Goal: Task Accomplishment & Management: Use online tool/utility

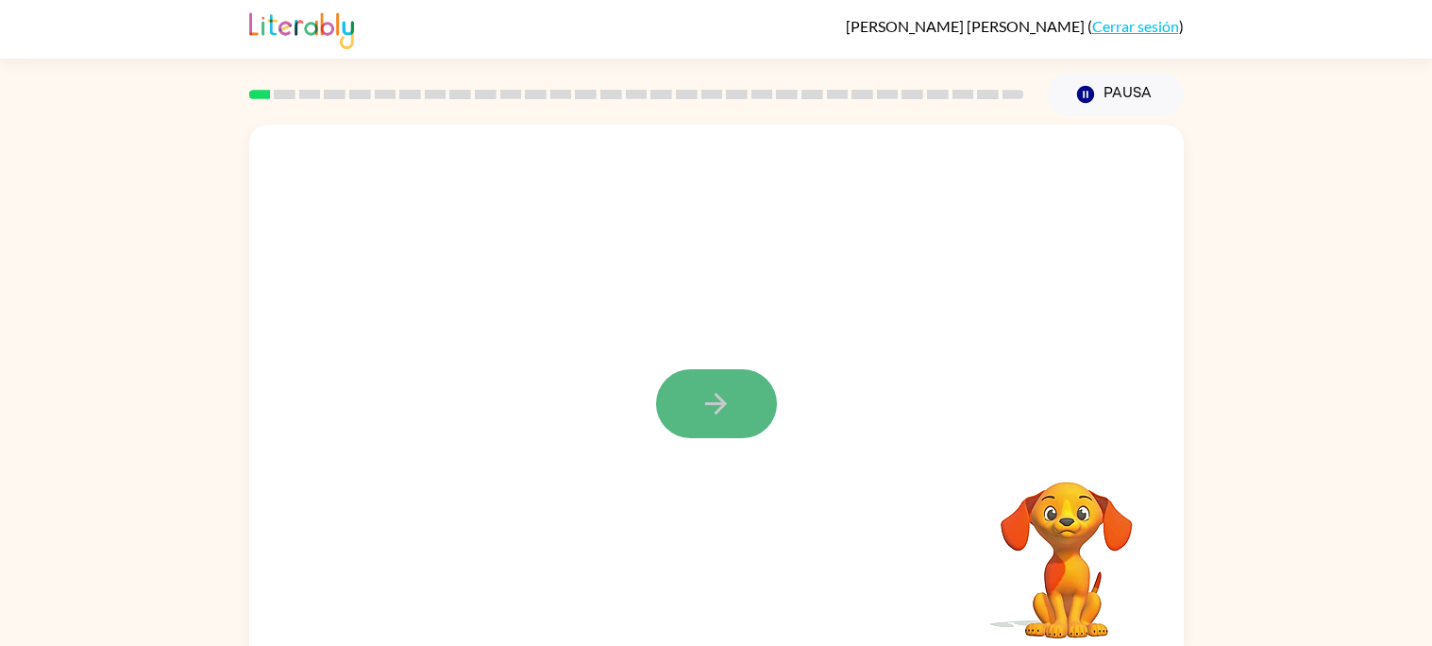
click at [696, 401] on button "button" at bounding box center [716, 403] width 121 height 69
click at [739, 409] on button "button" at bounding box center [716, 403] width 121 height 69
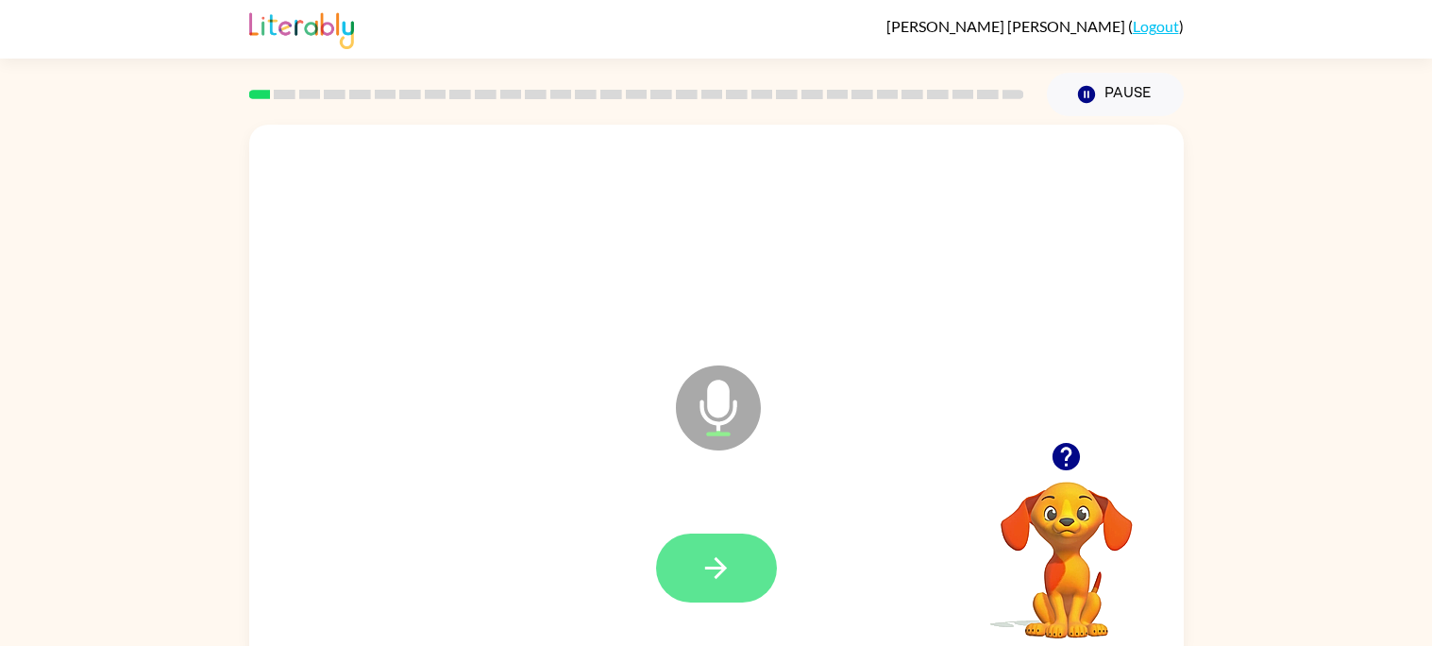
click at [729, 568] on icon "button" at bounding box center [716, 567] width 33 height 33
click at [747, 555] on button "button" at bounding box center [716, 567] width 121 height 69
click at [721, 565] on icon "button" at bounding box center [716, 567] width 33 height 33
click at [713, 543] on button "button" at bounding box center [716, 567] width 121 height 69
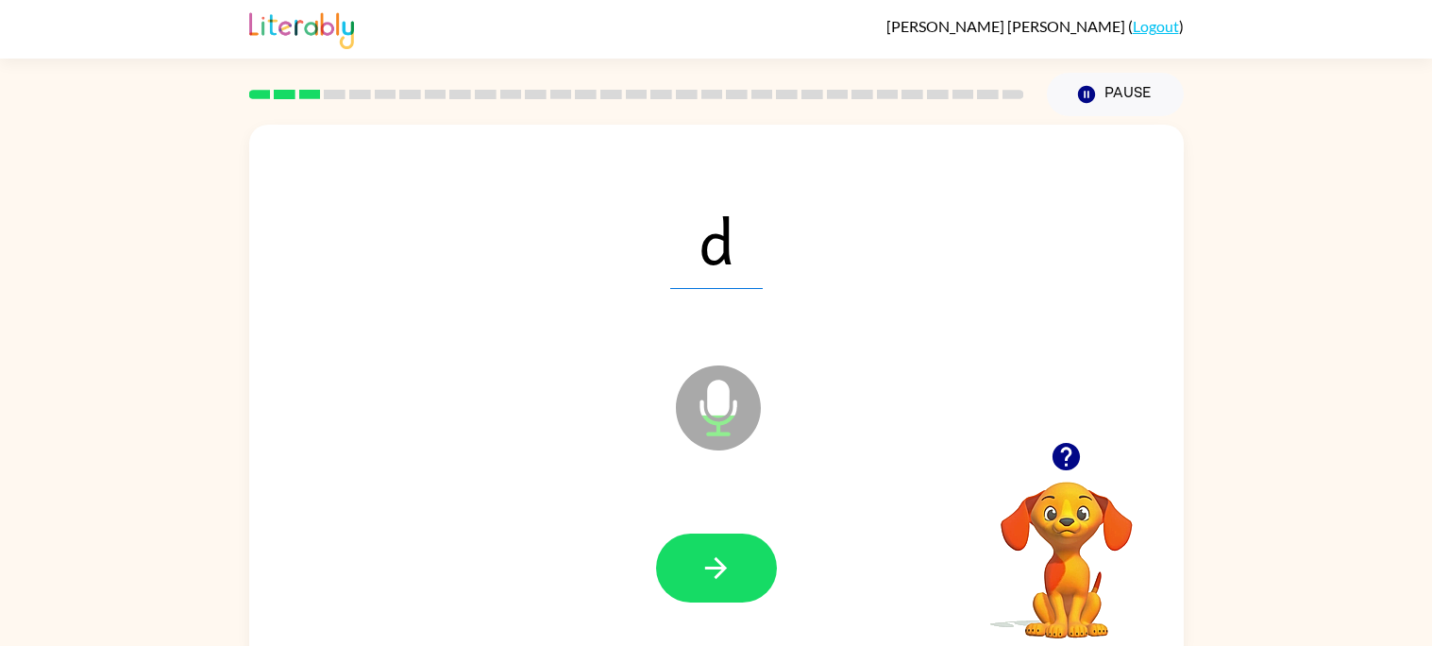
click at [779, 569] on div at bounding box center [716, 568] width 897 height 155
click at [734, 550] on button "button" at bounding box center [716, 567] width 121 height 69
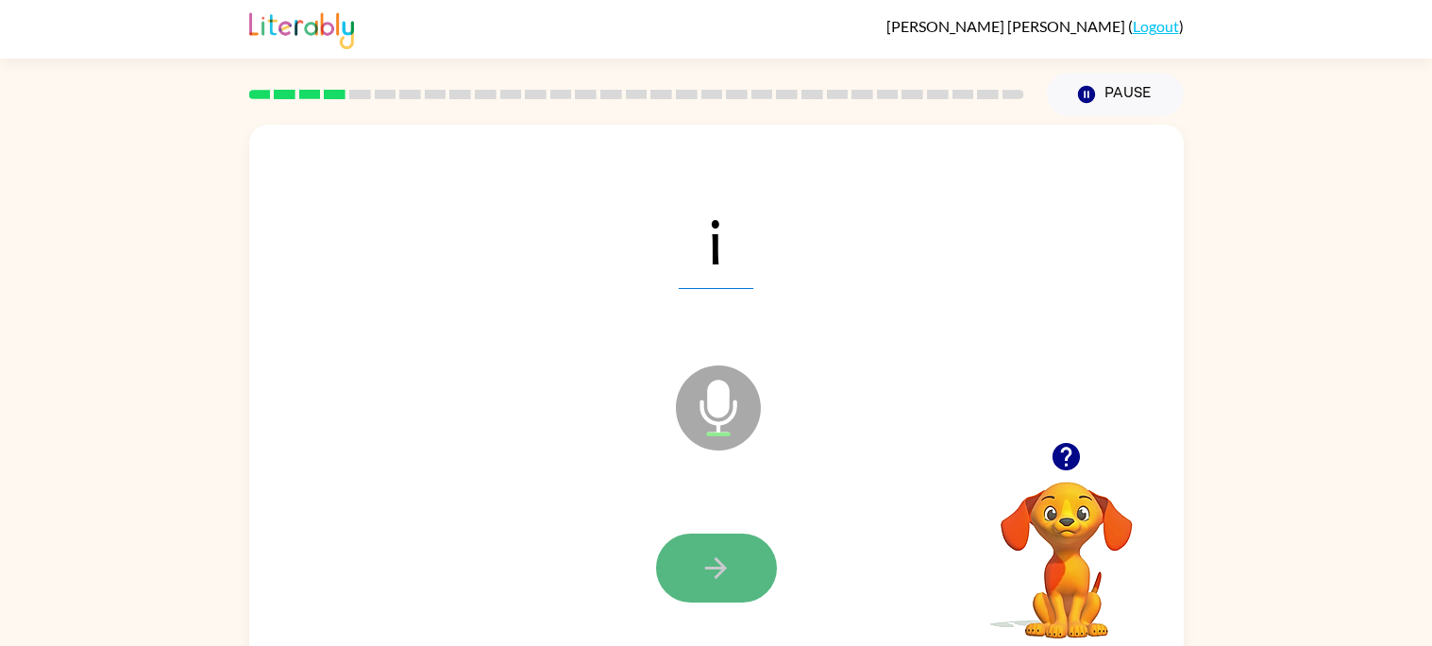
click at [761, 575] on button "button" at bounding box center [716, 567] width 121 height 69
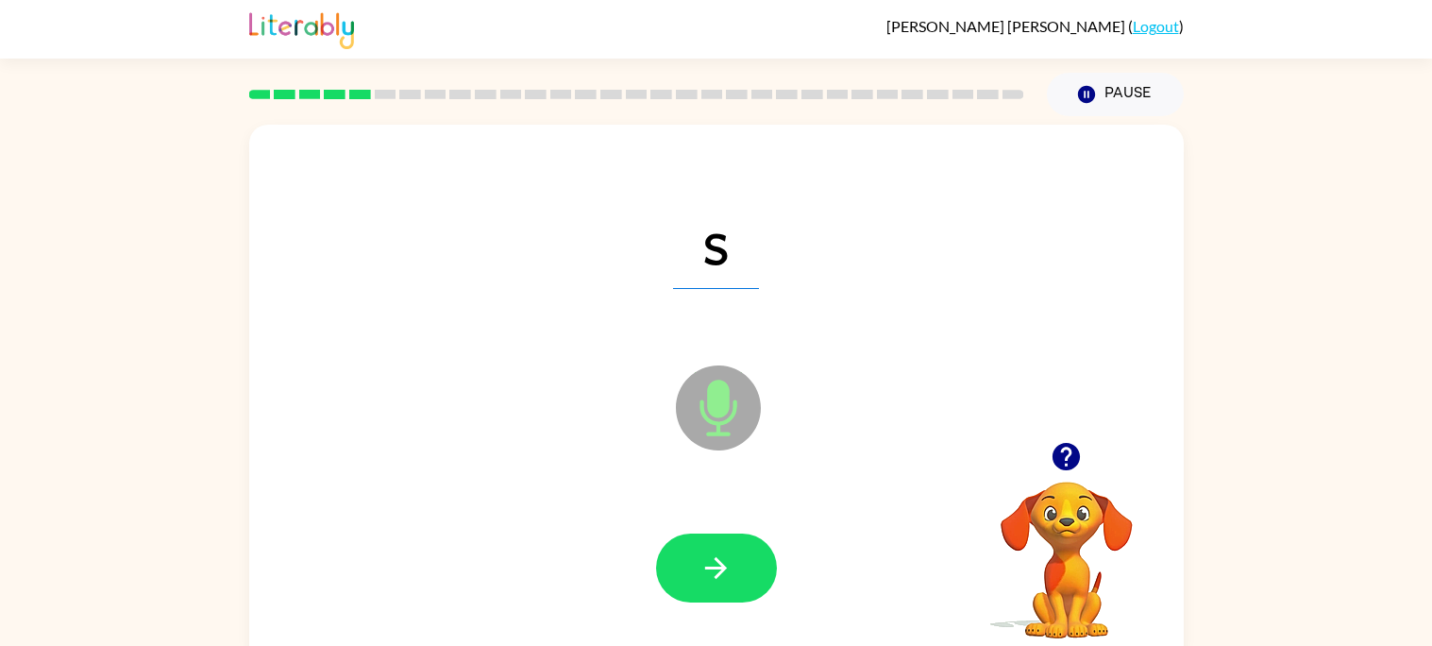
click at [751, 480] on icon "Microphone The Microphone is here when it is your turn to talk" at bounding box center [812, 432] width 283 height 142
click at [748, 564] on button "button" at bounding box center [716, 567] width 121 height 69
click at [717, 556] on icon "button" at bounding box center [716, 567] width 33 height 33
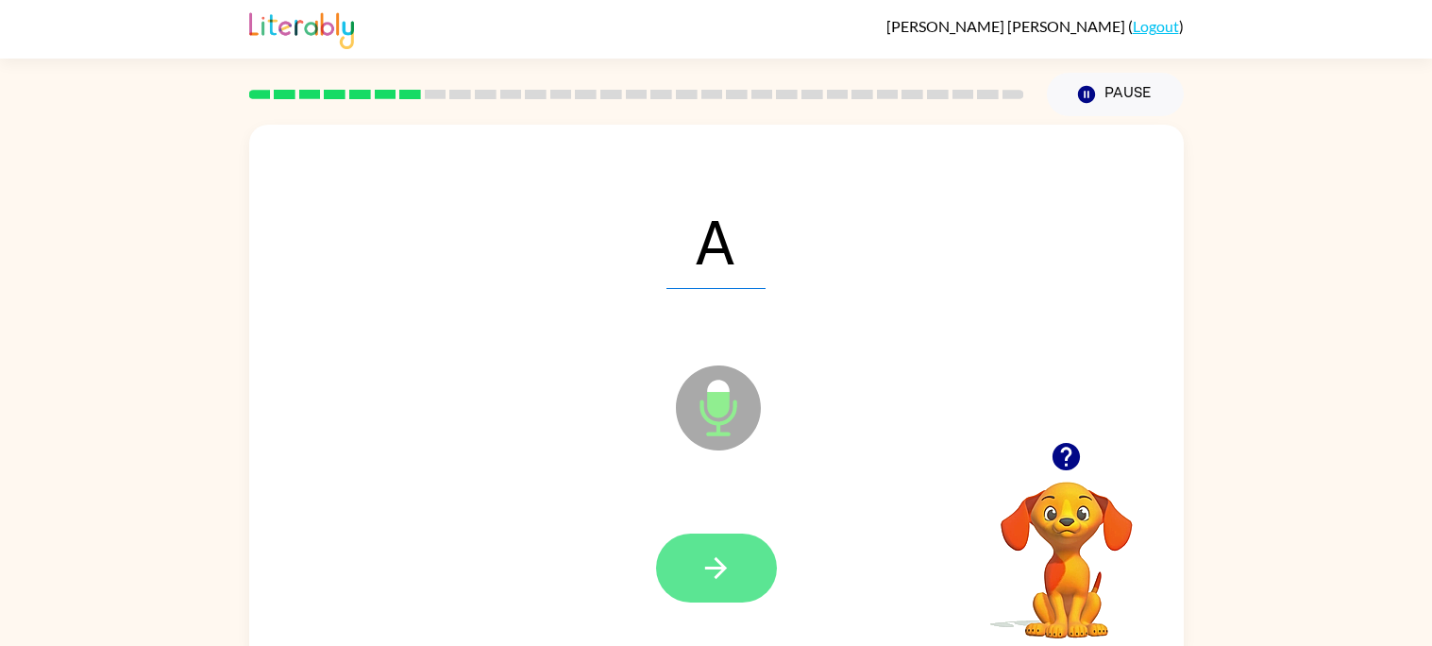
click at [735, 577] on button "button" at bounding box center [716, 567] width 121 height 69
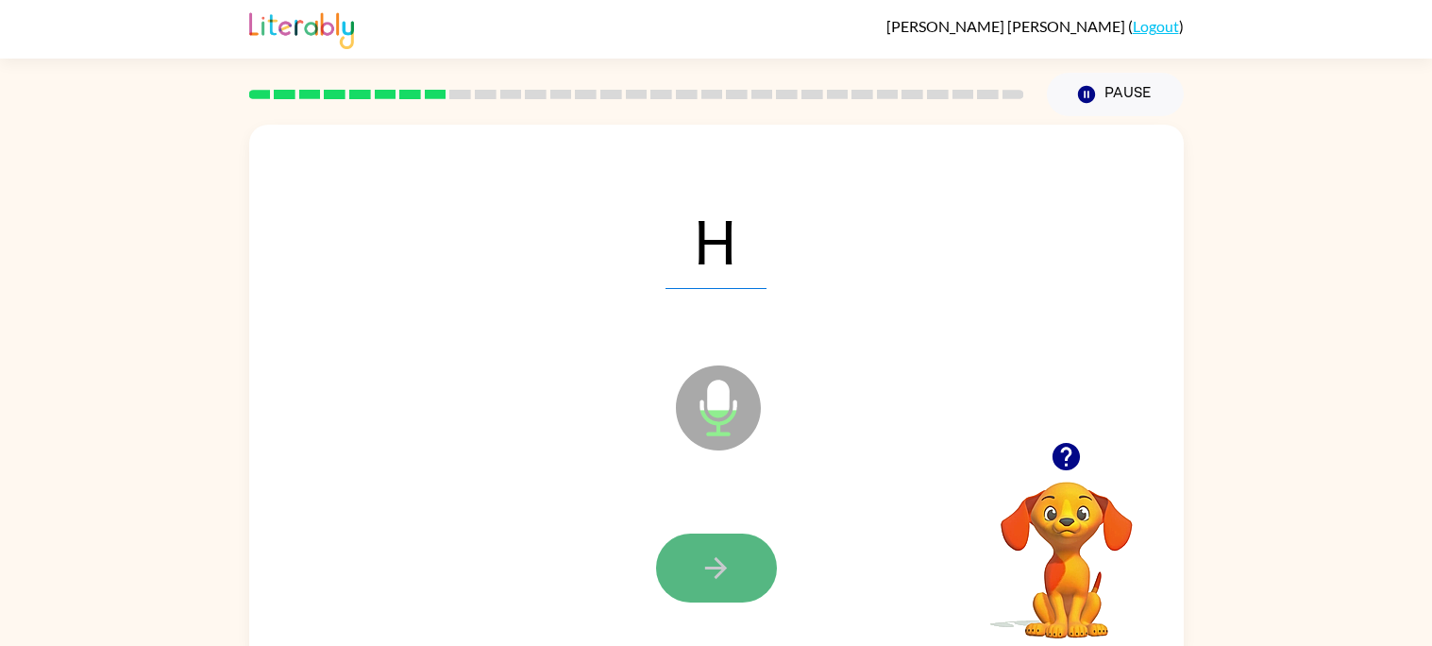
click at [689, 591] on button "button" at bounding box center [716, 567] width 121 height 69
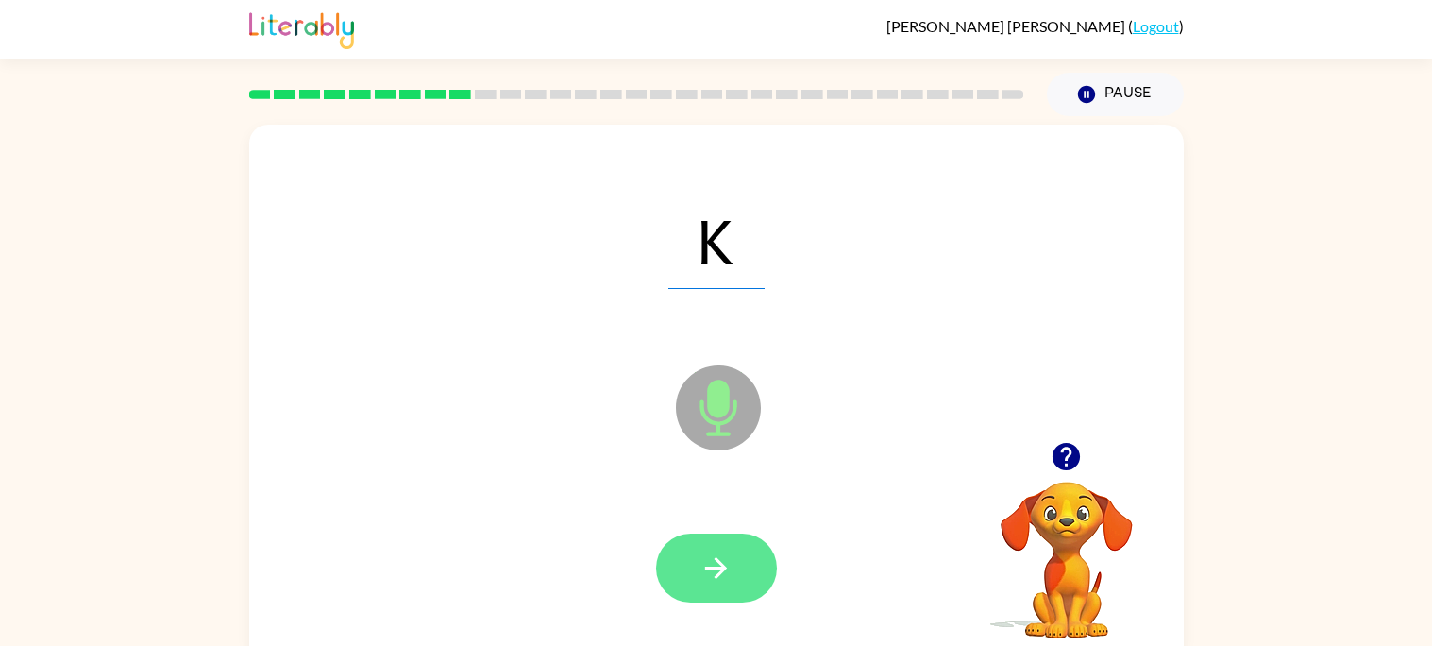
click at [683, 560] on button "button" at bounding box center [716, 567] width 121 height 69
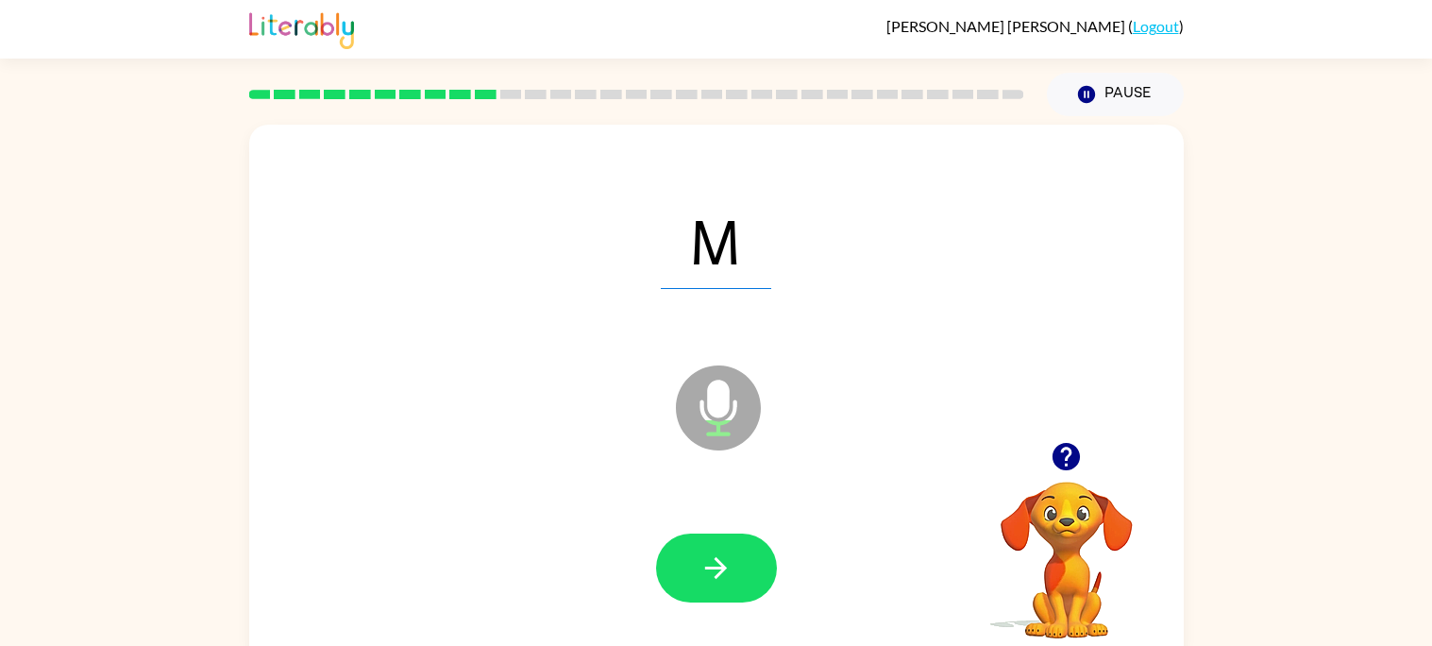
click at [736, 527] on div at bounding box center [716, 568] width 897 height 155
click at [751, 590] on button "button" at bounding box center [716, 567] width 121 height 69
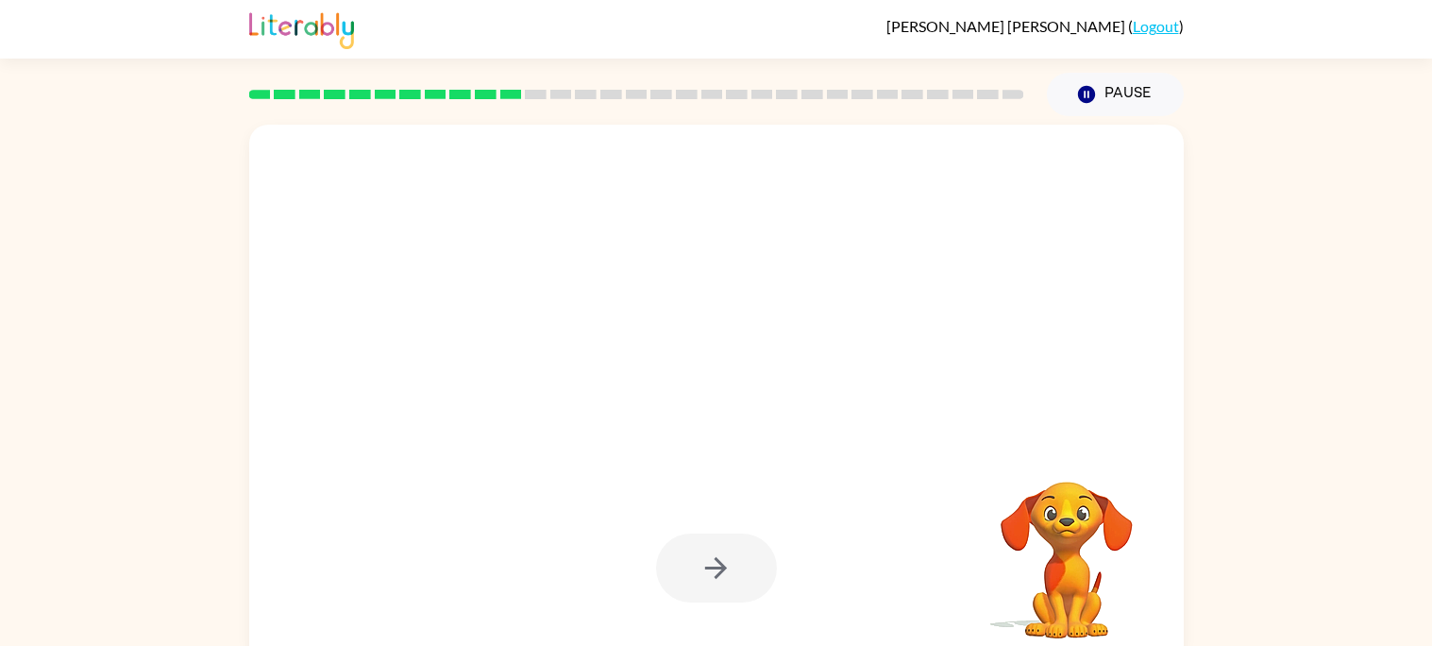
click at [743, 598] on div at bounding box center [716, 567] width 121 height 69
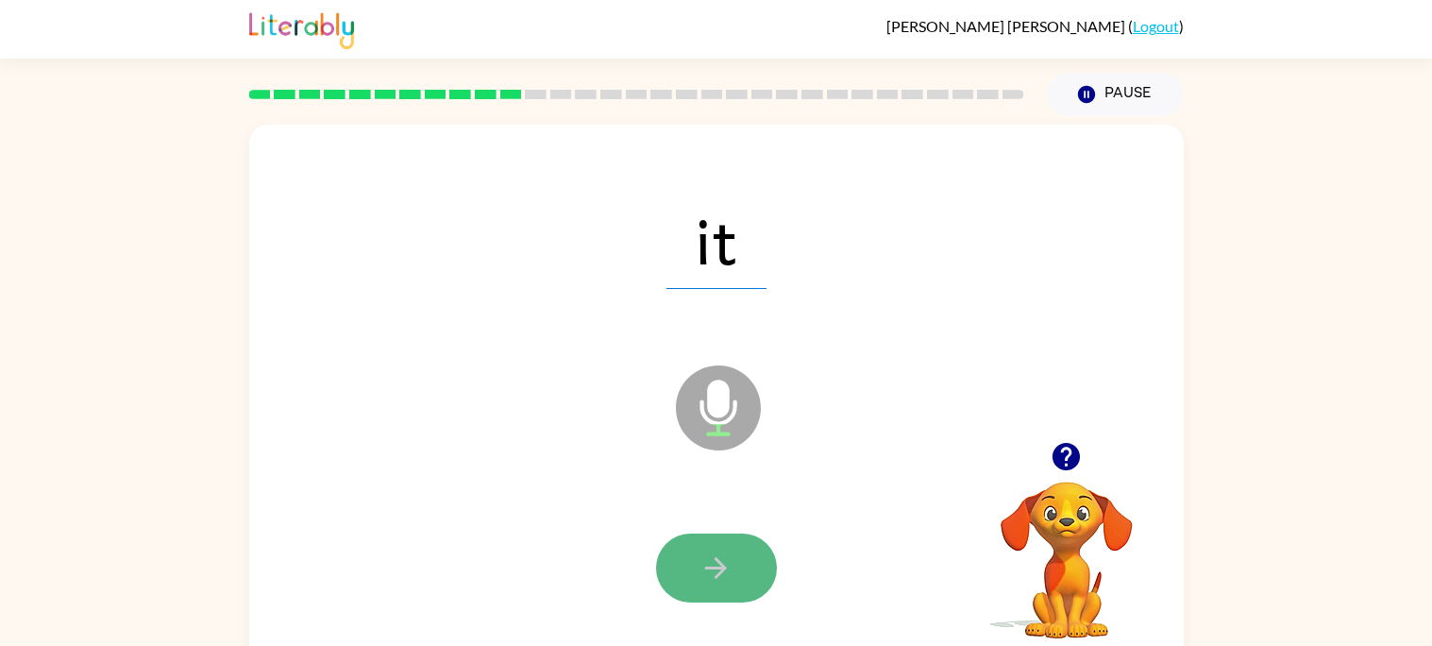
click at [717, 579] on icon "button" at bounding box center [716, 567] width 33 height 33
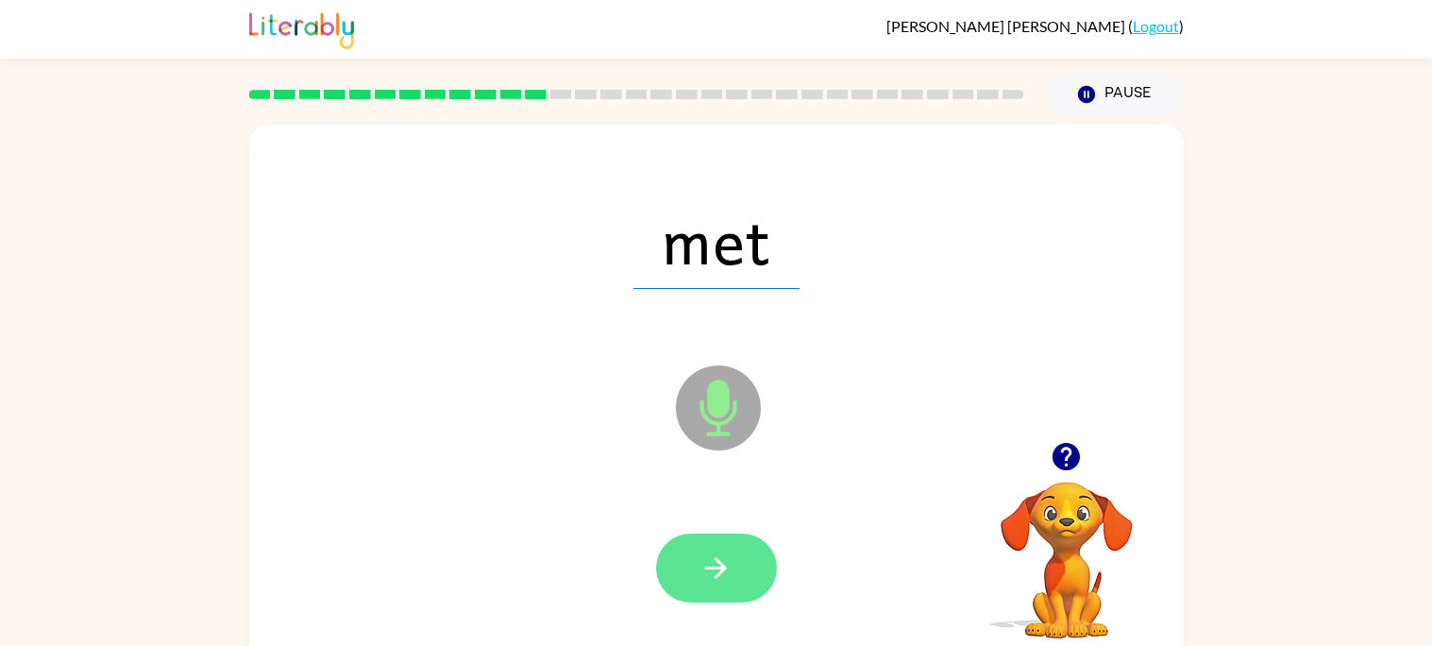
click at [726, 563] on icon "button" at bounding box center [716, 567] width 33 height 33
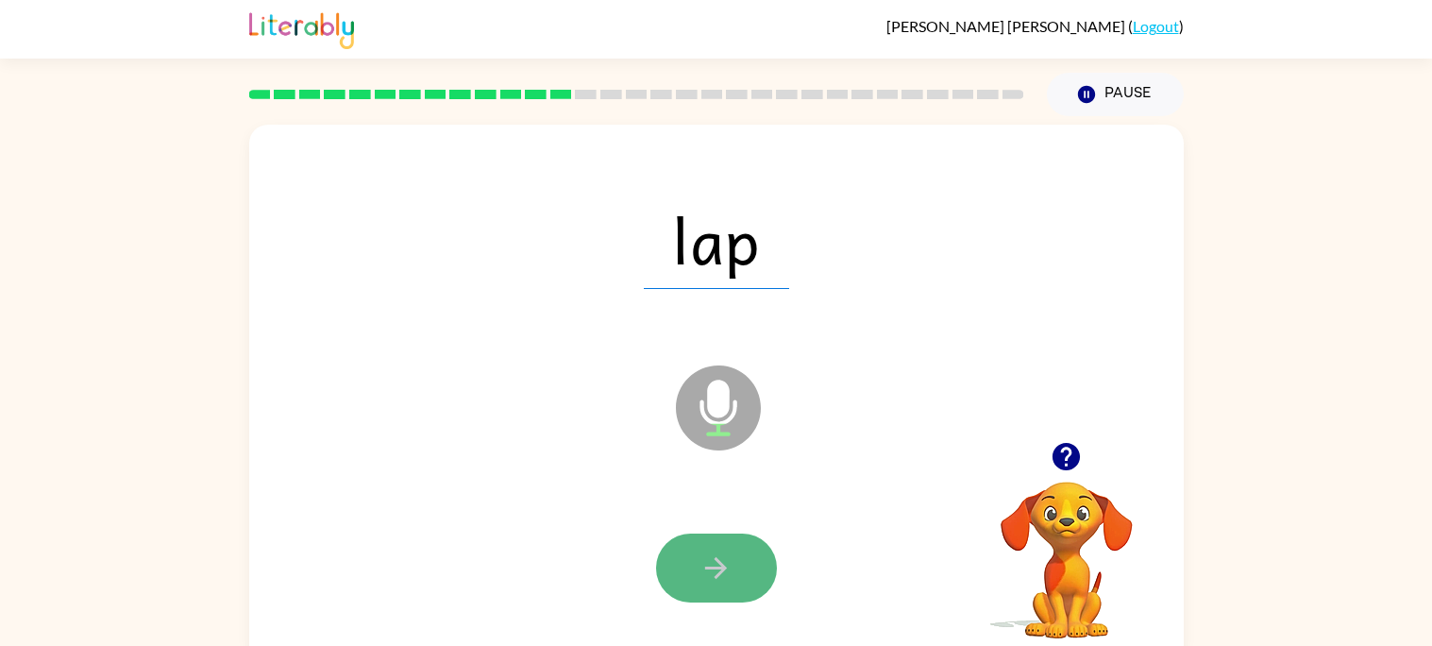
click at [717, 545] on button "button" at bounding box center [716, 567] width 121 height 69
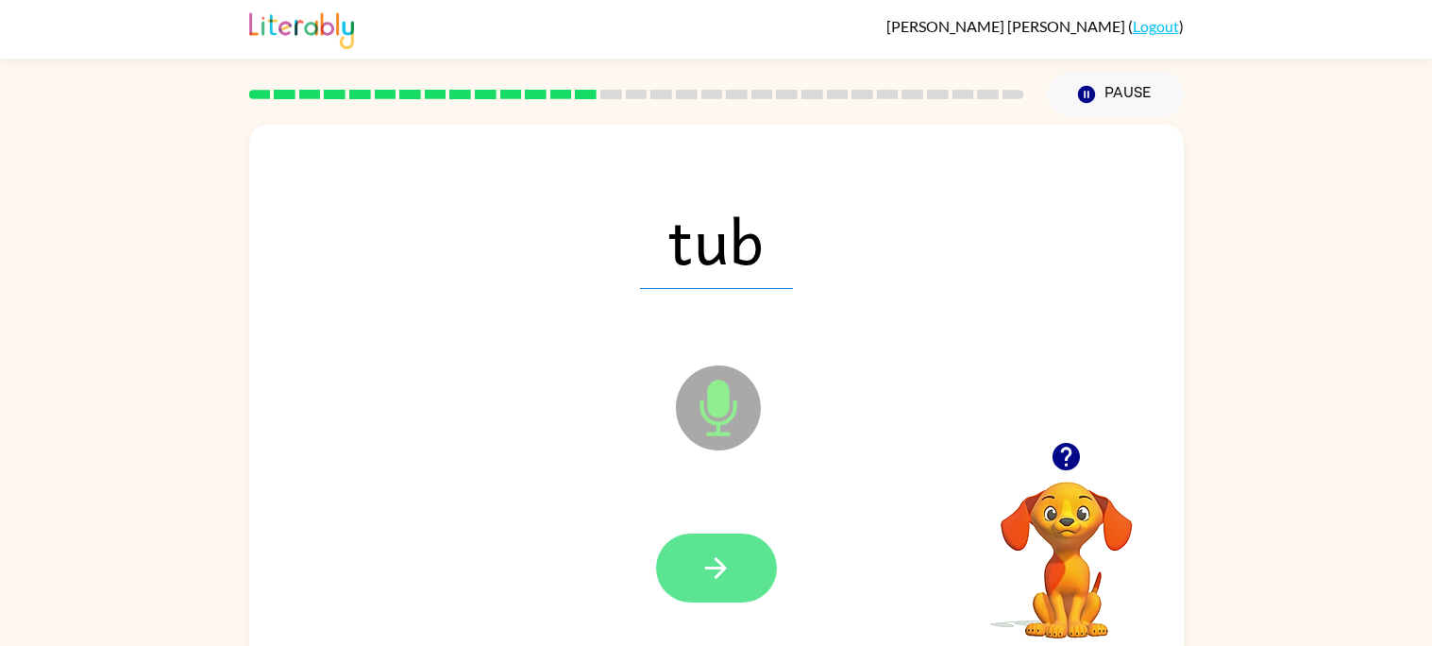
click at [717, 544] on button "button" at bounding box center [716, 567] width 121 height 69
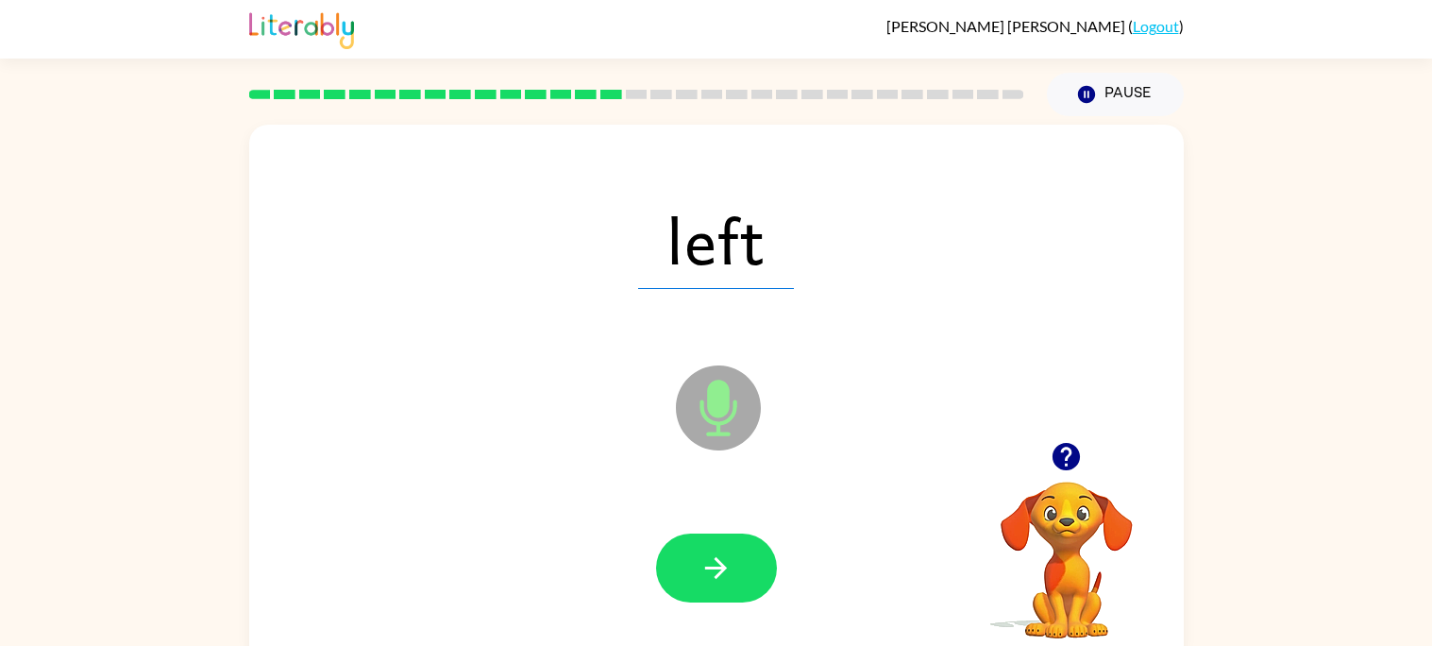
click at [717, 544] on button "button" at bounding box center [716, 567] width 121 height 69
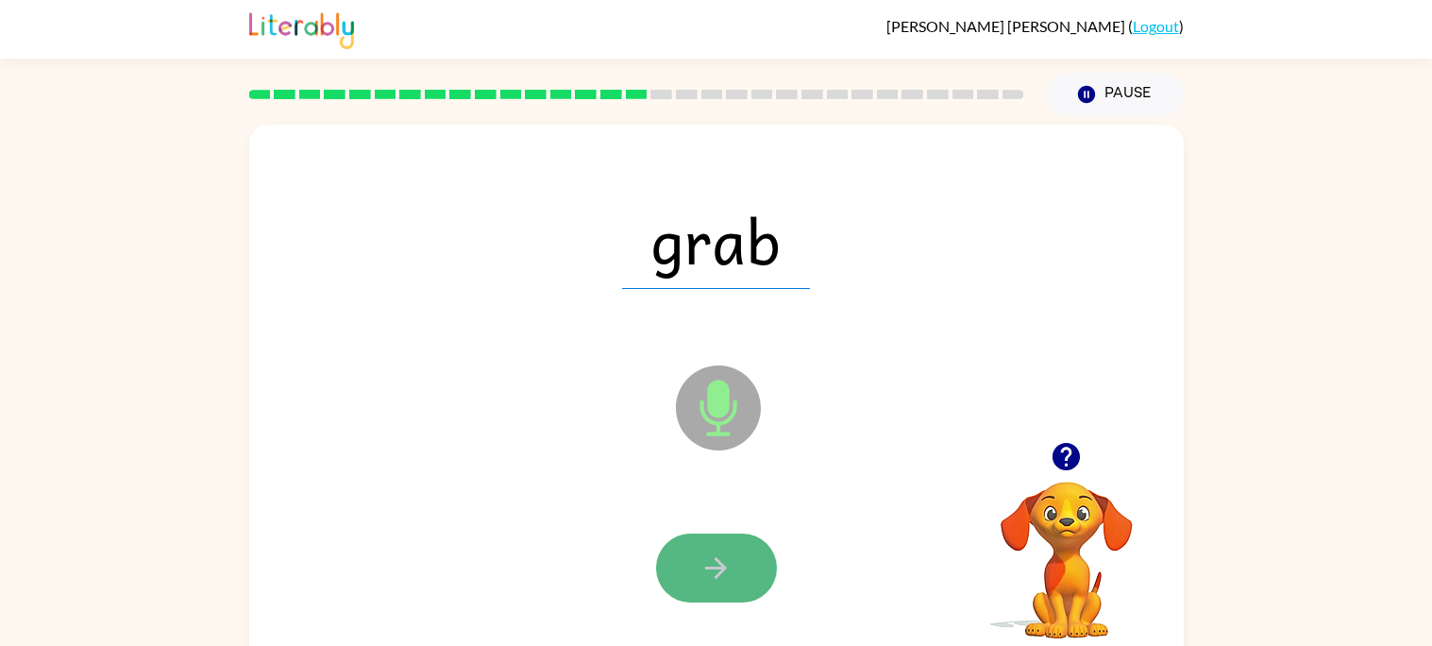
click at [709, 565] on icon "button" at bounding box center [716, 567] width 33 height 33
click at [713, 565] on icon "button" at bounding box center [716, 567] width 33 height 33
click at [707, 557] on icon "button" at bounding box center [716, 567] width 33 height 33
click at [710, 560] on icon "button" at bounding box center [716, 567] width 33 height 33
click at [710, 561] on icon "button" at bounding box center [716, 567] width 33 height 33
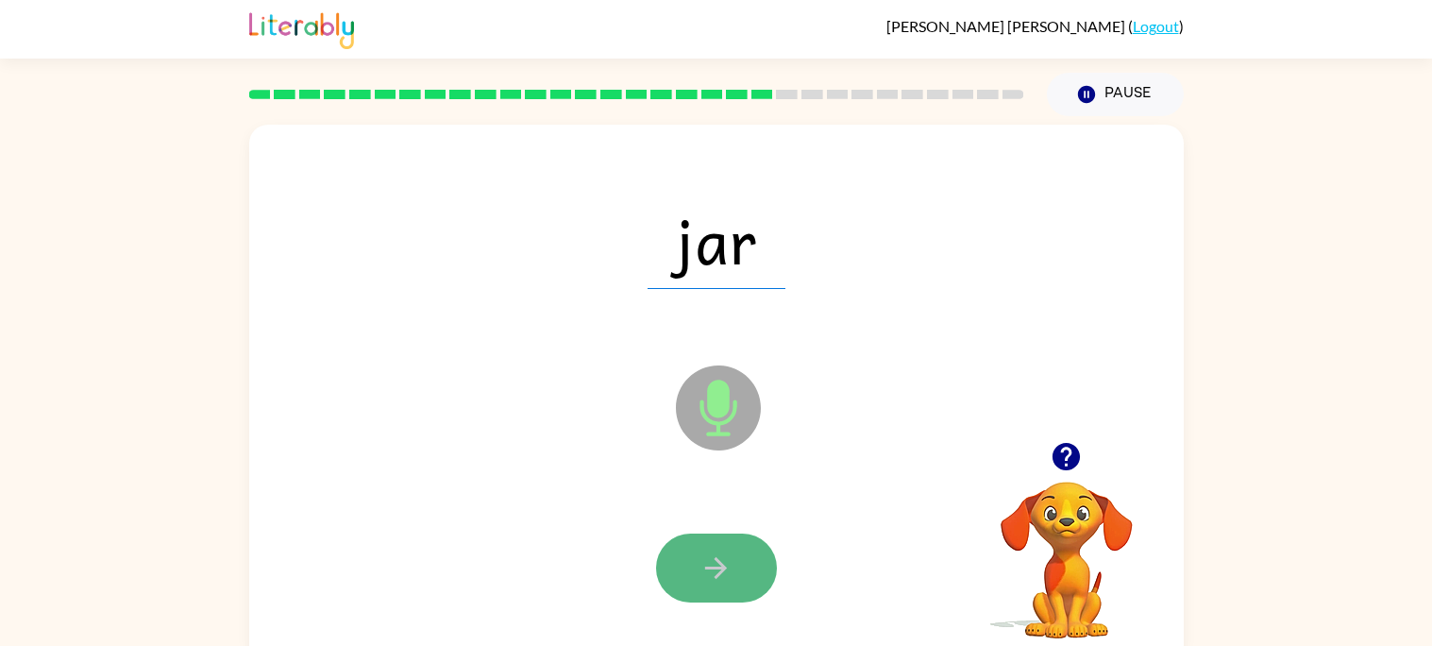
click at [719, 557] on icon "button" at bounding box center [716, 567] width 33 height 33
click at [725, 551] on icon "button" at bounding box center [716, 567] width 33 height 33
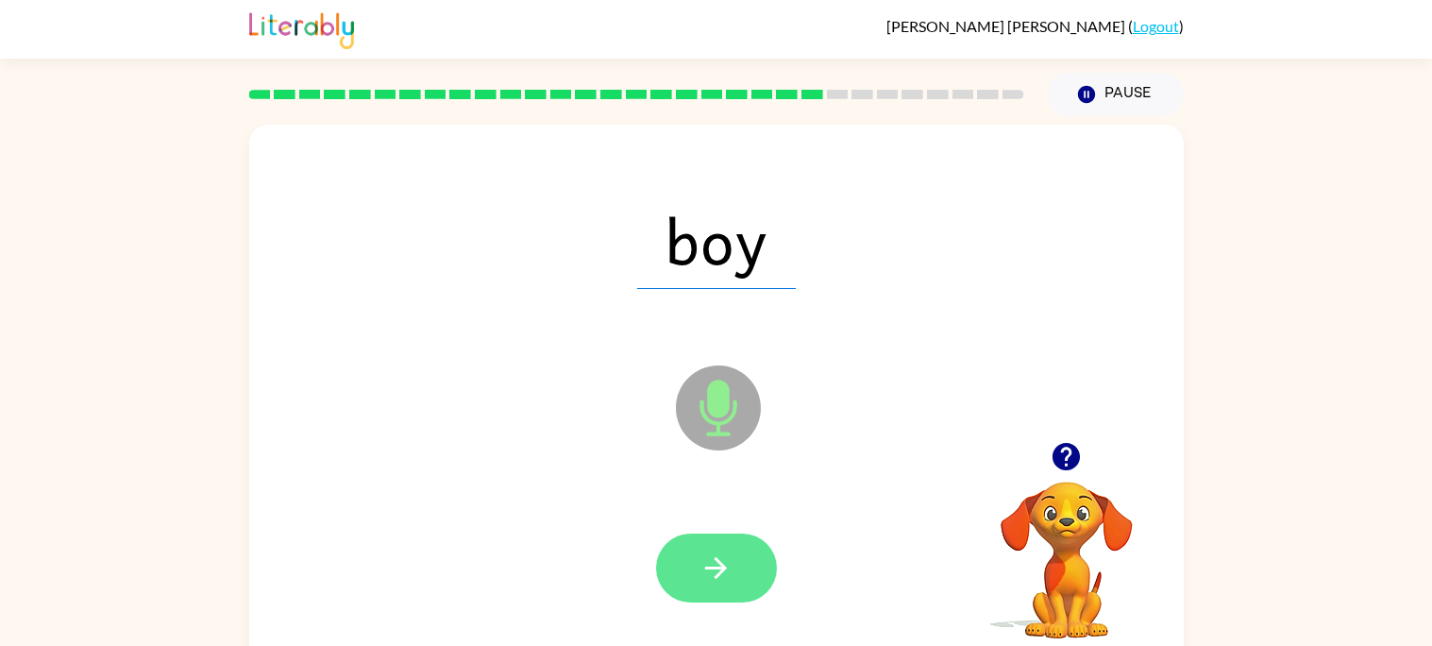
click at [742, 542] on button "button" at bounding box center [716, 567] width 121 height 69
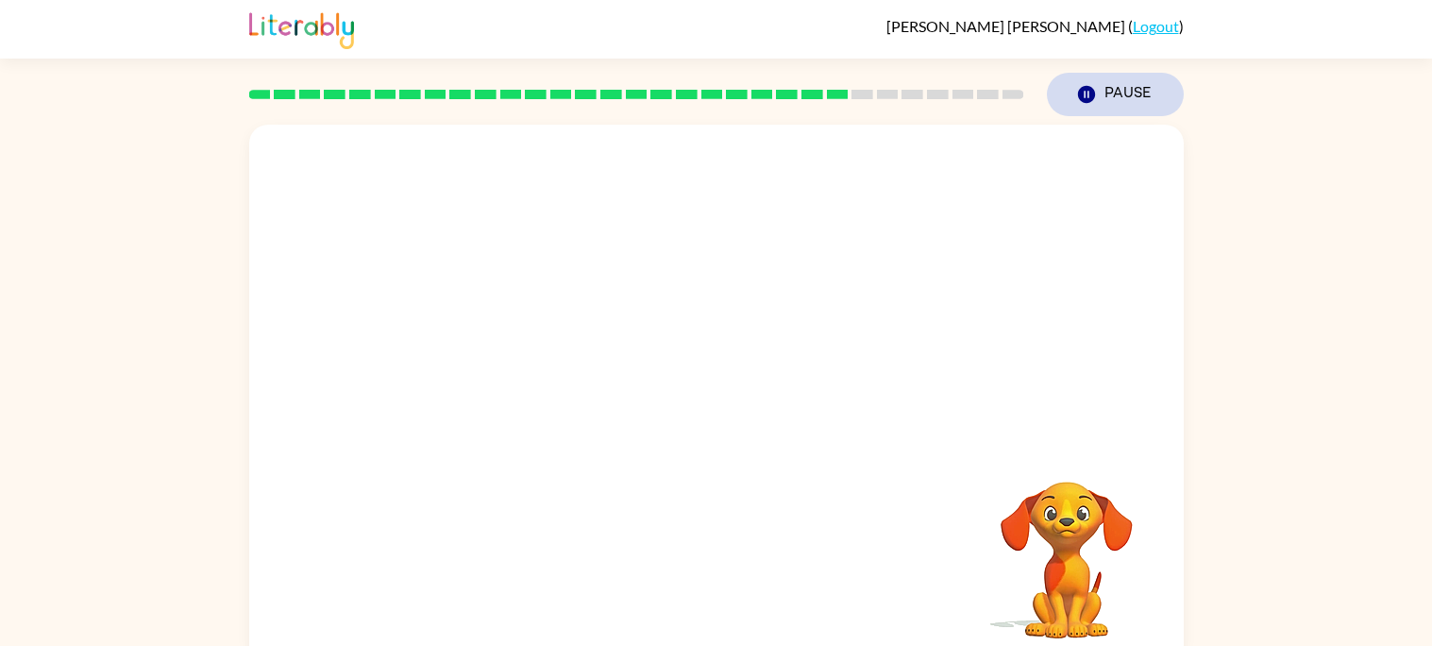
click at [1103, 102] on button "Pause Pause" at bounding box center [1115, 94] width 137 height 43
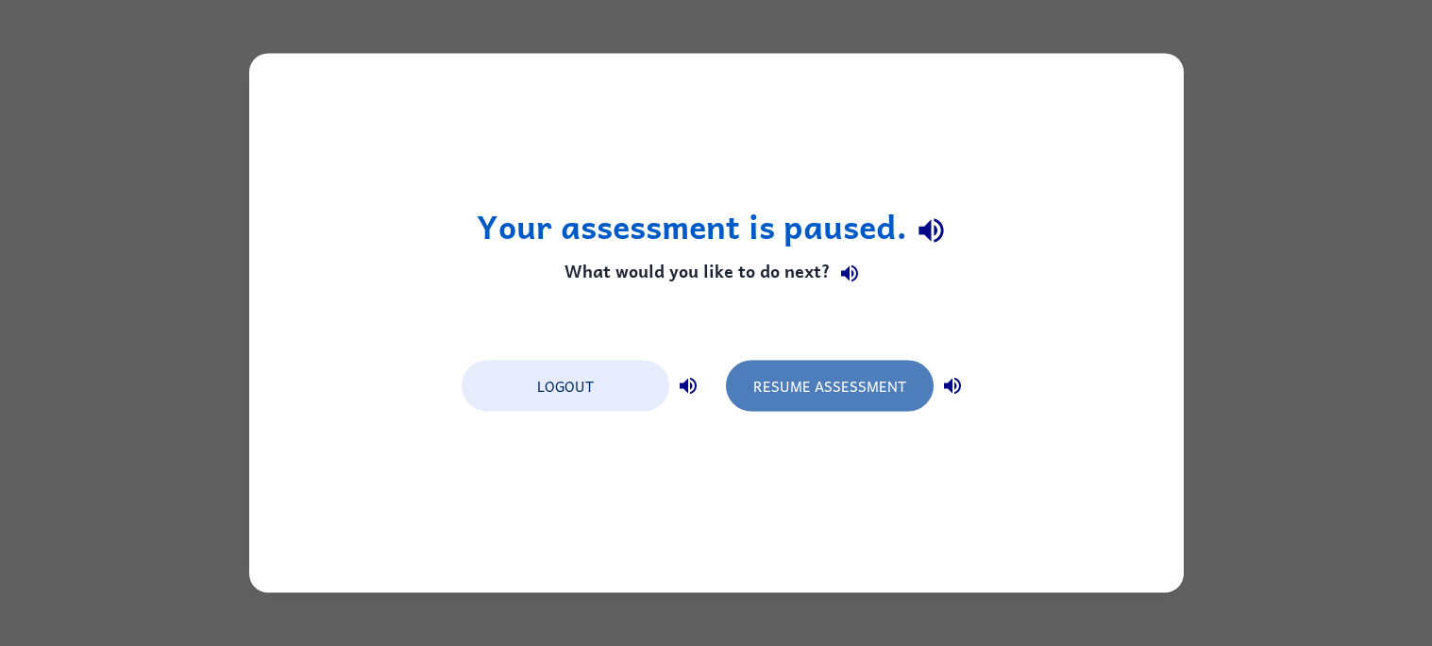
click at [769, 367] on button "Resume Assessment" at bounding box center [830, 386] width 208 height 51
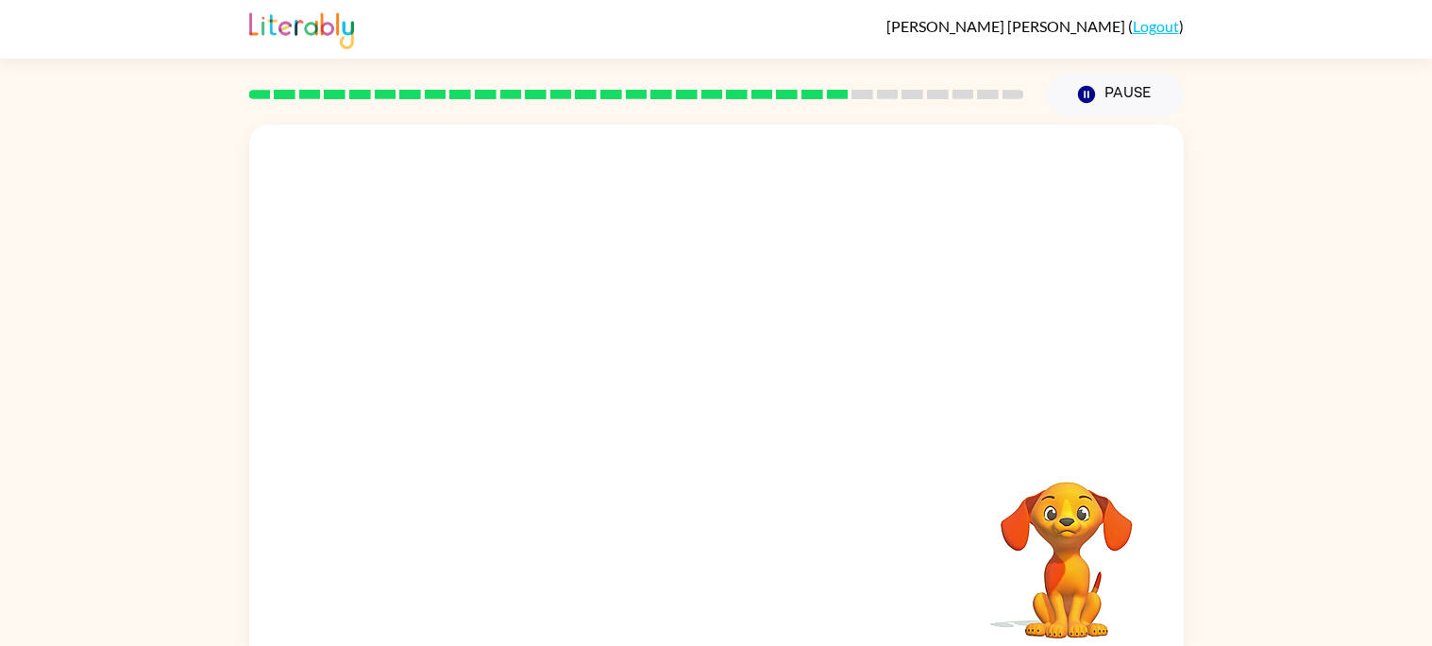
click at [945, 92] on rect at bounding box center [938, 94] width 22 height 9
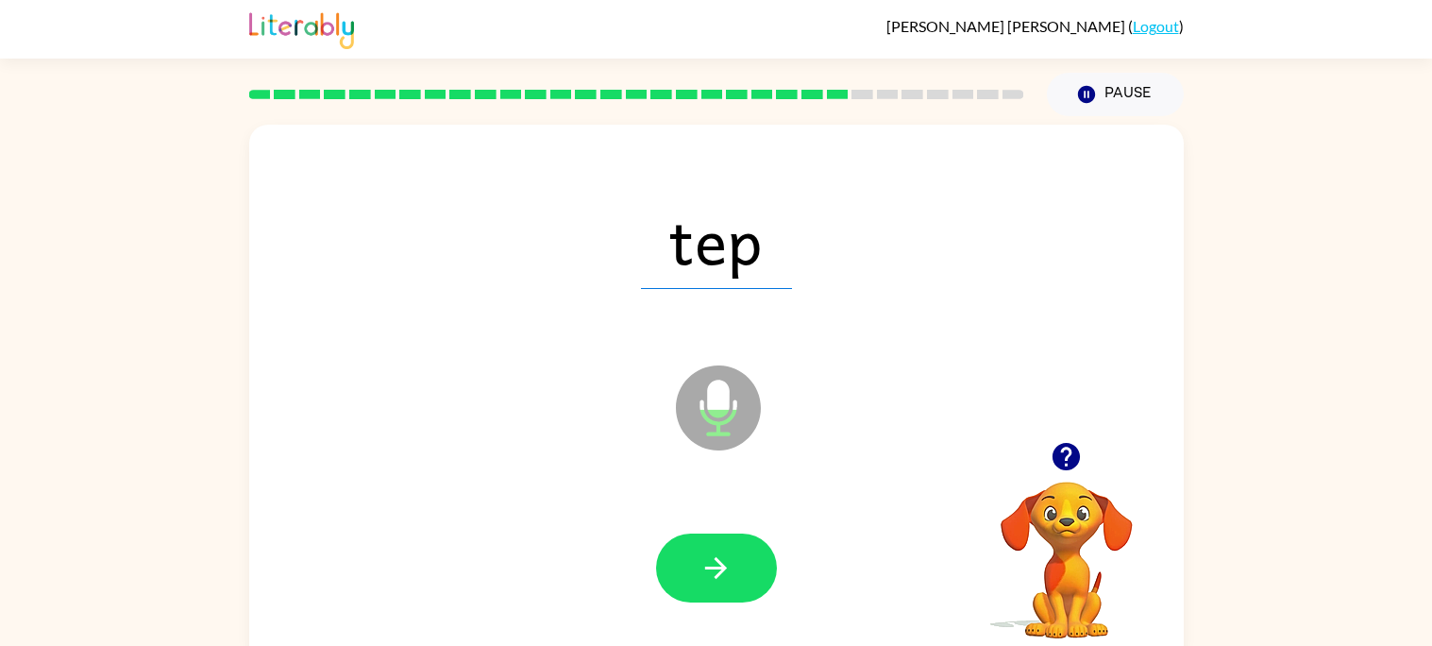
click at [745, 363] on icon "Microphone The Microphone is here when it is your turn to talk" at bounding box center [812, 432] width 283 height 142
click at [691, 540] on button "button" at bounding box center [716, 567] width 121 height 69
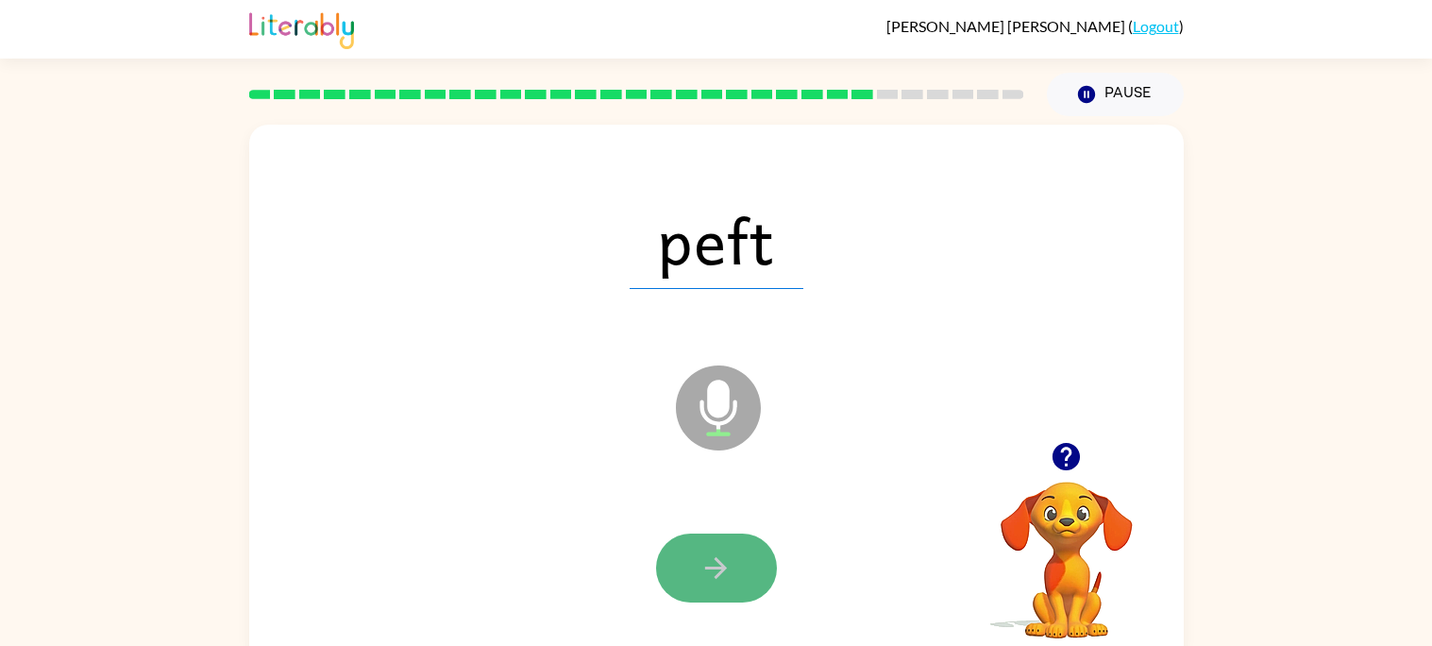
click at [756, 569] on button "button" at bounding box center [716, 567] width 121 height 69
click at [726, 556] on icon "button" at bounding box center [716, 567] width 33 height 33
click at [717, 548] on button "button" at bounding box center [716, 567] width 121 height 69
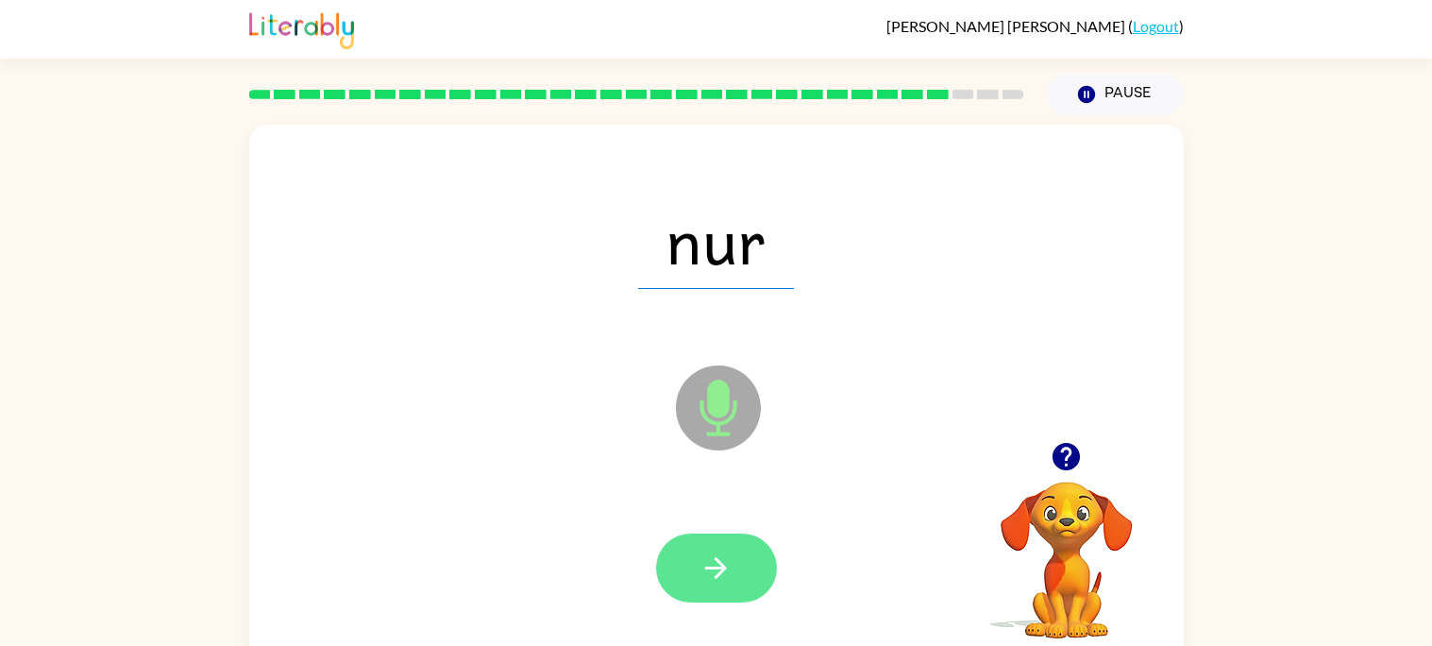
click at [724, 544] on button "button" at bounding box center [716, 567] width 121 height 69
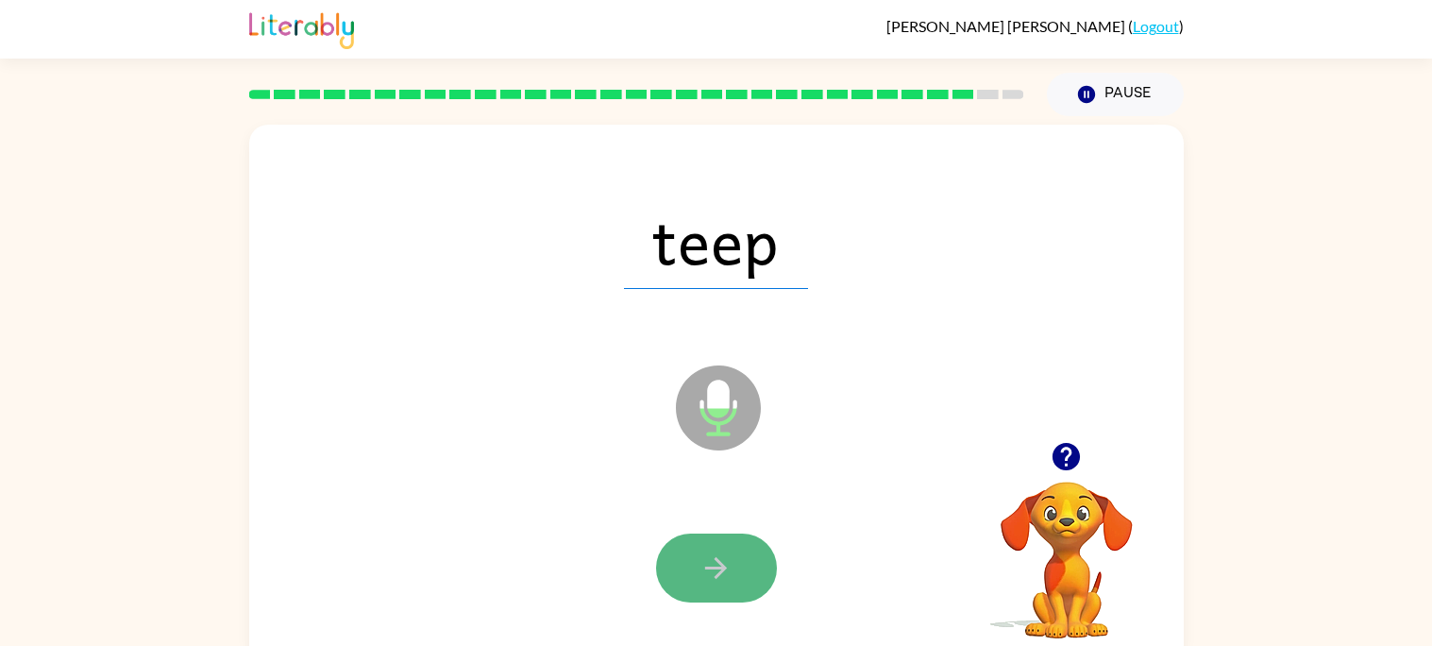
click at [715, 561] on icon "button" at bounding box center [716, 567] width 33 height 33
click at [721, 591] on button "button" at bounding box center [716, 567] width 121 height 69
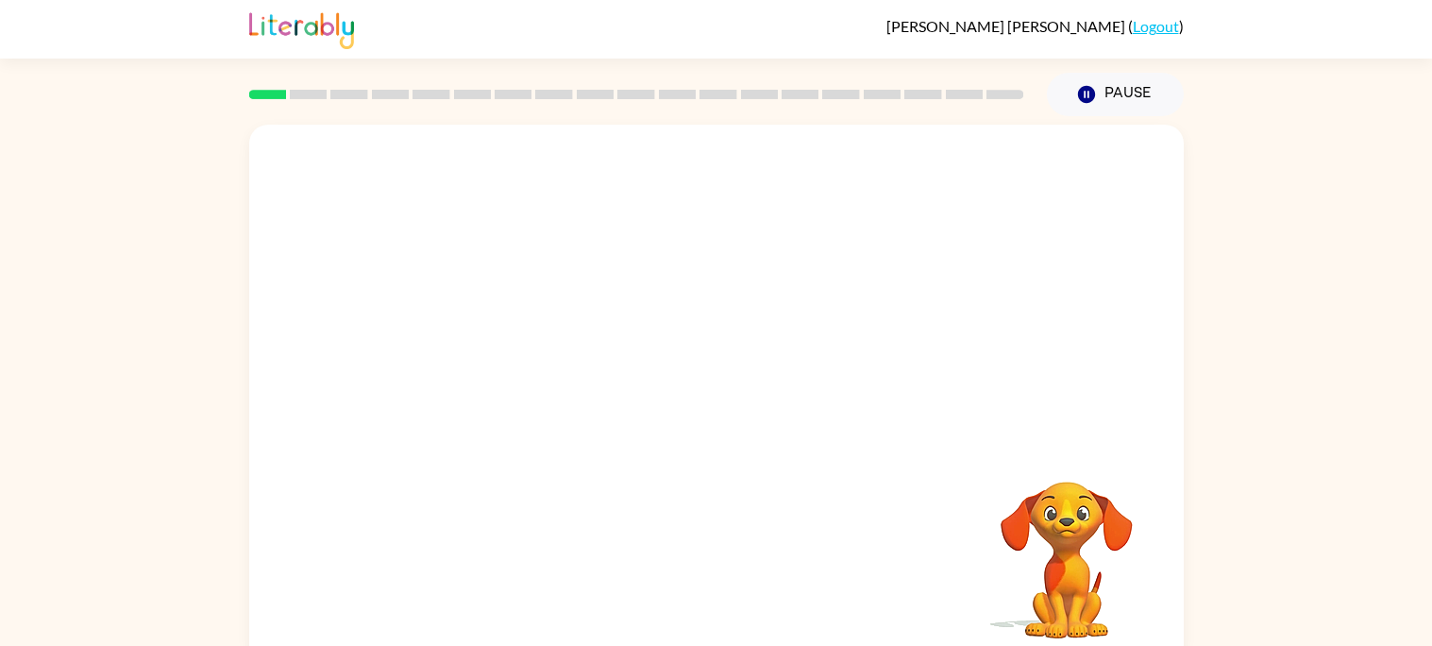
click at [664, 278] on video "Your browser must support playing .mp4 files to use Literably. Please try using…" at bounding box center [716, 283] width 935 height 317
click at [727, 413] on icon "button" at bounding box center [716, 403] width 33 height 33
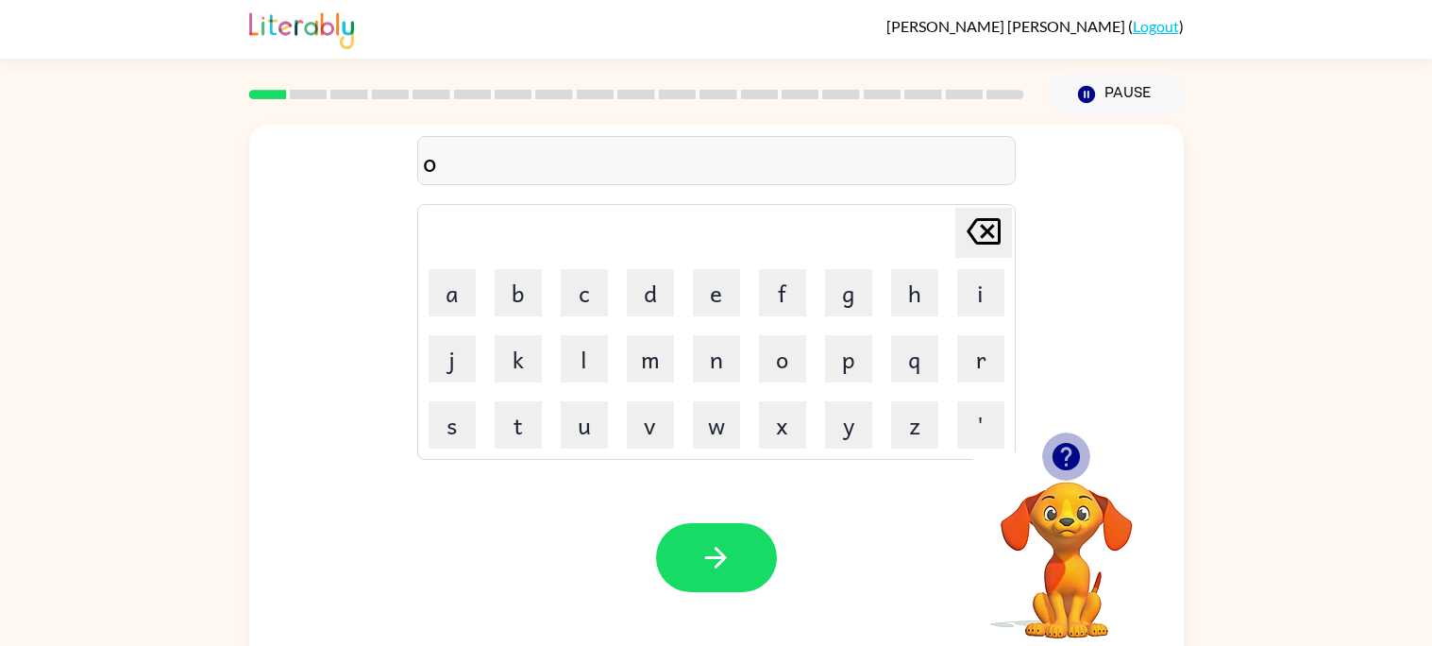
click at [1072, 458] on icon "button" at bounding box center [1066, 456] width 27 height 27
click at [959, 412] on button "'" at bounding box center [980, 424] width 47 height 47
click at [995, 230] on icon at bounding box center [984, 231] width 34 height 26
click at [852, 214] on td "Delete Delete last character input" at bounding box center [716, 233] width 593 height 52
click at [1074, 460] on icon "button" at bounding box center [1066, 456] width 27 height 27
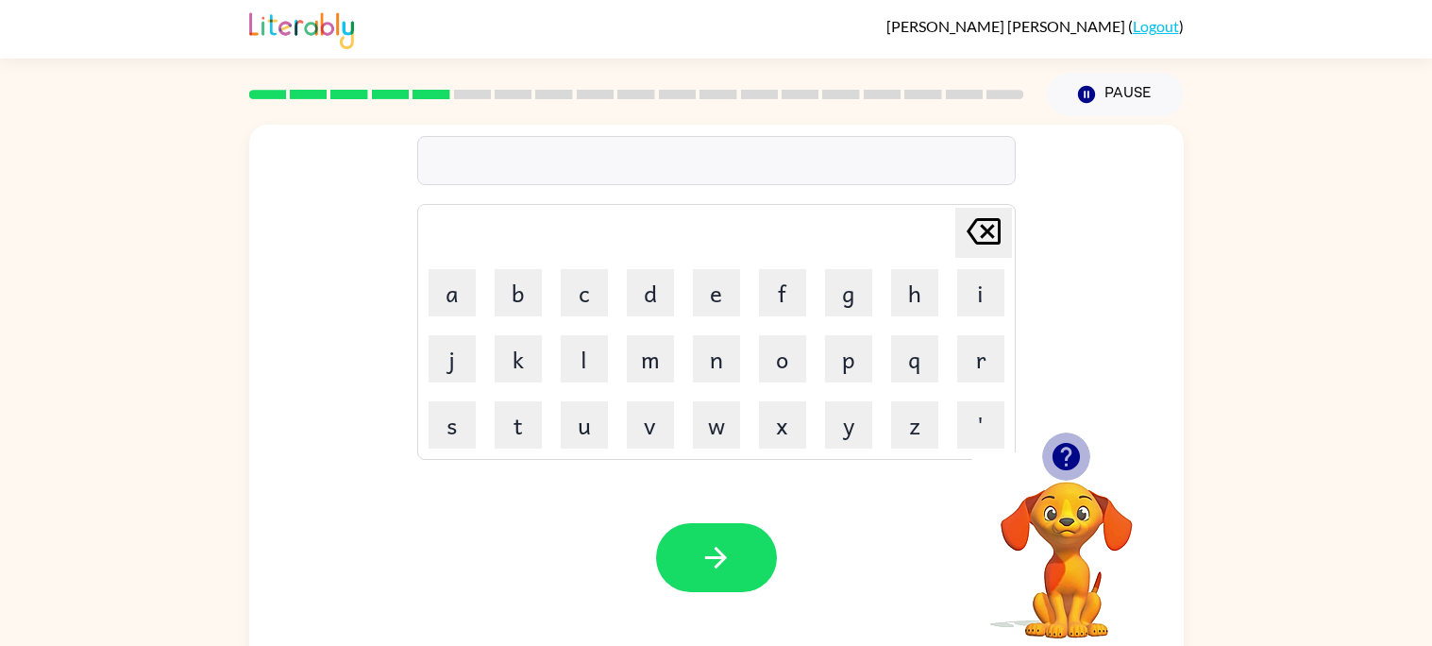
click at [1064, 440] on icon "button" at bounding box center [1066, 456] width 33 height 33
click at [1053, 452] on icon "button" at bounding box center [1066, 456] width 33 height 33
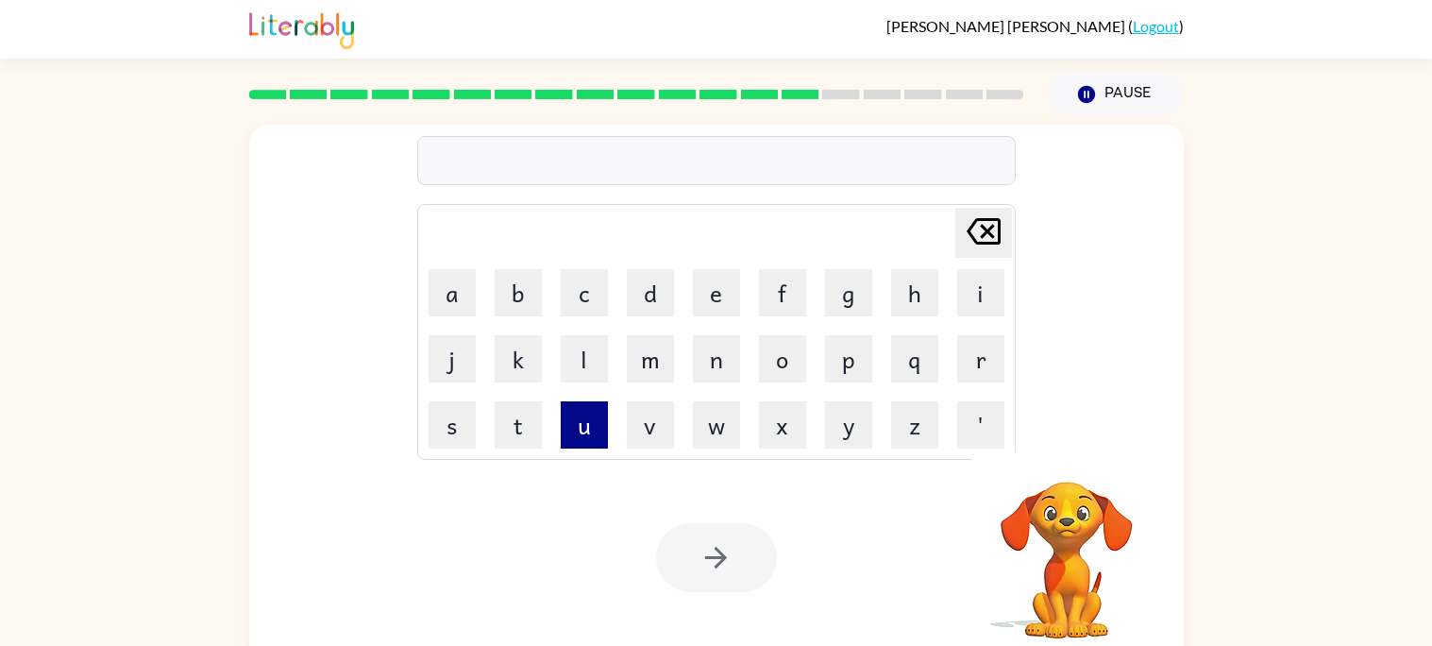
click at [591, 442] on button "u" at bounding box center [584, 424] width 47 height 47
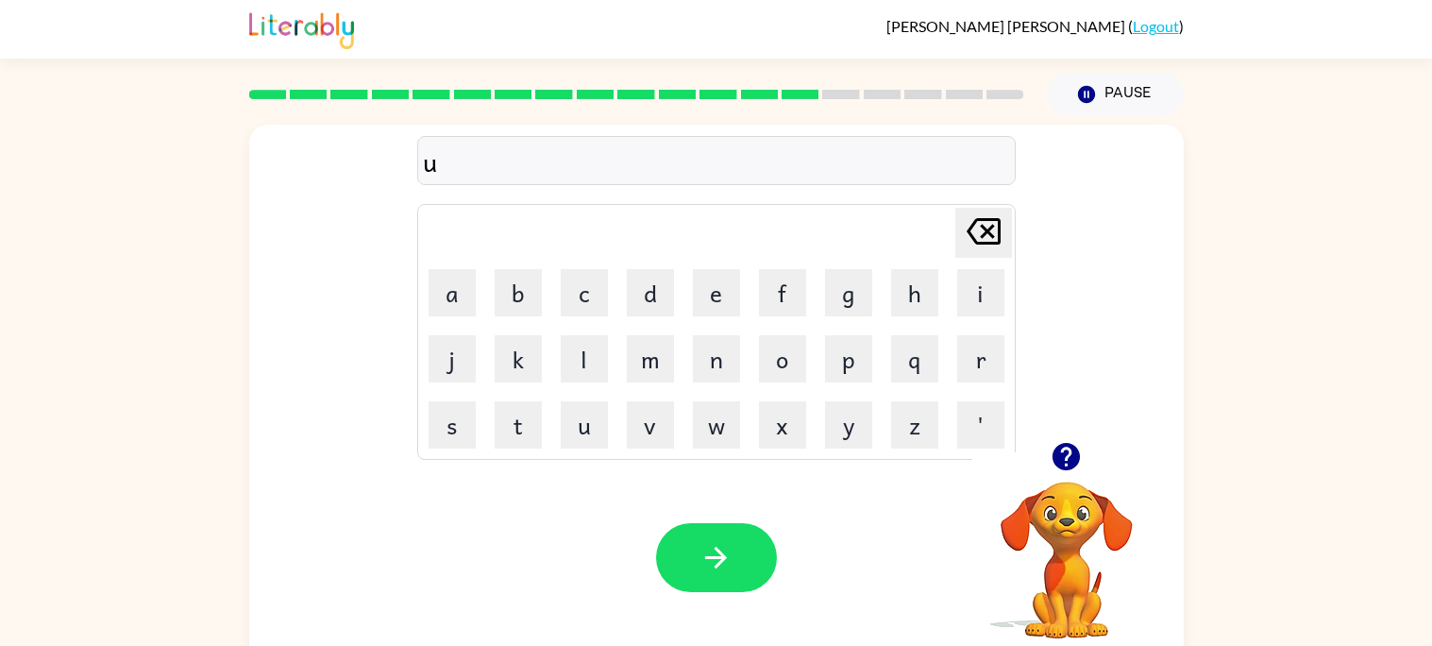
click at [973, 233] on icon "Delete Delete last character input" at bounding box center [983, 231] width 45 height 45
type button "delete"
click at [1061, 455] on icon "button" at bounding box center [1066, 456] width 27 height 27
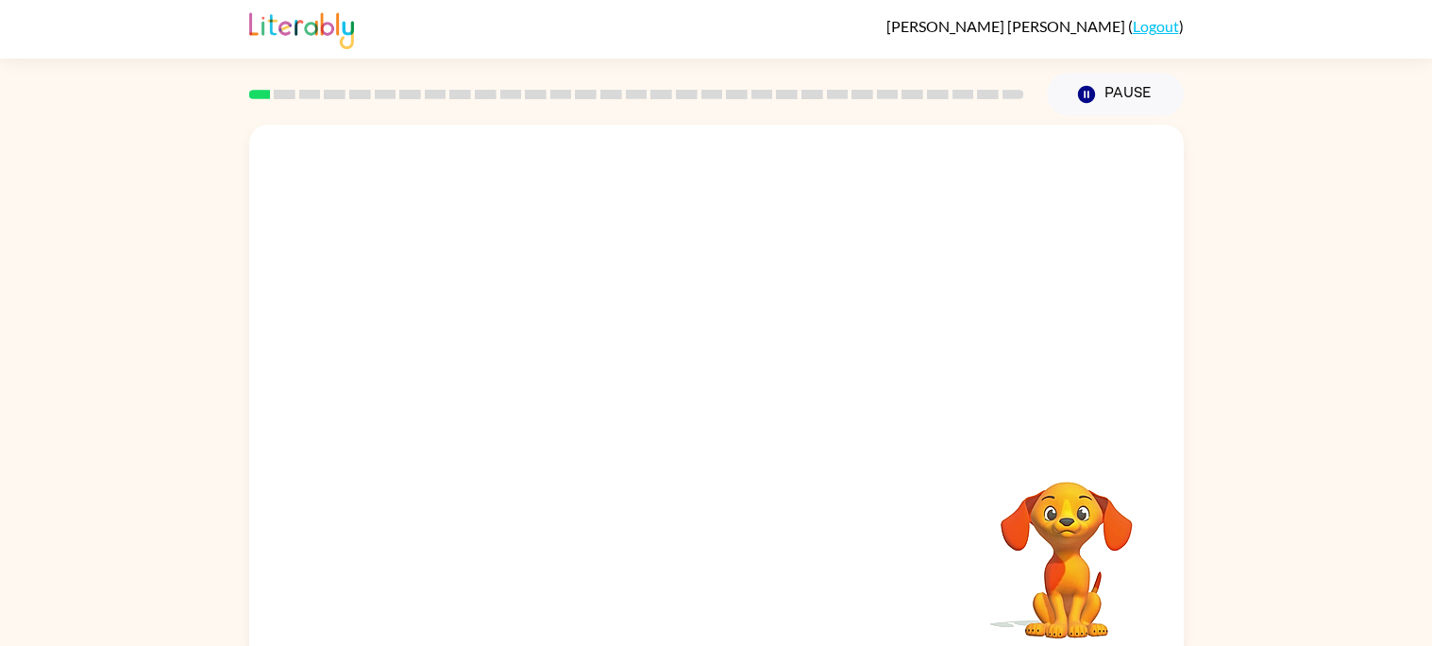
click at [606, 306] on video "Your browser must support playing .mp4 files to use Literably. Please try using…" at bounding box center [716, 283] width 935 height 317
click at [605, 305] on video "Your browser must support playing .mp4 files to use Literably. Please try using…" at bounding box center [716, 283] width 935 height 317
click at [605, 305] on div at bounding box center [716, 394] width 935 height 539
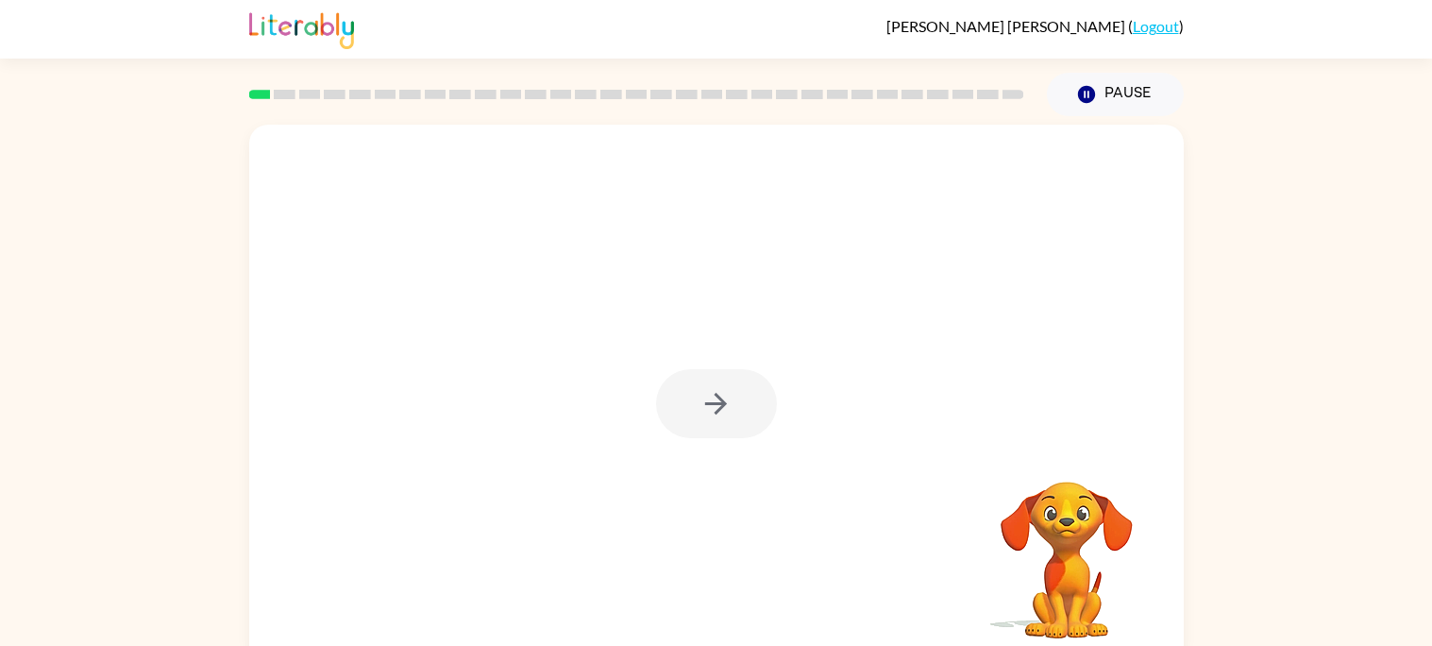
click at [605, 305] on div at bounding box center [716, 394] width 935 height 539
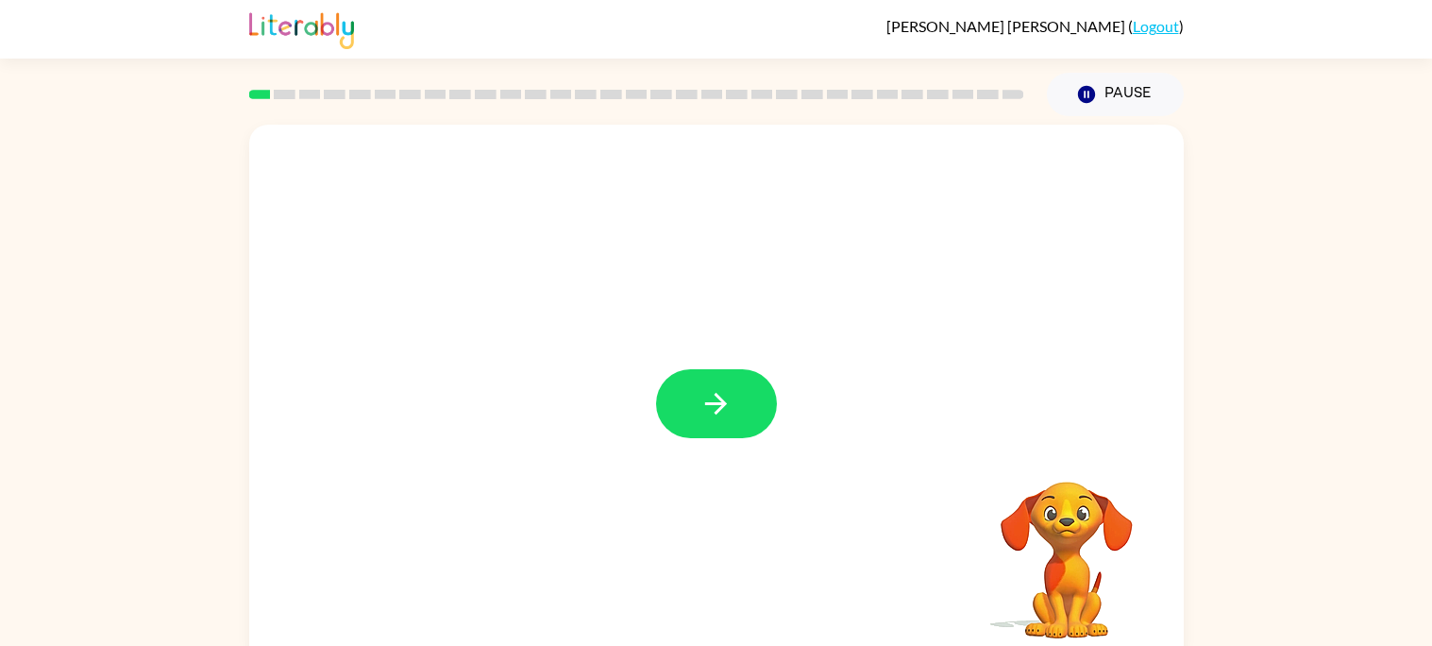
drag, startPoint x: 692, startPoint y: 308, endPoint x: 697, endPoint y: 323, distance: 15.8
click at [697, 323] on div at bounding box center [716, 394] width 935 height 539
click at [703, 391] on icon "button" at bounding box center [716, 403] width 33 height 33
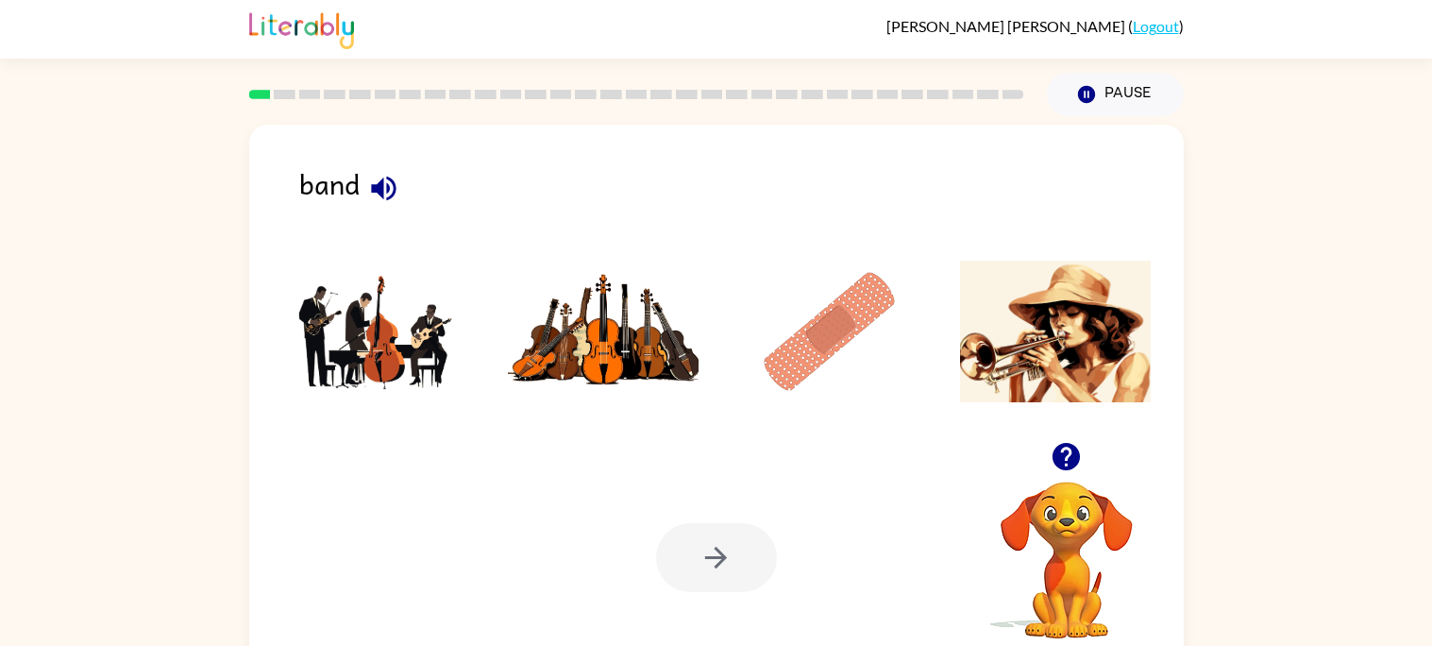
click at [841, 285] on img at bounding box center [829, 332] width 191 height 142
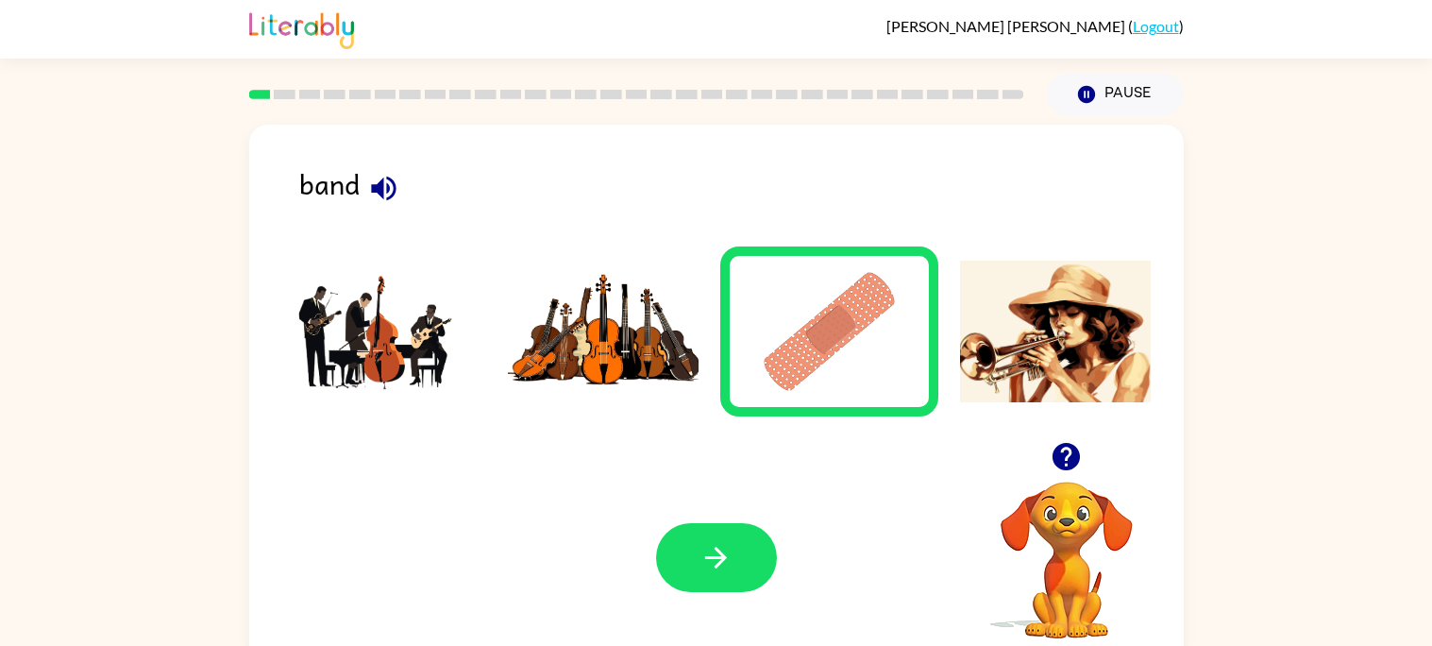
click at [657, 534] on div at bounding box center [716, 557] width 121 height 69
click at [700, 558] on icon "button" at bounding box center [716, 557] width 33 height 33
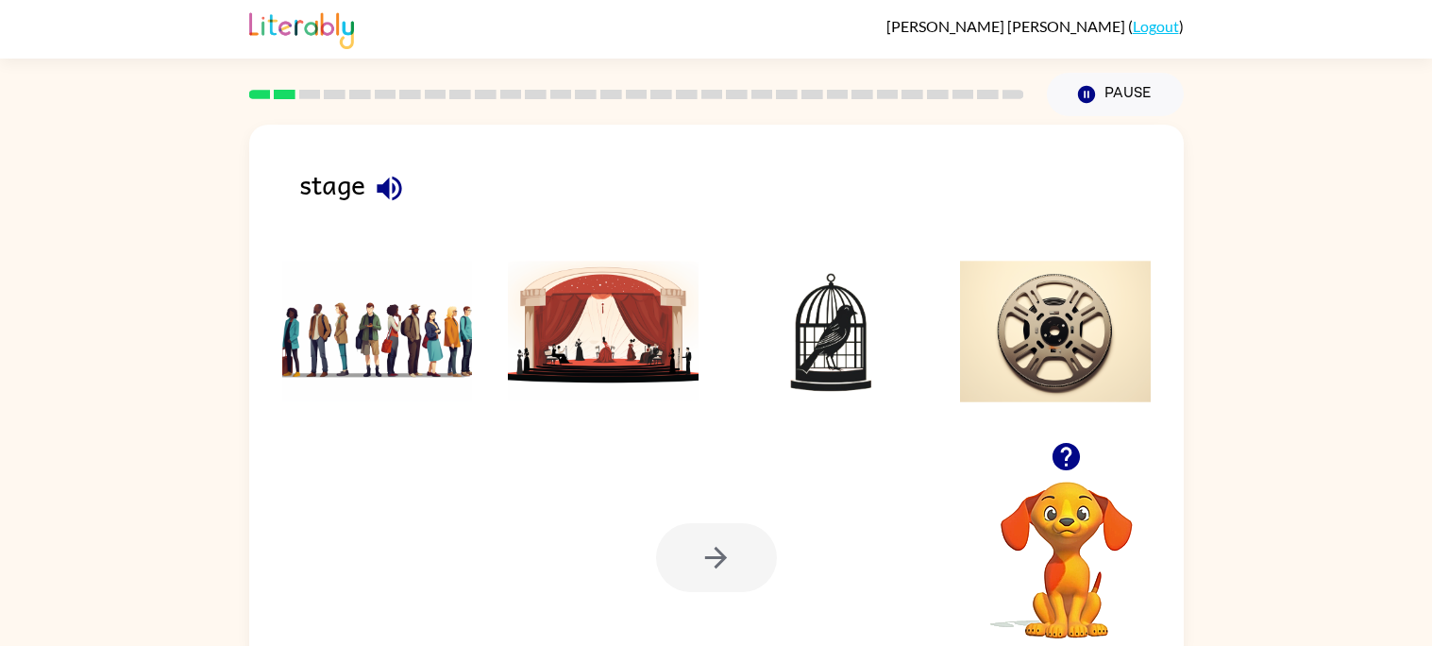
click at [646, 318] on img at bounding box center [603, 332] width 191 height 142
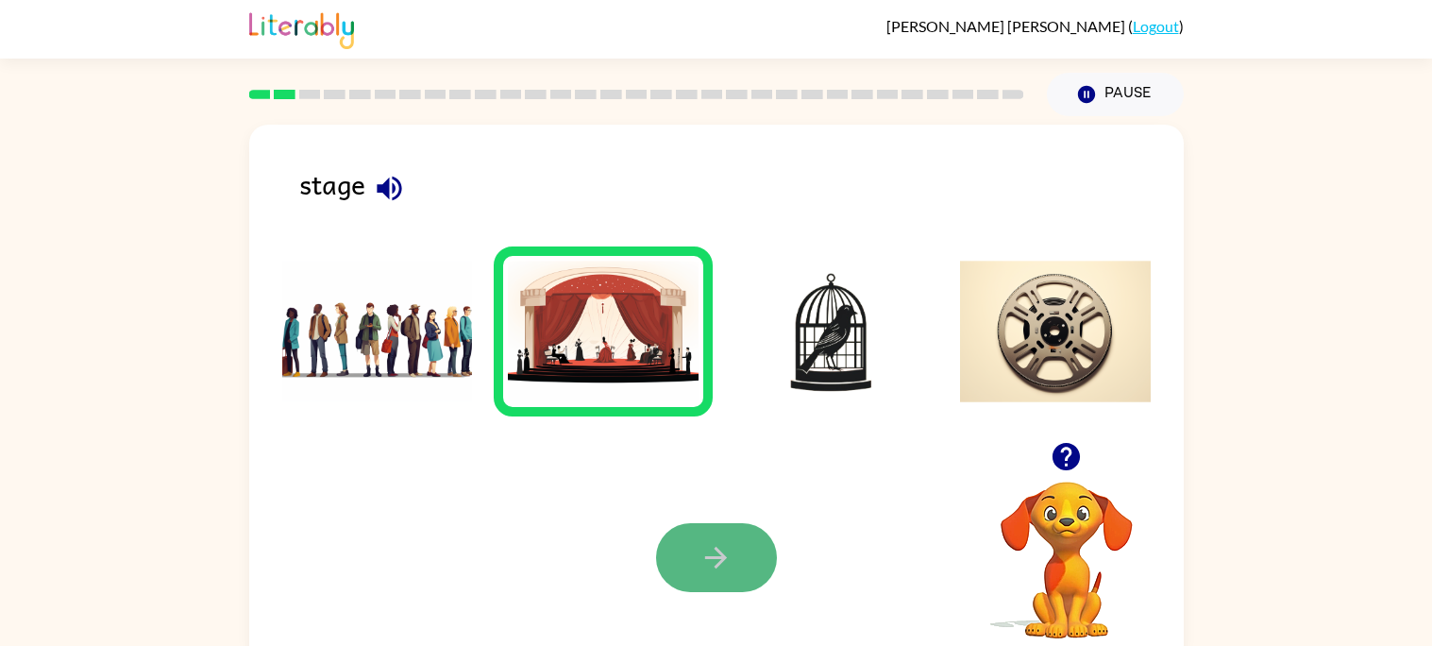
click at [717, 537] on button "button" at bounding box center [716, 557] width 121 height 69
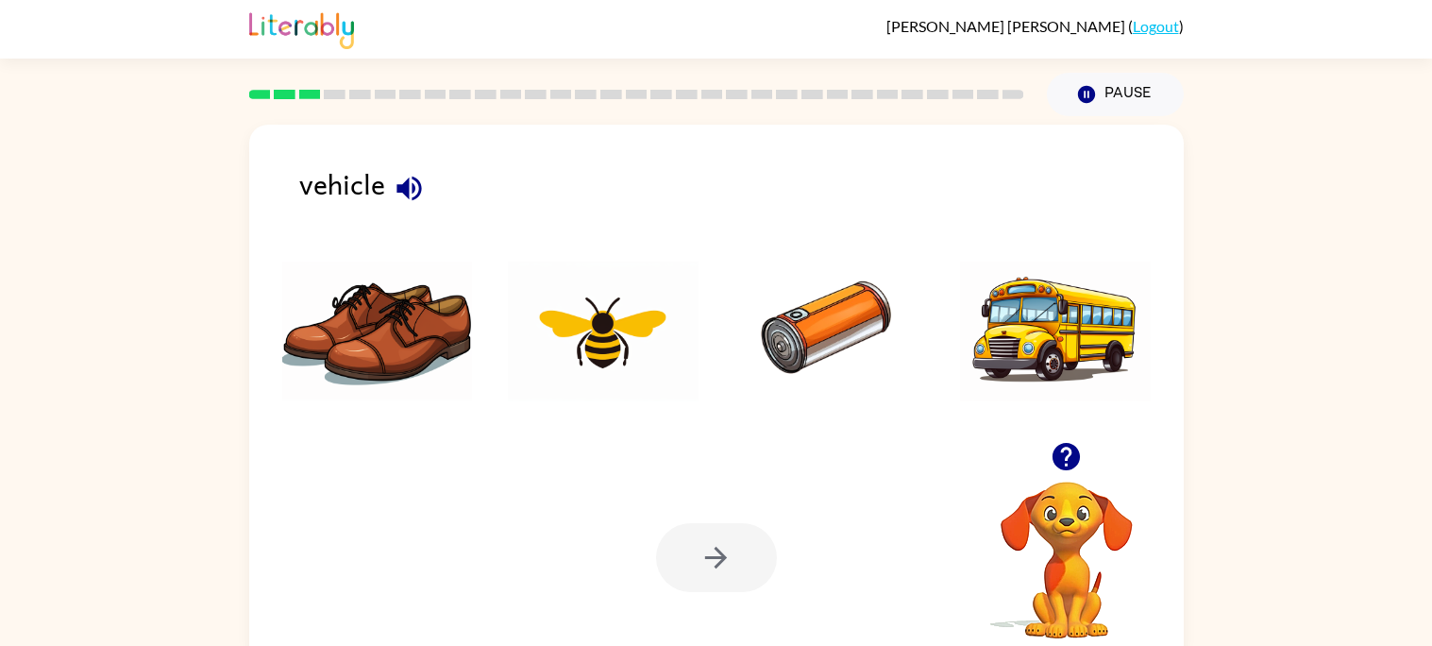
click at [1105, 324] on img at bounding box center [1055, 332] width 191 height 142
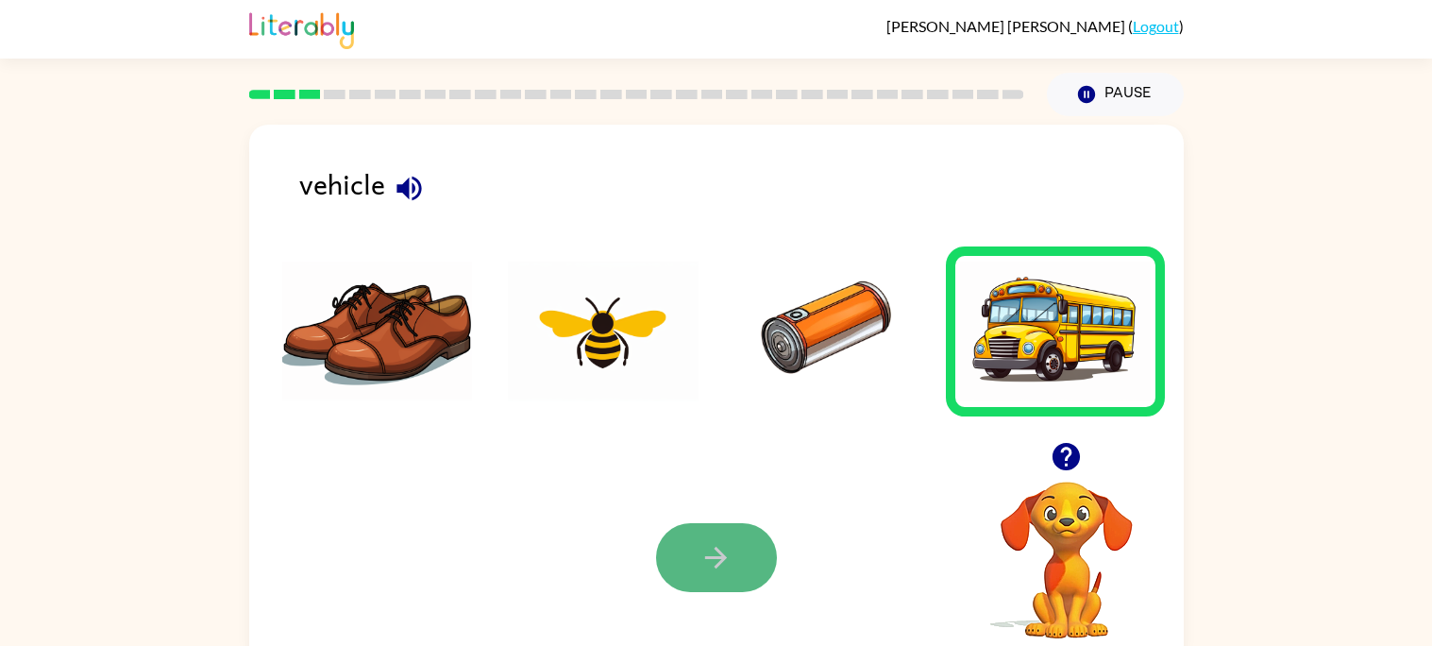
click at [720, 548] on icon "button" at bounding box center [716, 557] width 33 height 33
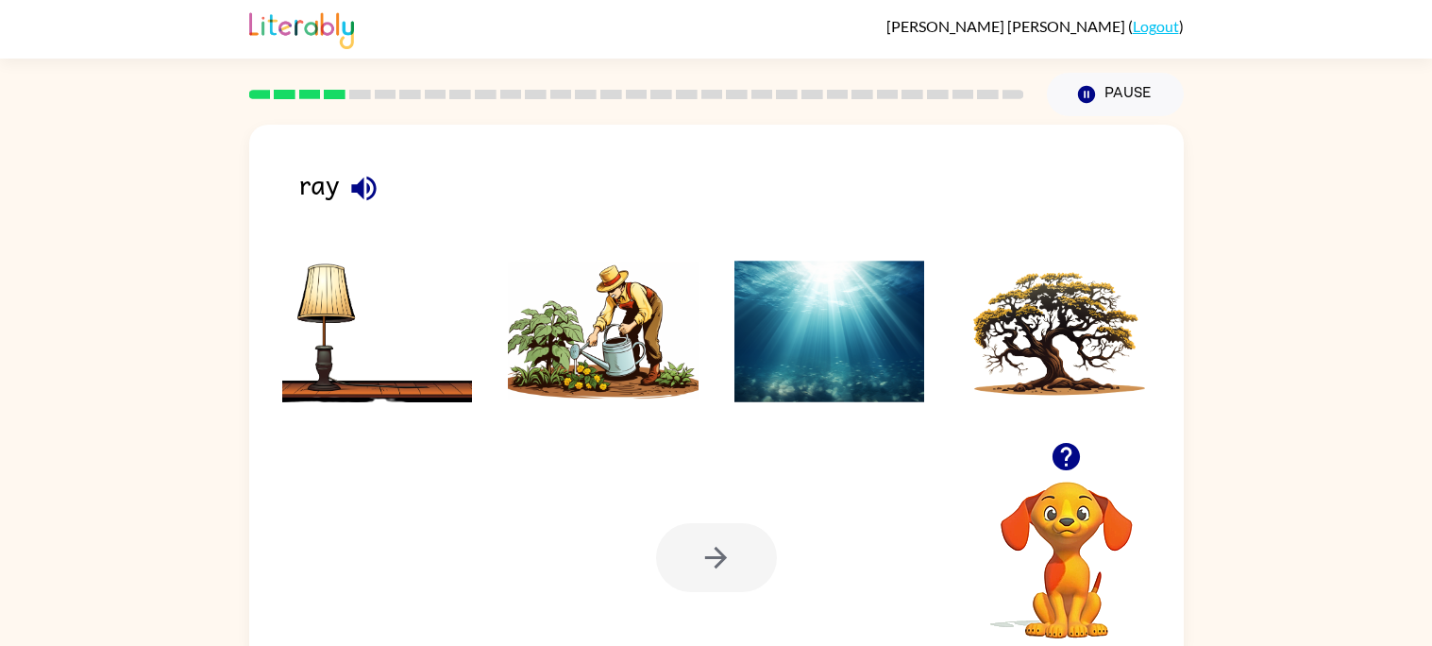
click at [672, 323] on img at bounding box center [603, 332] width 191 height 142
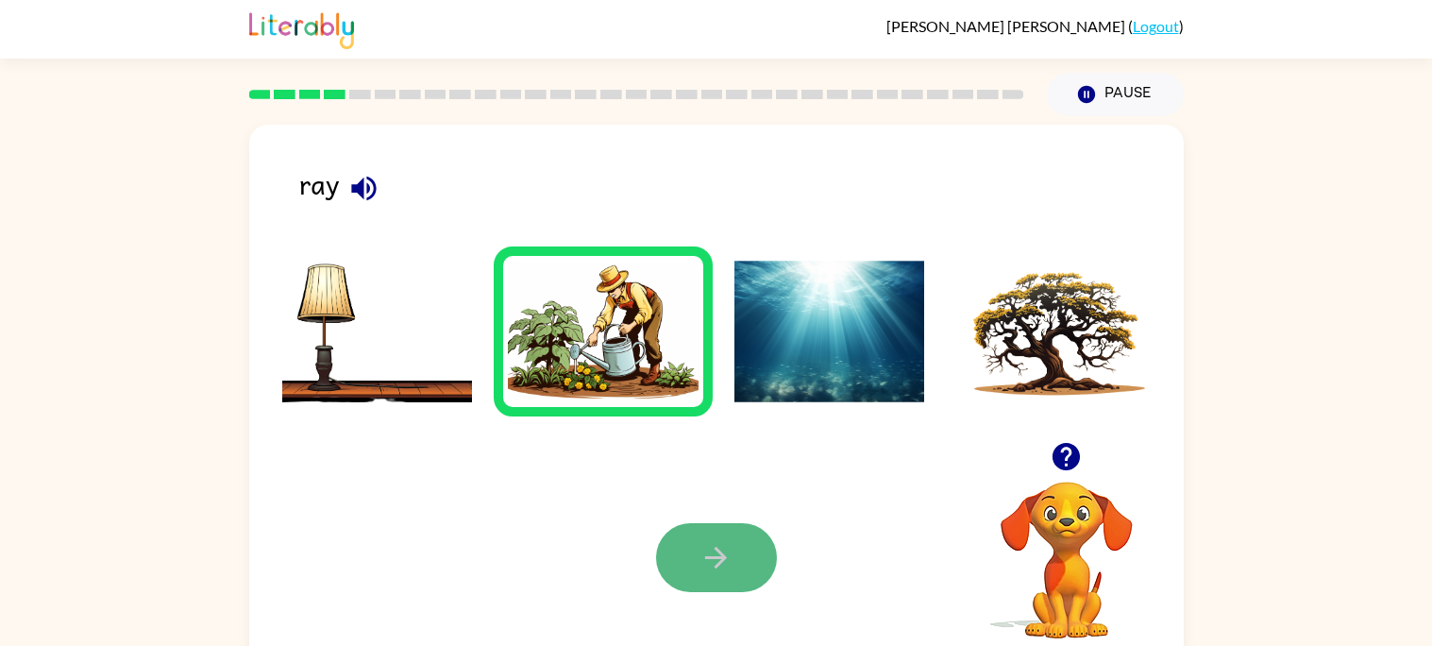
click at [724, 541] on icon "button" at bounding box center [716, 557] width 33 height 33
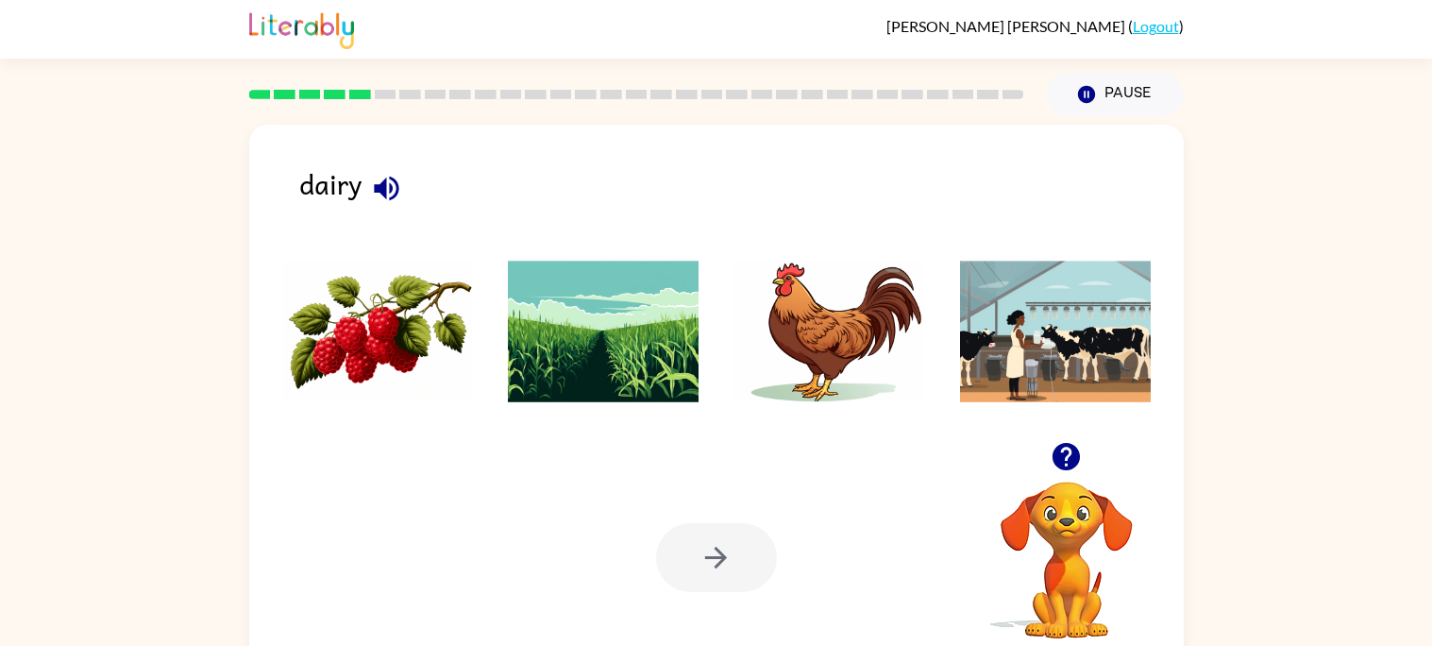
click at [675, 351] on img at bounding box center [603, 332] width 191 height 142
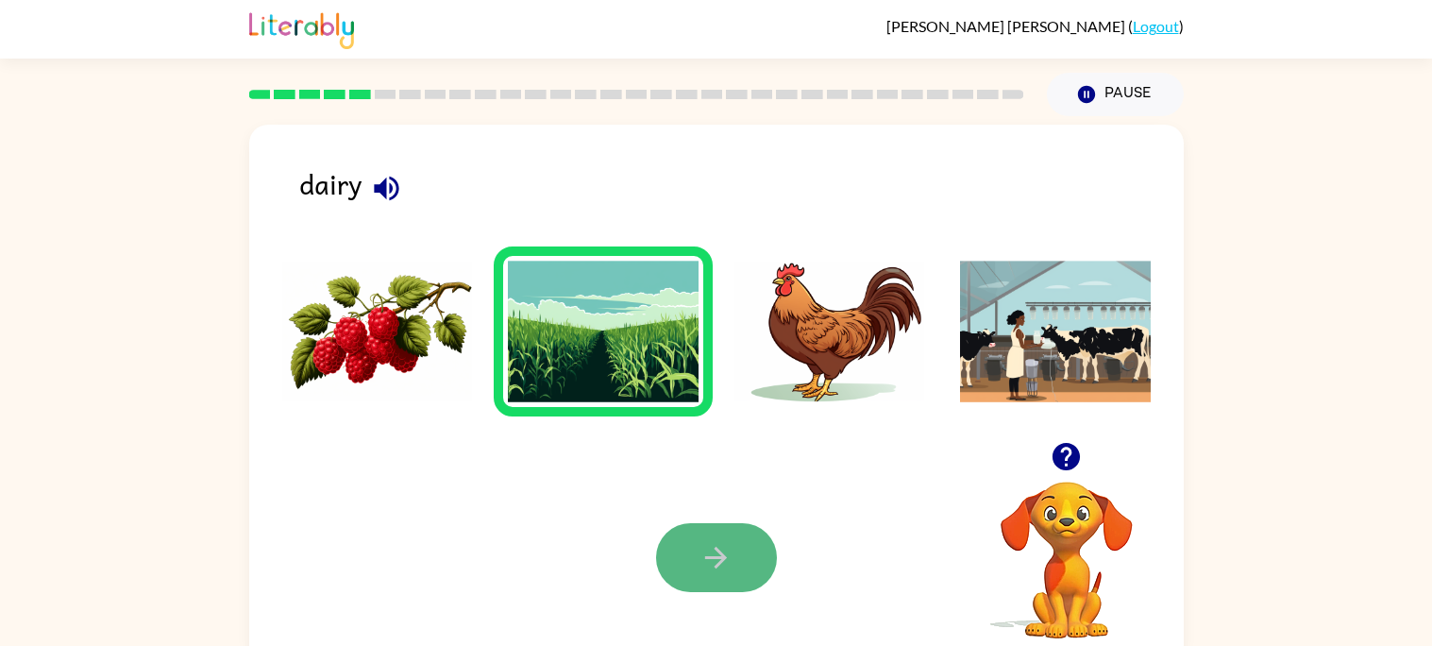
click at [691, 554] on button "button" at bounding box center [716, 557] width 121 height 69
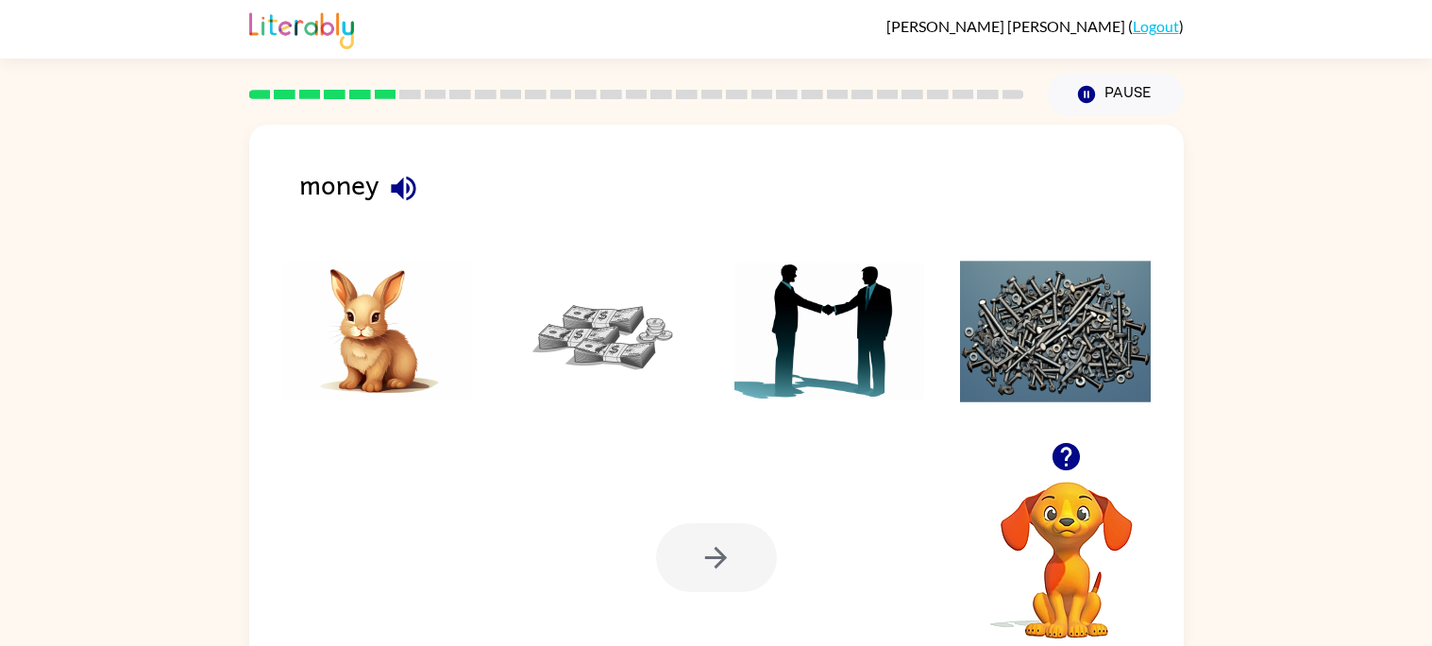
click at [634, 353] on img at bounding box center [603, 332] width 191 height 142
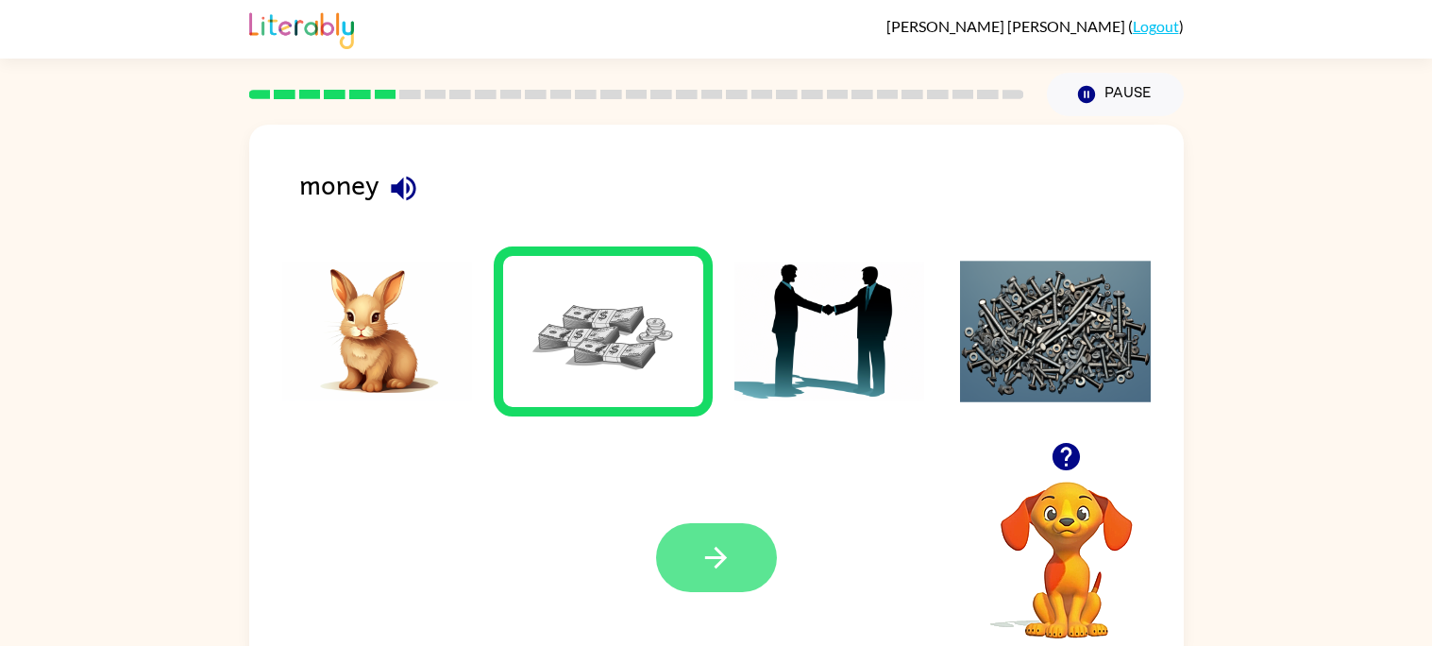
click at [740, 531] on button "button" at bounding box center [716, 557] width 121 height 69
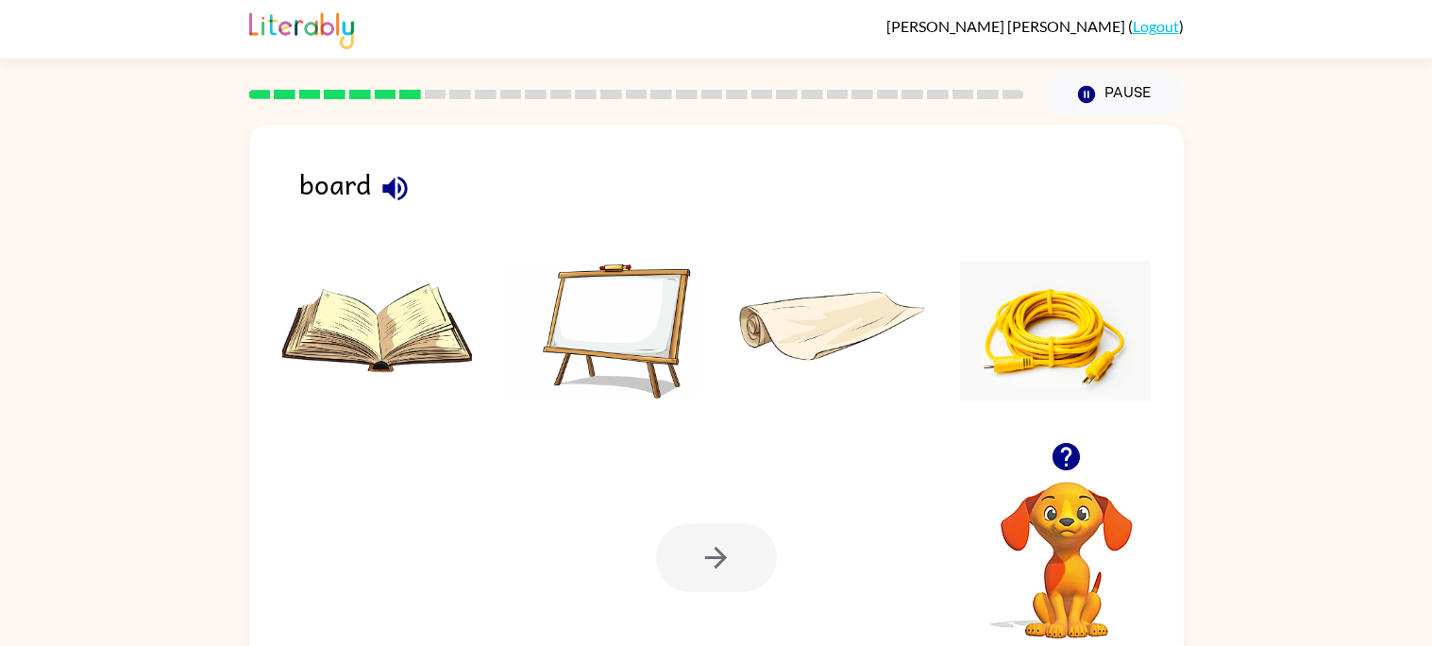
click at [570, 325] on img at bounding box center [603, 332] width 191 height 142
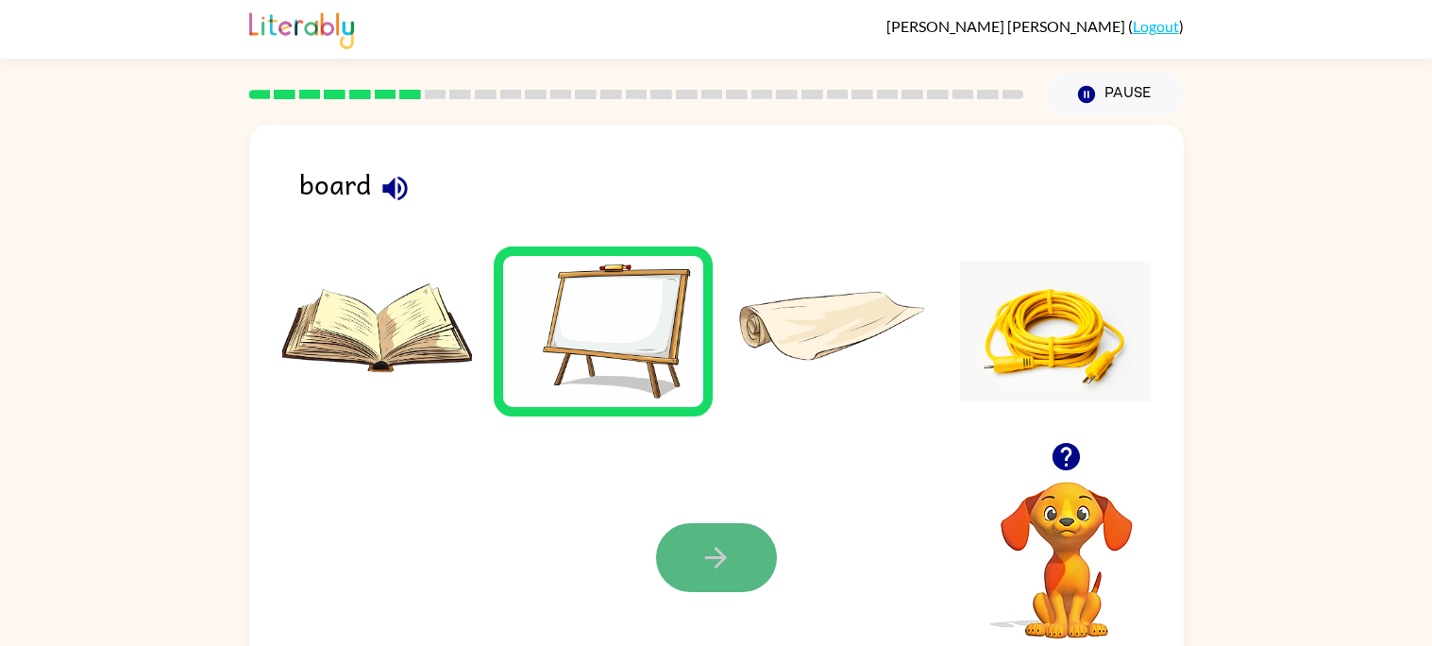
click at [683, 561] on button "button" at bounding box center [716, 557] width 121 height 69
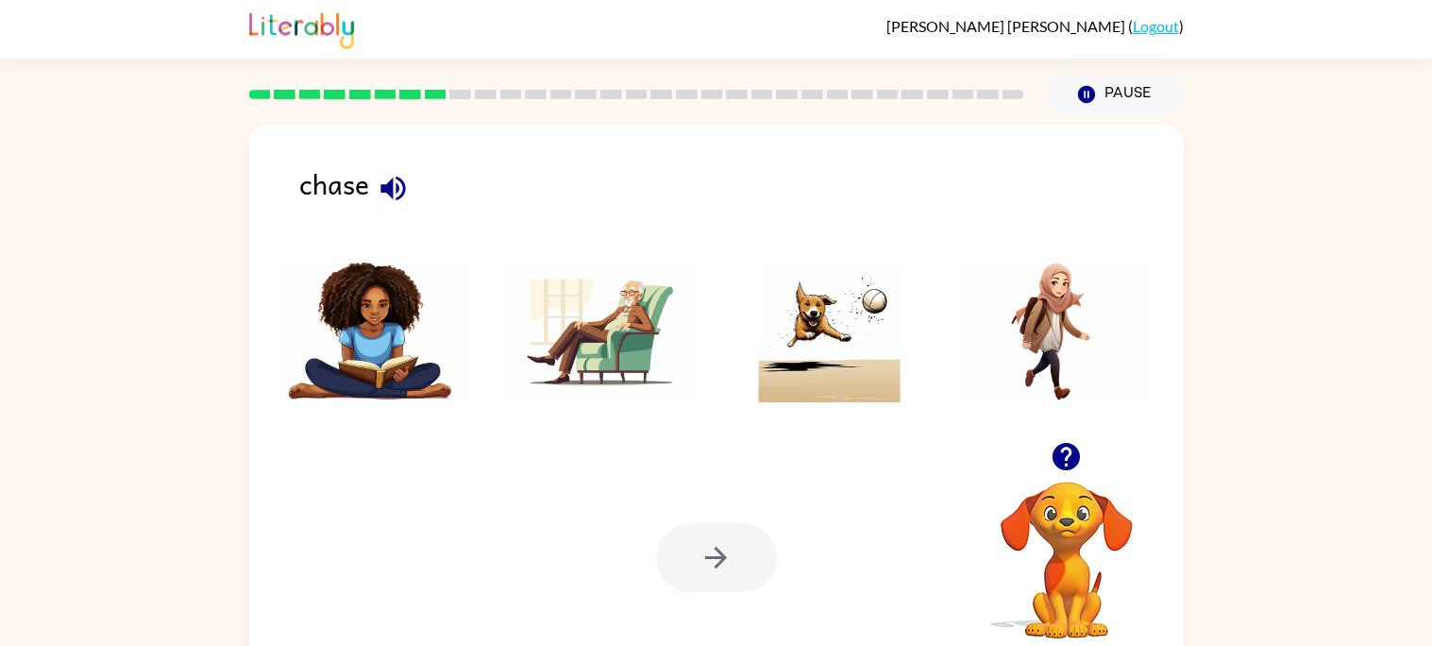
click at [823, 348] on img at bounding box center [829, 332] width 191 height 142
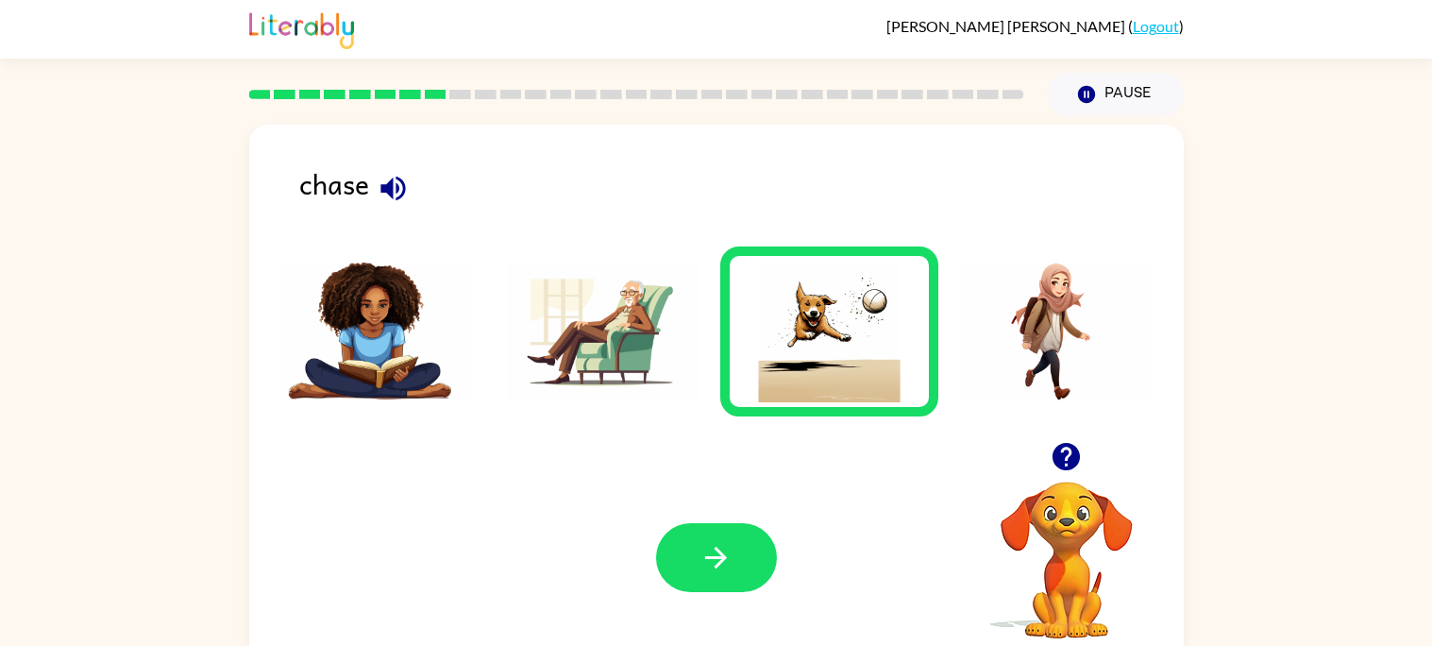
click at [656, 539] on div at bounding box center [716, 557] width 121 height 69
click at [658, 602] on div "Your browser must support playing .mp4 files to use Literably. Please try using…" at bounding box center [716, 557] width 935 height 212
click at [724, 559] on icon "button" at bounding box center [716, 558] width 22 height 22
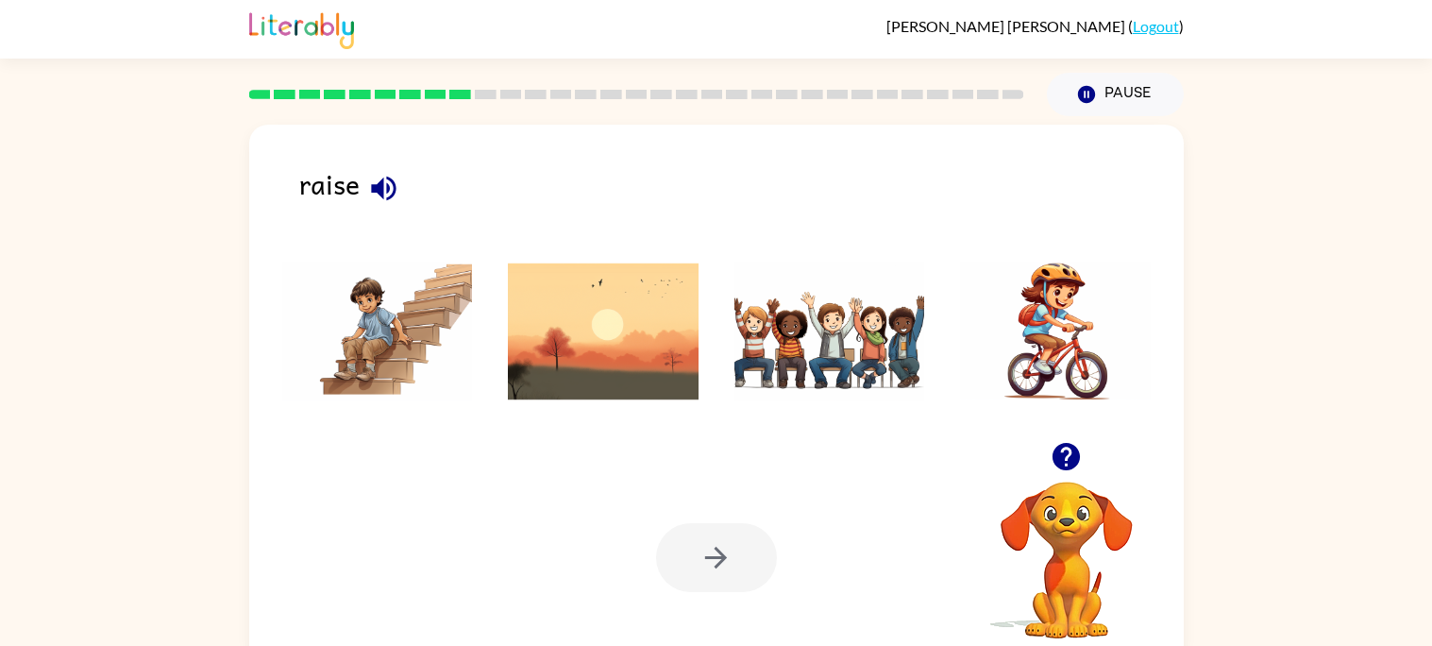
click at [512, 277] on img at bounding box center [603, 332] width 191 height 142
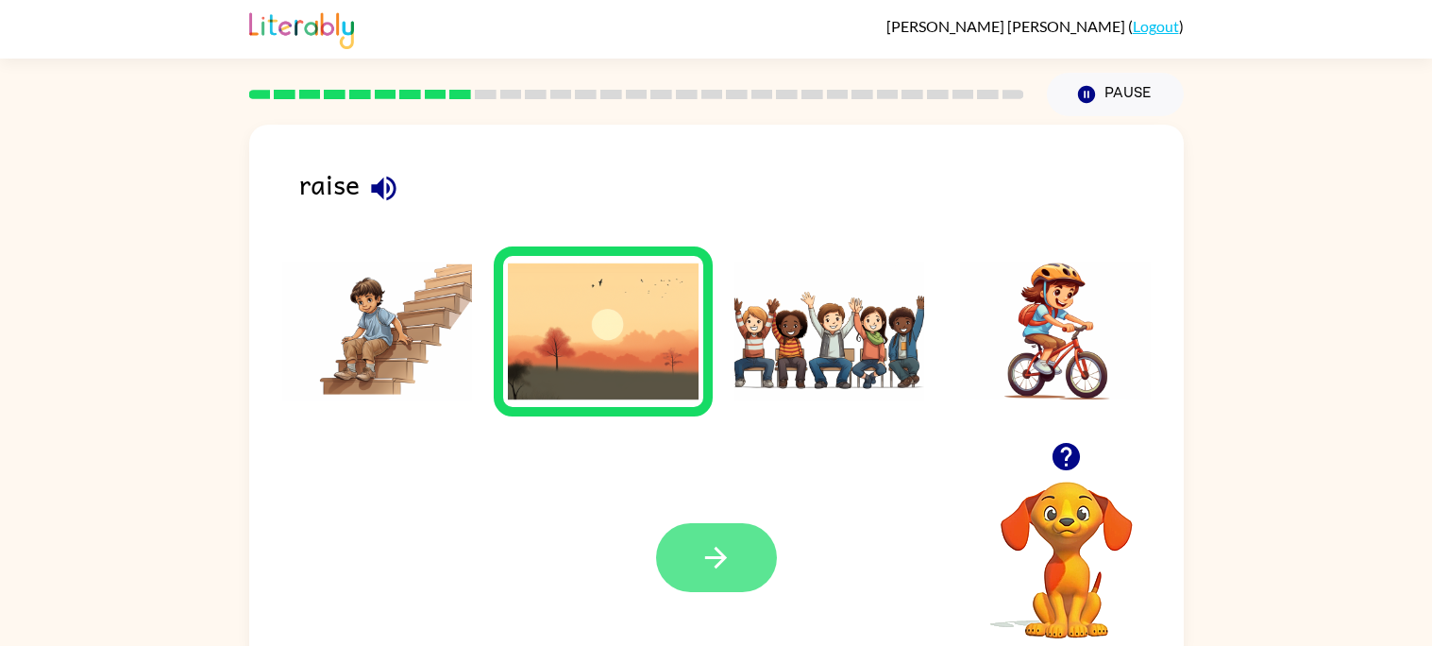
click at [740, 559] on button "button" at bounding box center [716, 557] width 121 height 69
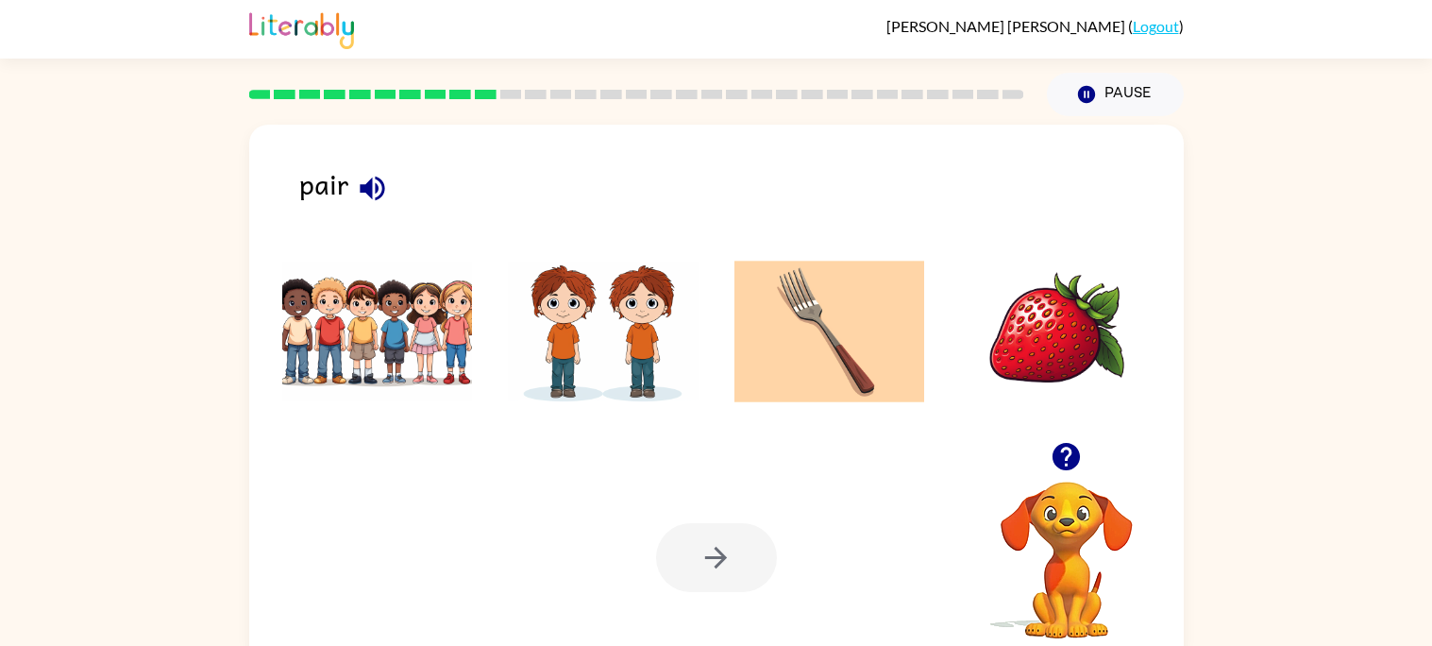
click at [863, 331] on img at bounding box center [829, 332] width 191 height 142
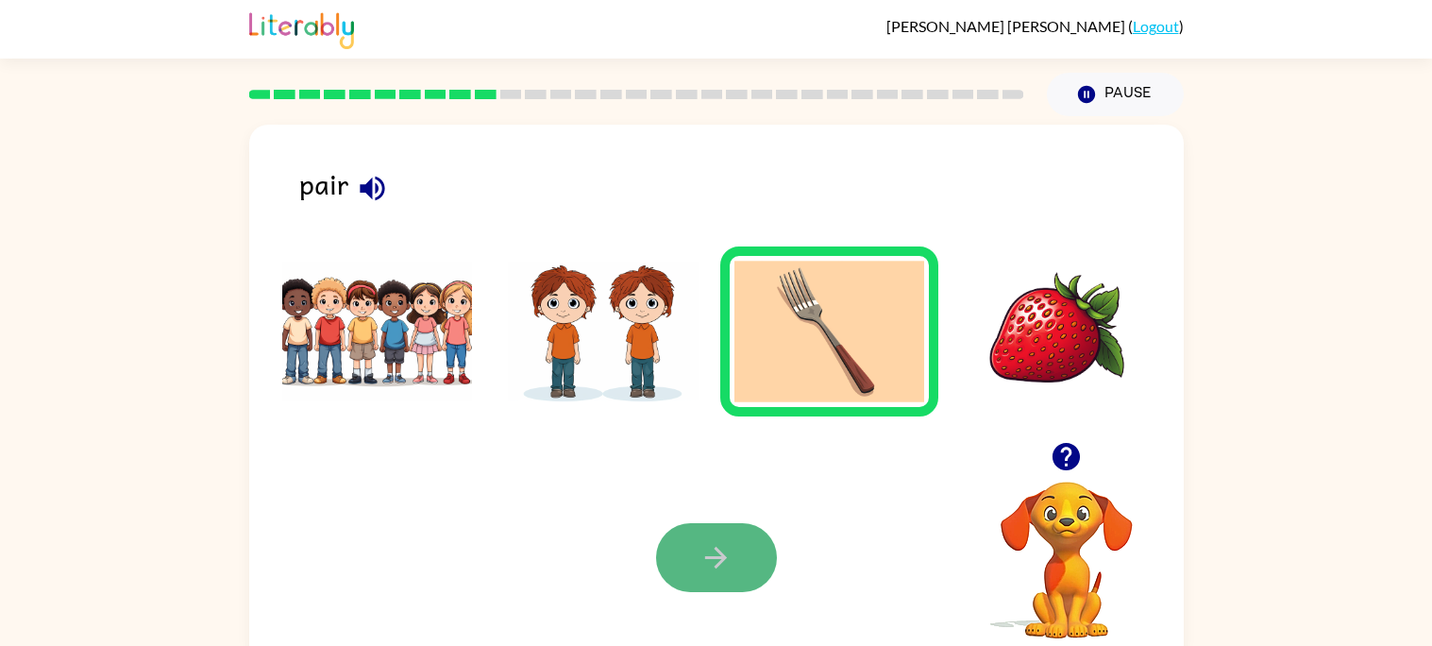
click at [694, 557] on button "button" at bounding box center [716, 557] width 121 height 69
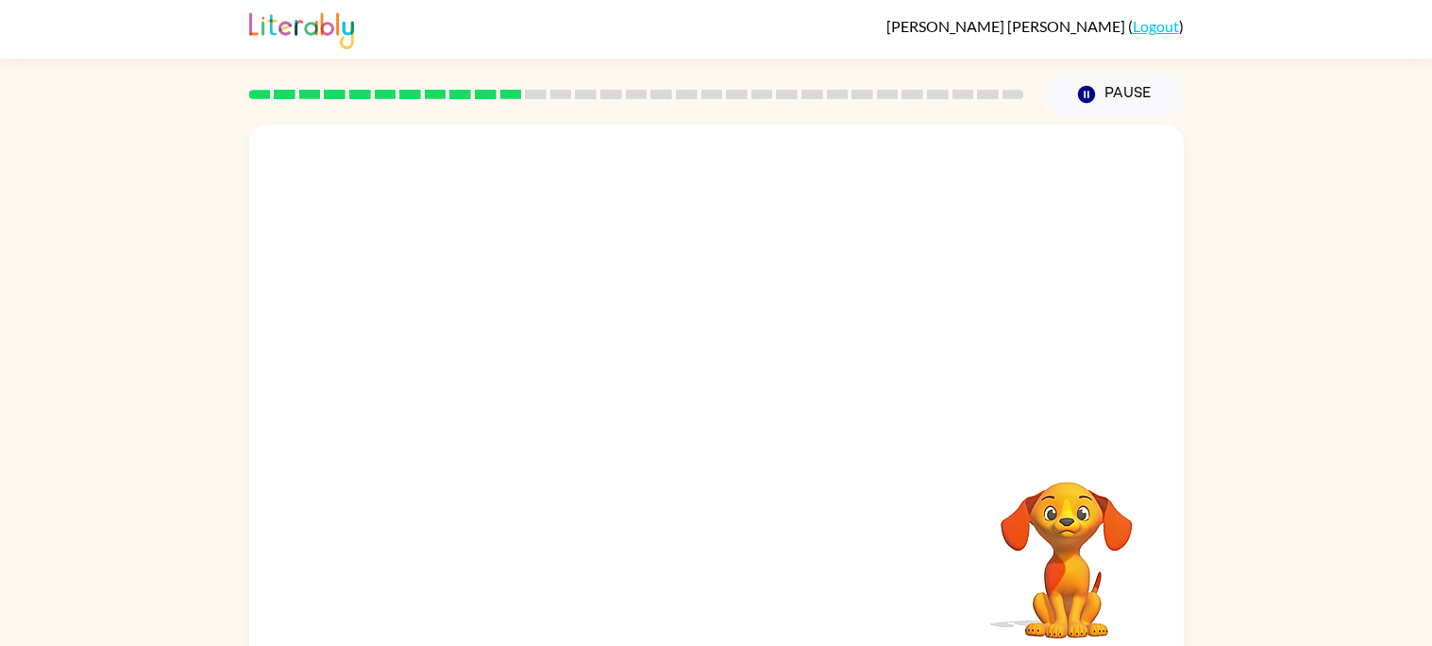
click at [522, 332] on video "Your browser must support playing .mp4 files to use Literably. Please try using…" at bounding box center [716, 283] width 935 height 317
click at [479, 344] on video "Your browser must support playing .mp4 files to use Literably. Please try using…" at bounding box center [716, 283] width 935 height 317
click at [483, 335] on video "Your browser must support playing .mp4 files to use Literably. Please try using…" at bounding box center [716, 283] width 935 height 317
click at [943, 191] on video "Your browser must support playing .mp4 files to use Literably. Please try using…" at bounding box center [716, 283] width 935 height 317
click at [730, 385] on button "button" at bounding box center [716, 403] width 121 height 69
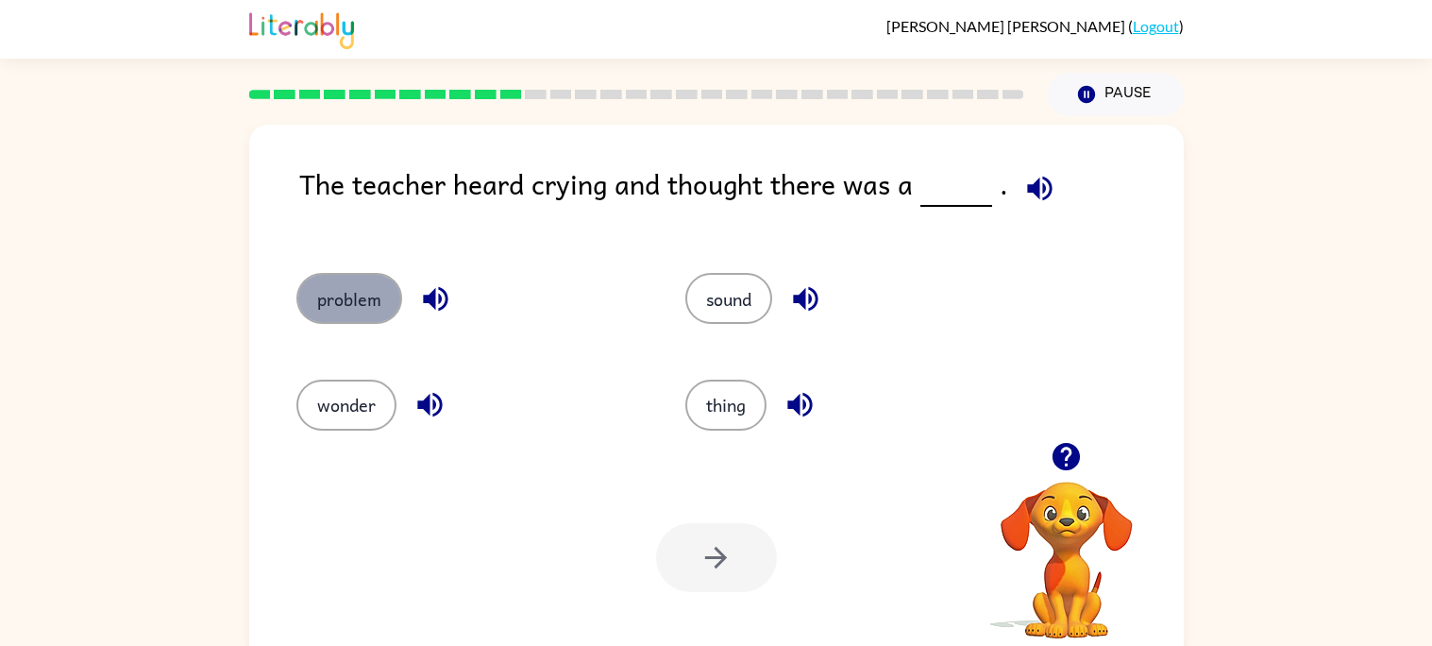
click at [324, 295] on button "problem" at bounding box center [349, 298] width 106 height 51
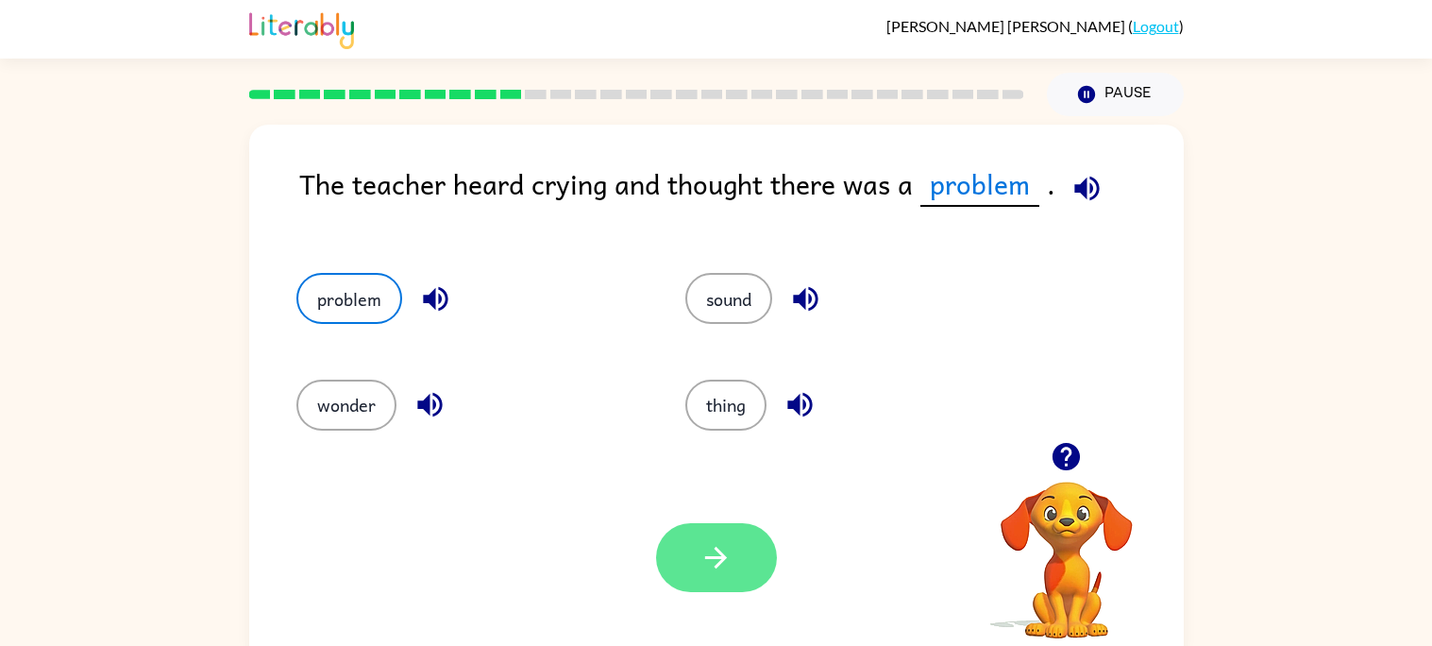
click at [689, 527] on button "button" at bounding box center [716, 557] width 121 height 69
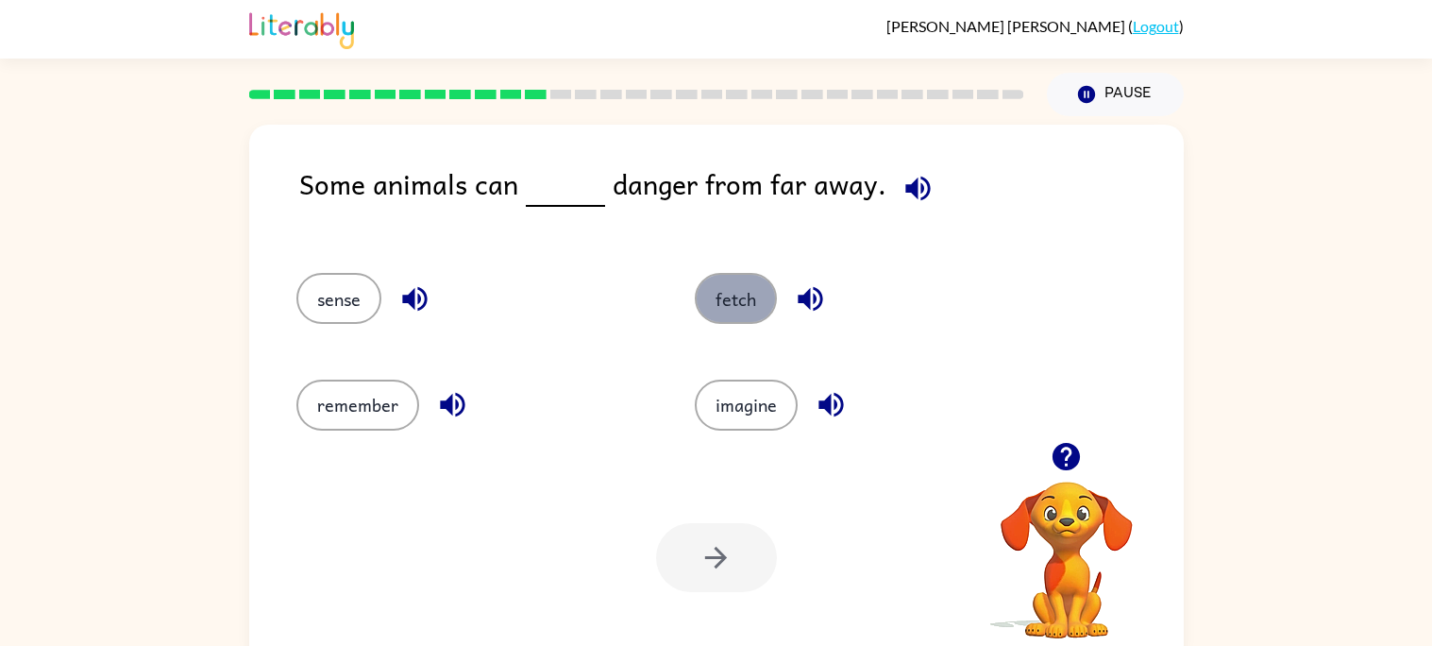
click at [745, 296] on button "fetch" at bounding box center [736, 298] width 82 height 51
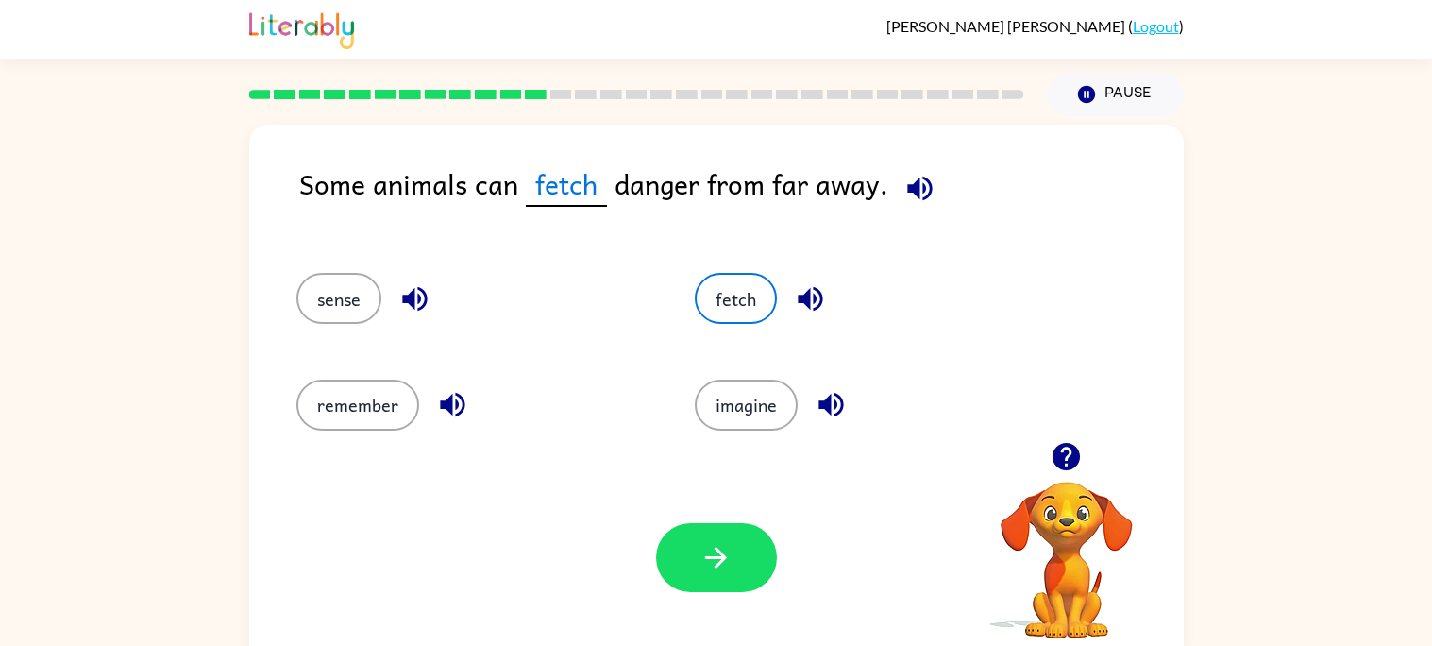
click at [778, 588] on div "Your browser must support playing .mp4 files to use Literably. Please try using…" at bounding box center [716, 557] width 935 height 212
click at [707, 370] on div "imagine" at bounding box center [858, 397] width 398 height 106
click at [715, 398] on button "imagine" at bounding box center [746, 405] width 103 height 51
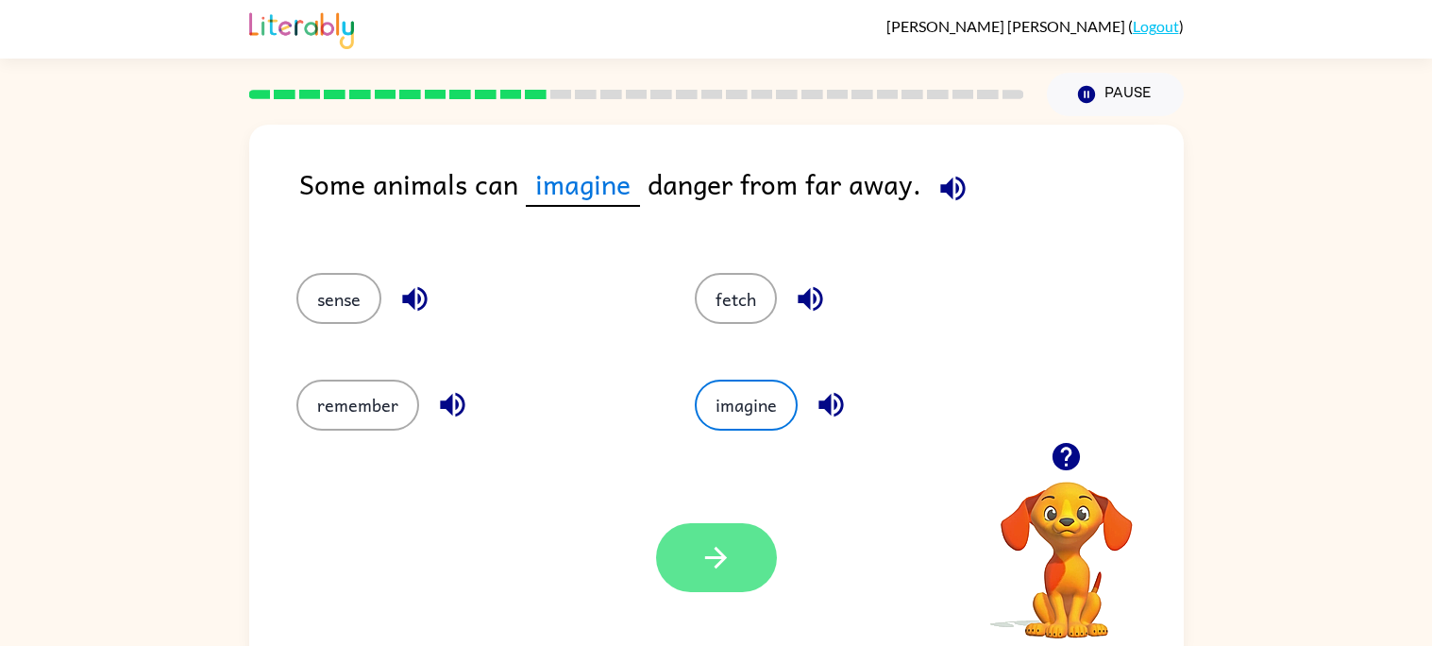
click at [674, 547] on button "button" at bounding box center [716, 557] width 121 height 69
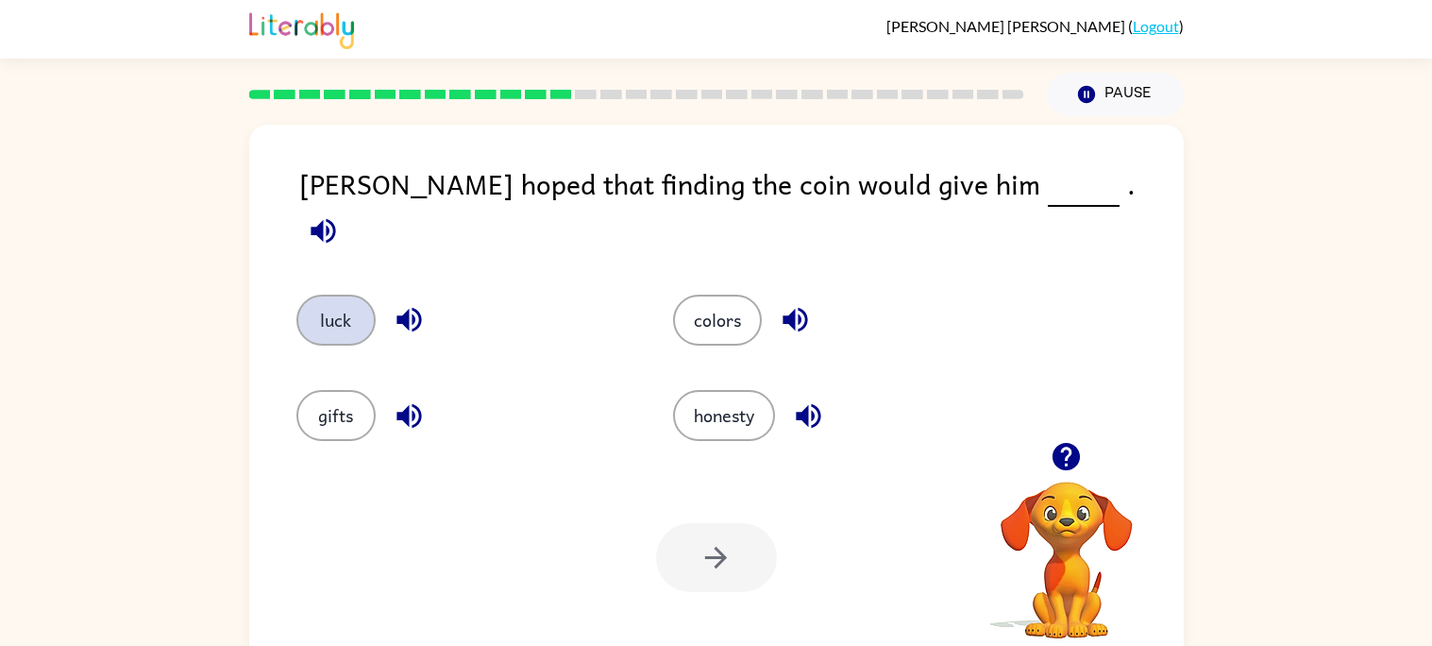
click at [352, 295] on button "luck" at bounding box center [335, 320] width 79 height 51
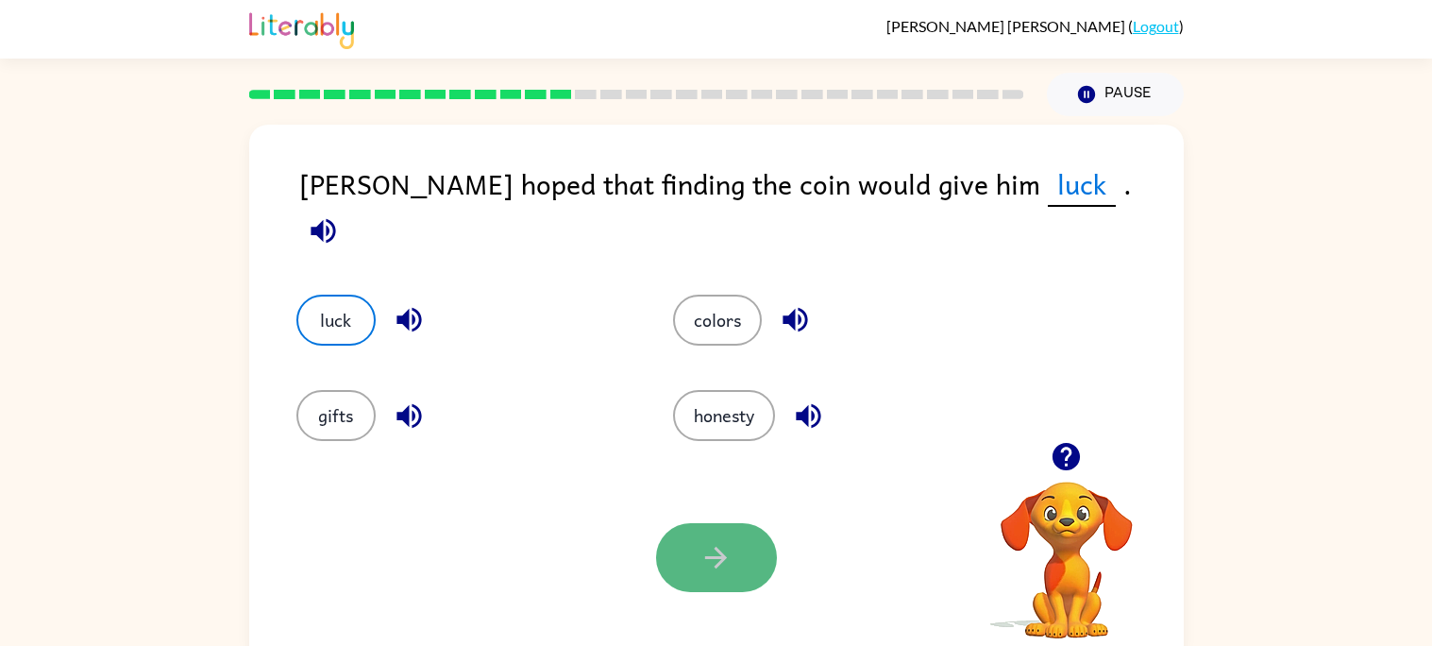
click at [659, 559] on button "button" at bounding box center [716, 557] width 121 height 69
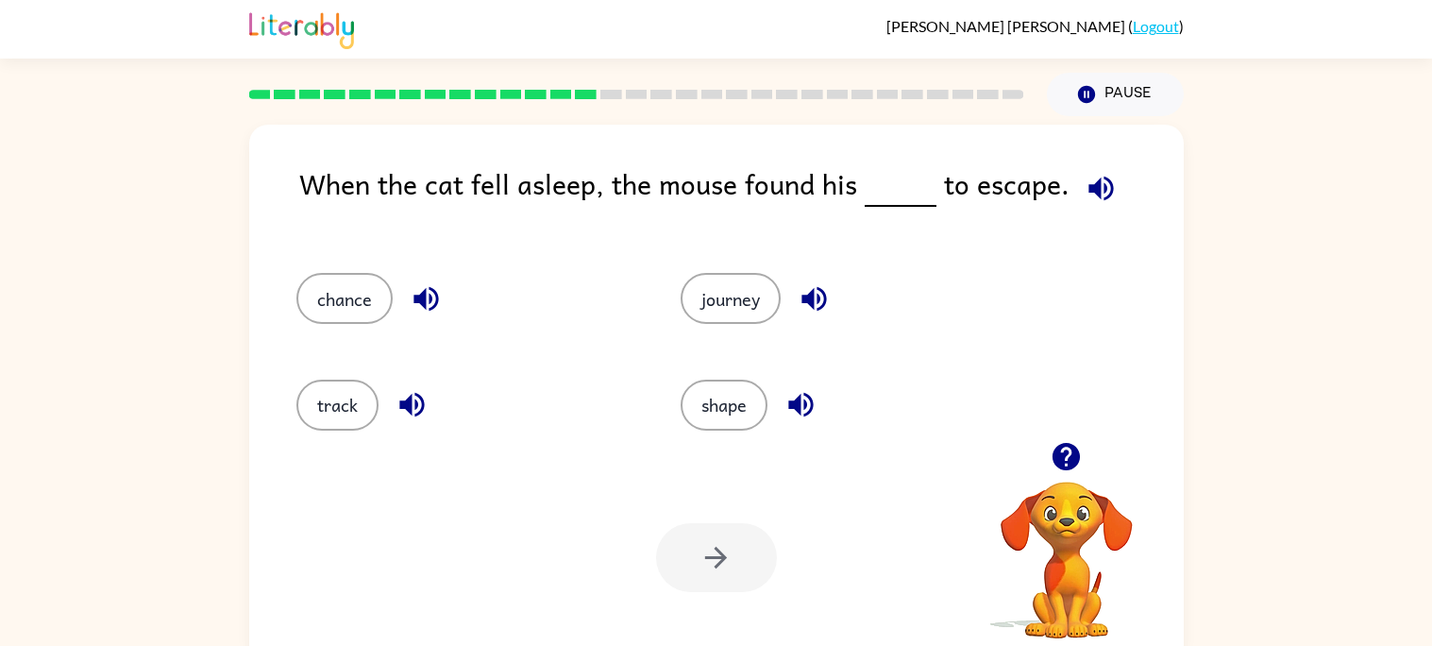
click at [1100, 183] on icon "button" at bounding box center [1101, 188] width 33 height 33
click at [708, 414] on button "shape" at bounding box center [724, 405] width 87 height 51
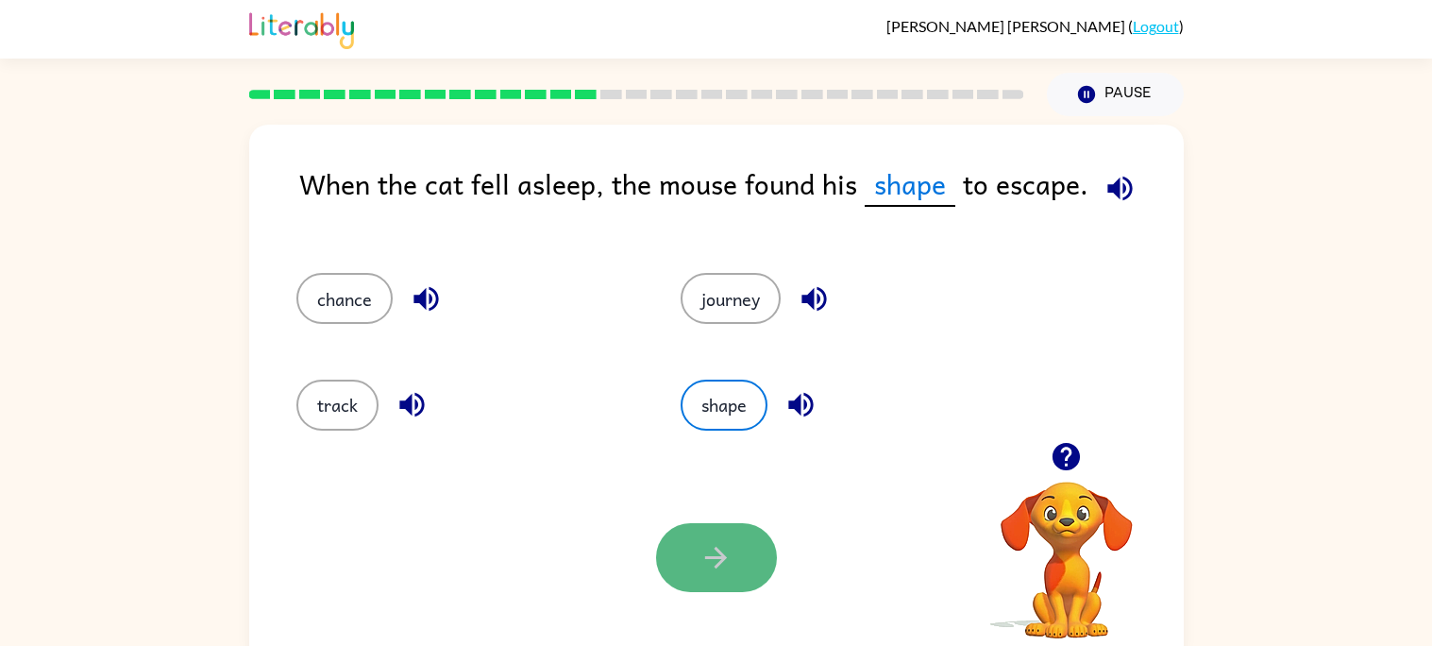
click at [705, 577] on button "button" at bounding box center [716, 557] width 121 height 69
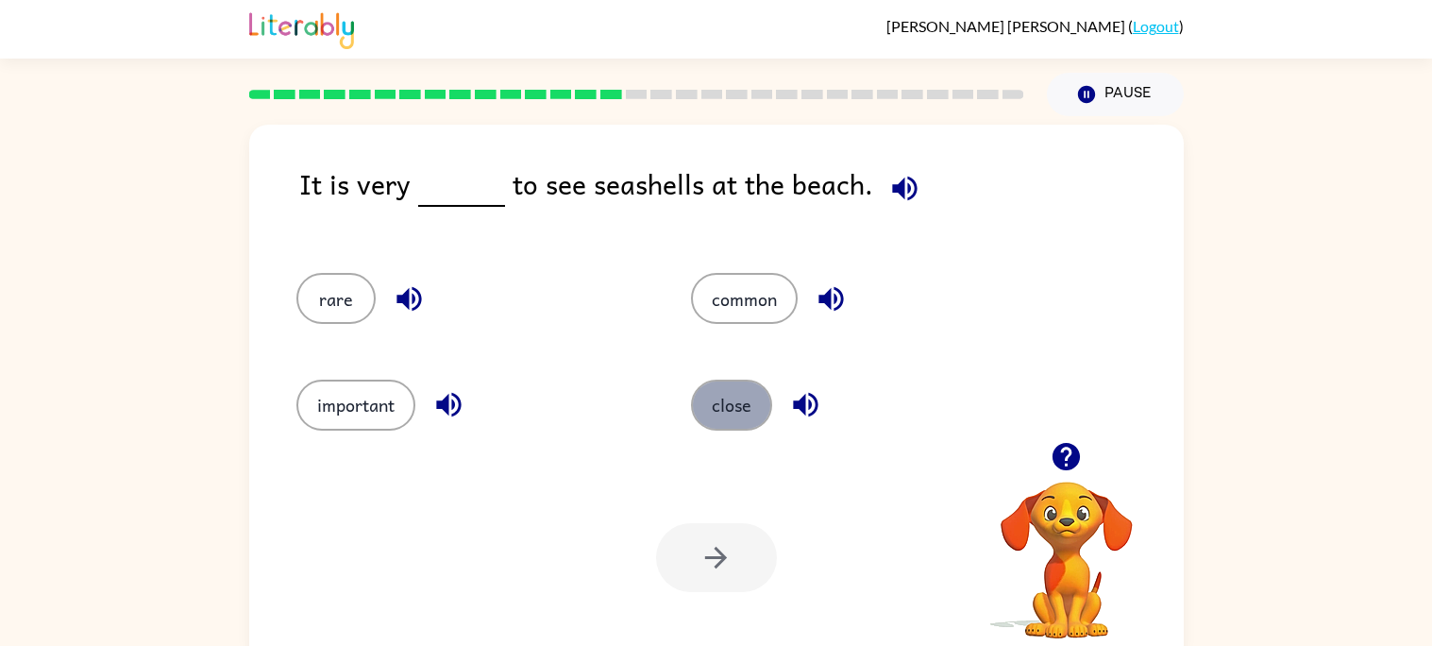
click at [697, 393] on button "close" at bounding box center [731, 405] width 81 height 51
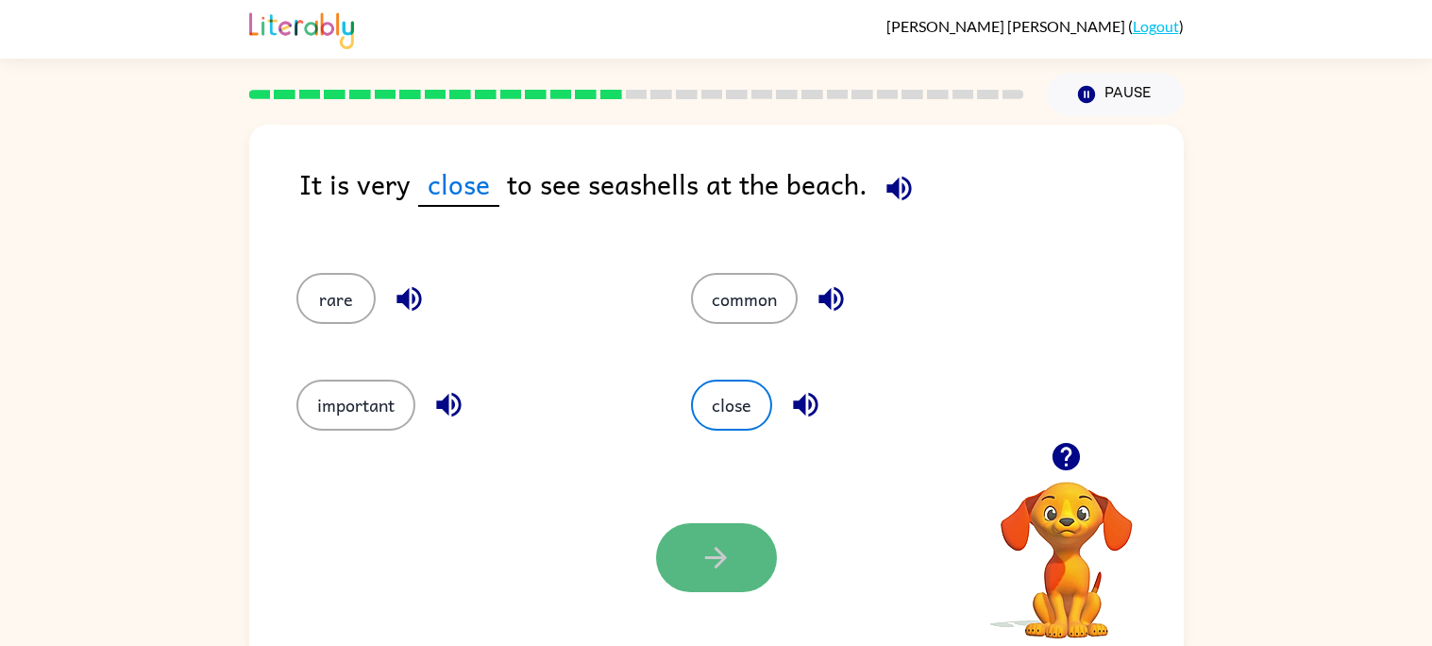
click at [708, 556] on icon "button" at bounding box center [716, 558] width 22 height 22
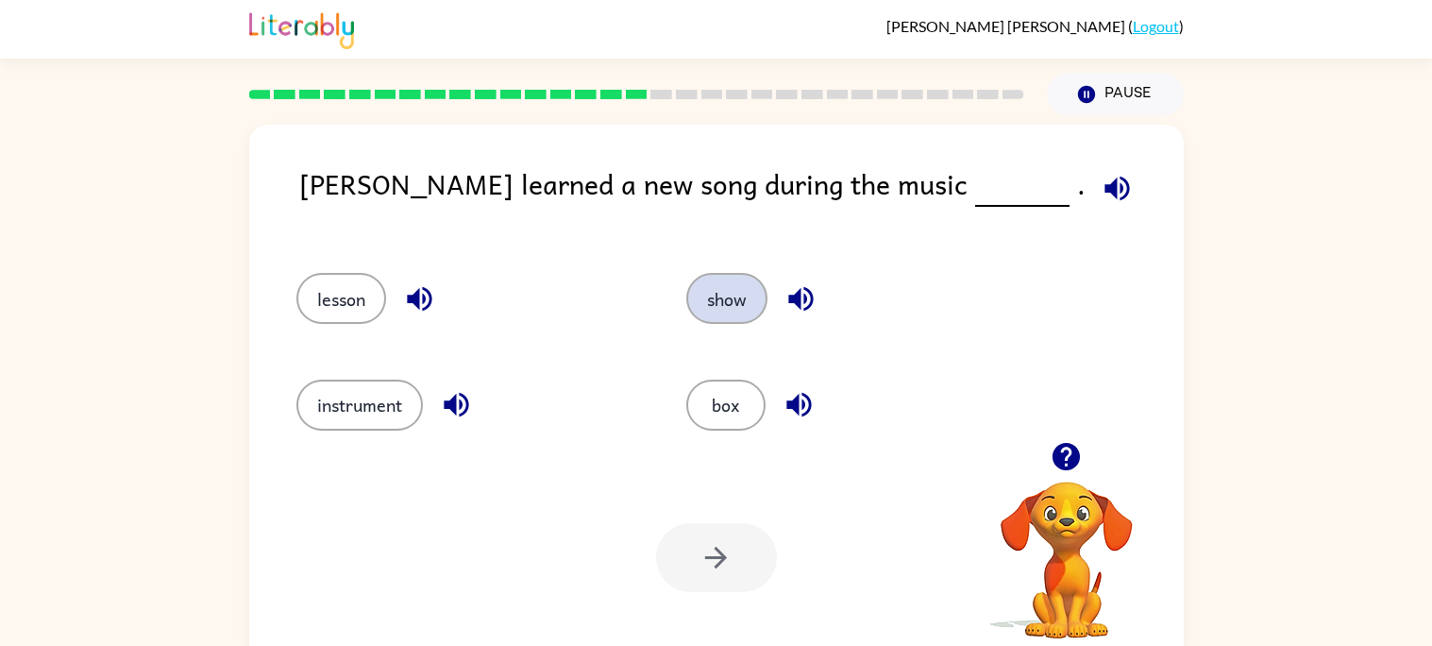
click at [741, 312] on button "show" at bounding box center [726, 298] width 81 height 51
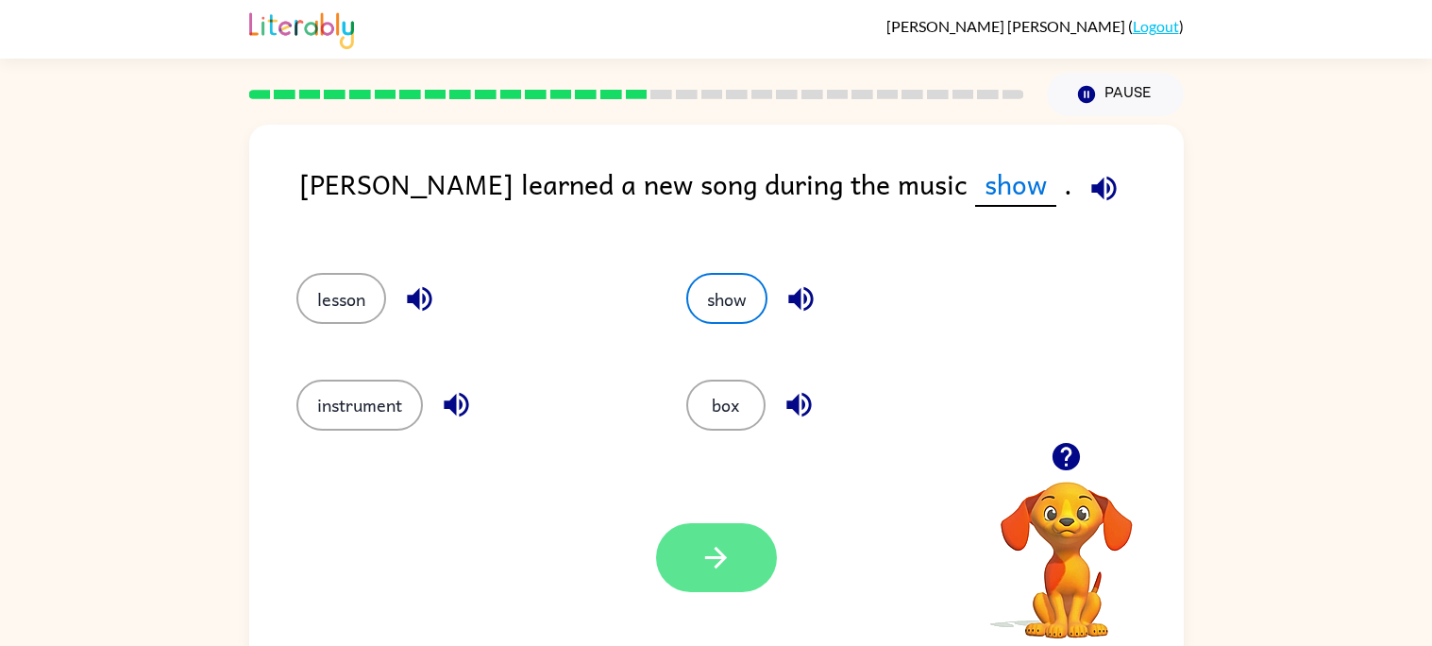
click at [715, 584] on button "button" at bounding box center [716, 557] width 121 height 69
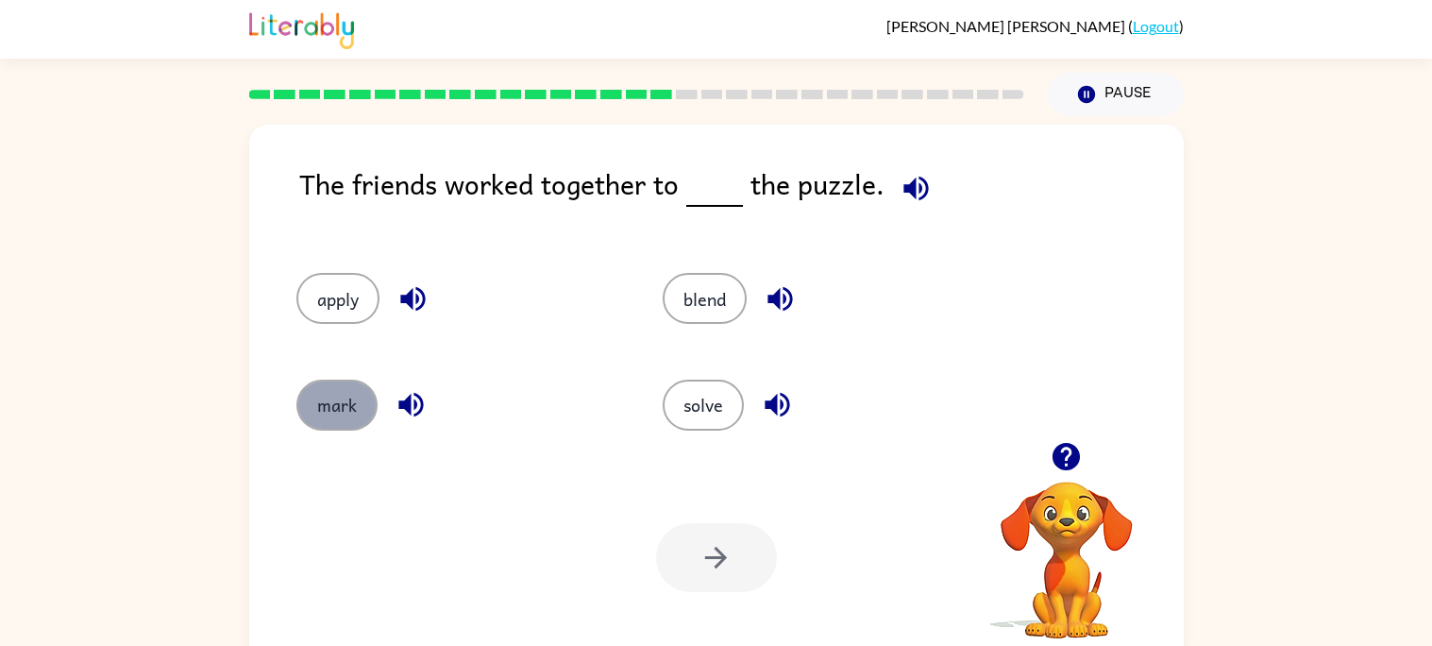
click at [329, 404] on button "mark" at bounding box center [336, 405] width 81 height 51
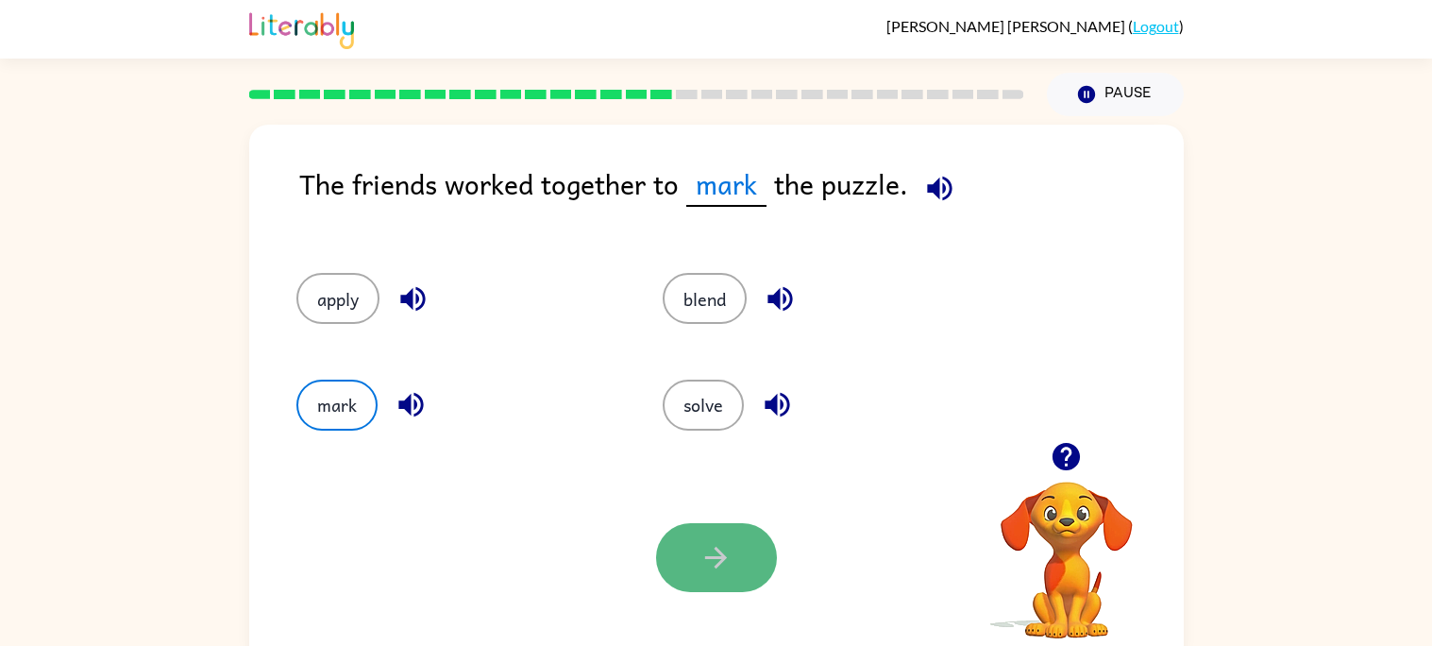
click at [744, 561] on button "button" at bounding box center [716, 557] width 121 height 69
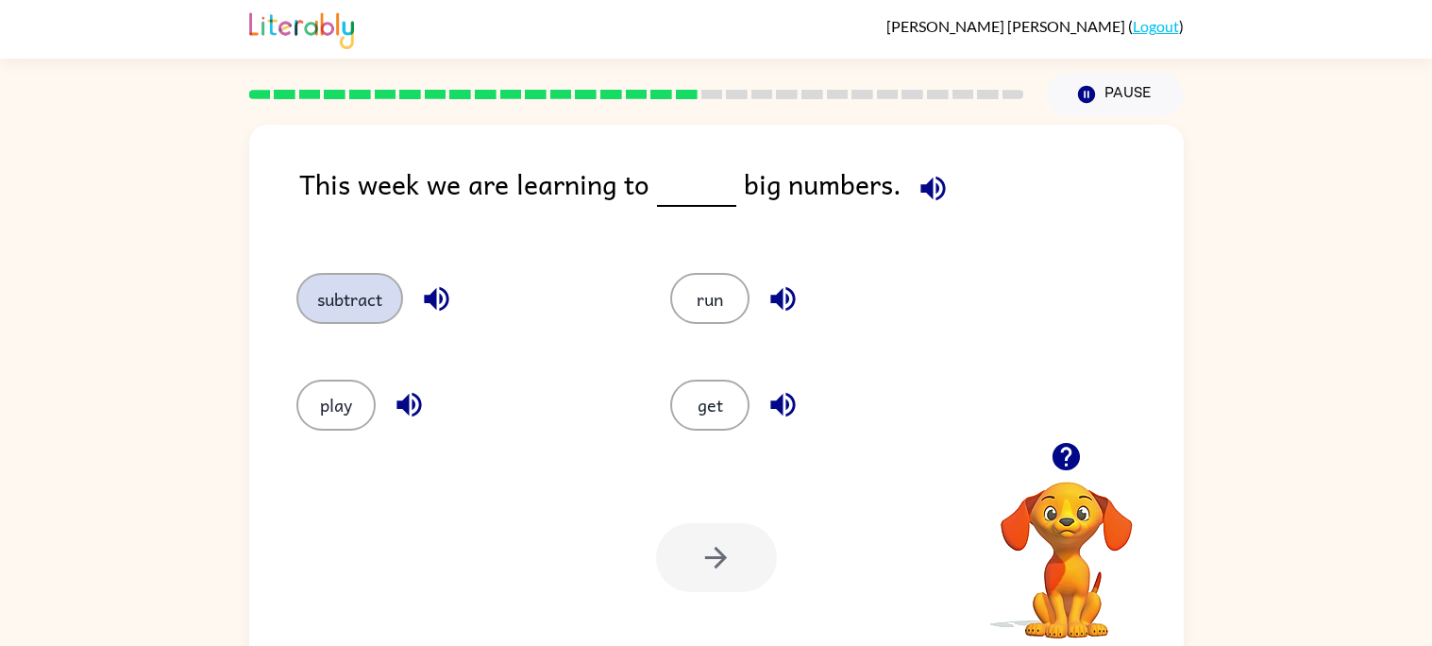
click at [307, 298] on button "subtract" at bounding box center [349, 298] width 107 height 51
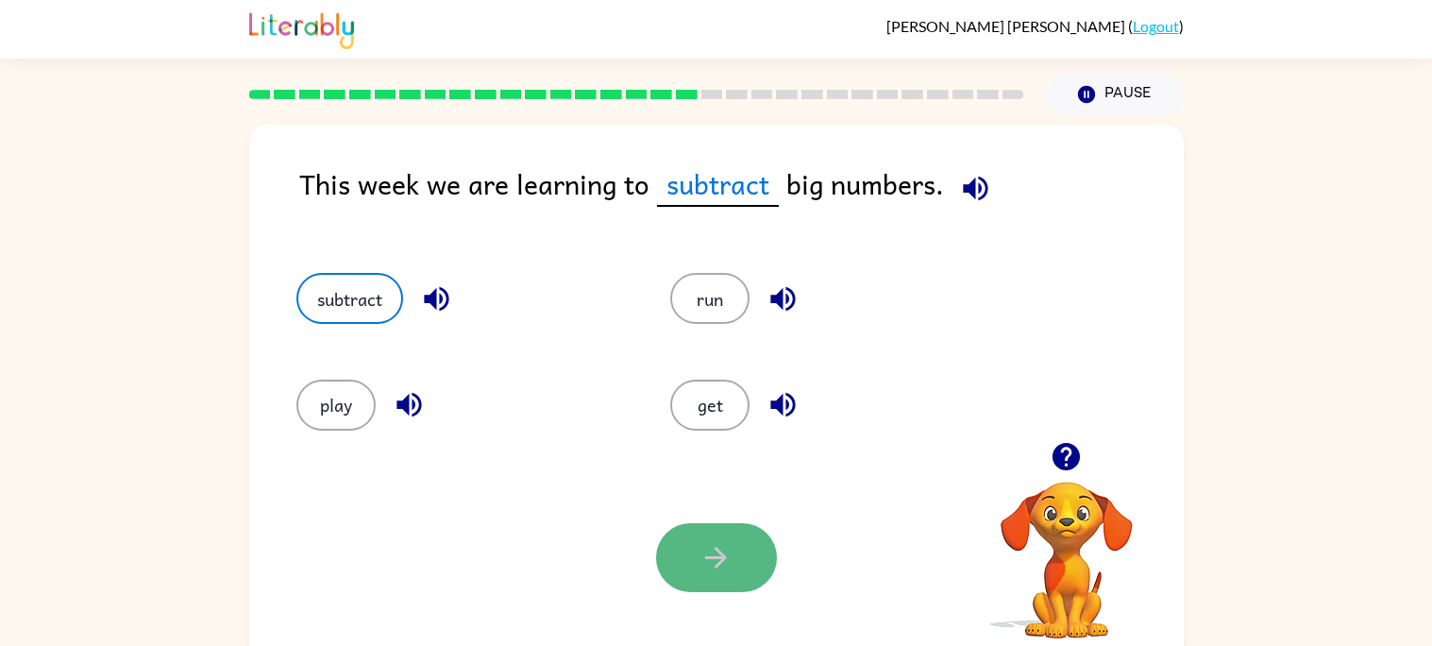
click at [760, 561] on button "button" at bounding box center [716, 557] width 121 height 69
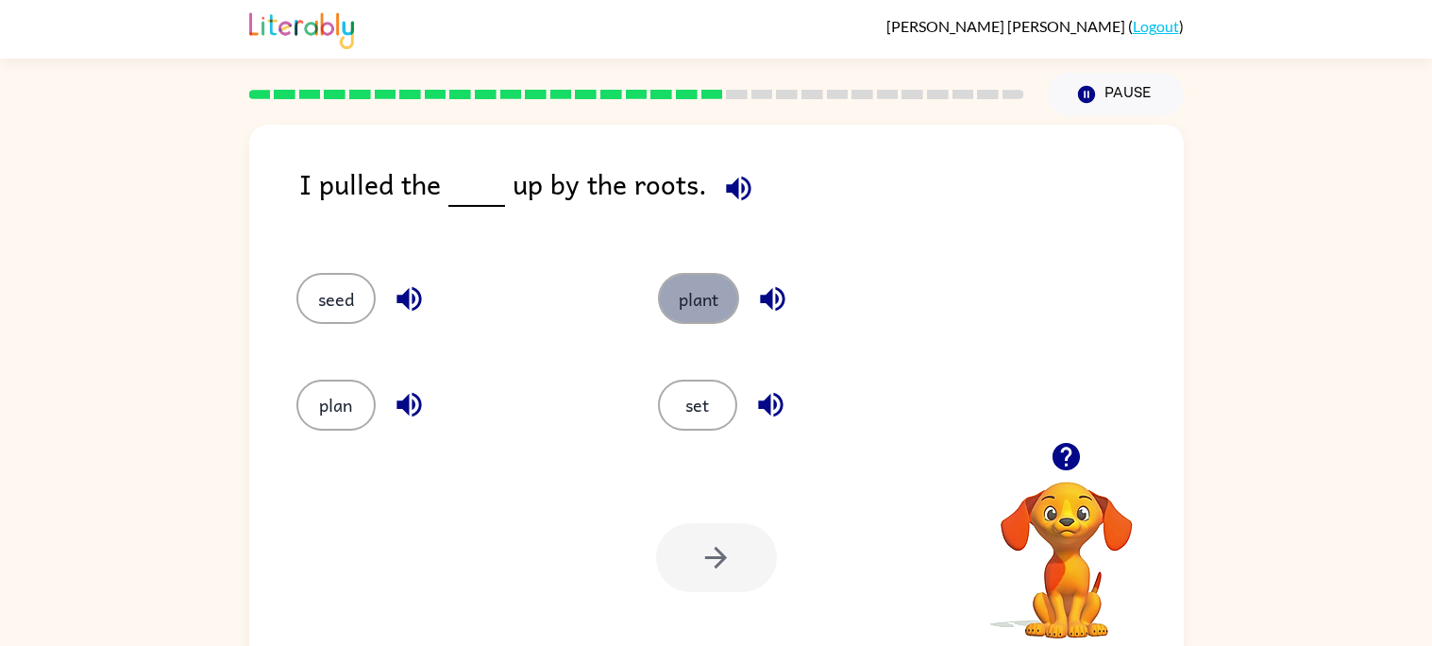
click at [703, 283] on button "plant" at bounding box center [698, 298] width 81 height 51
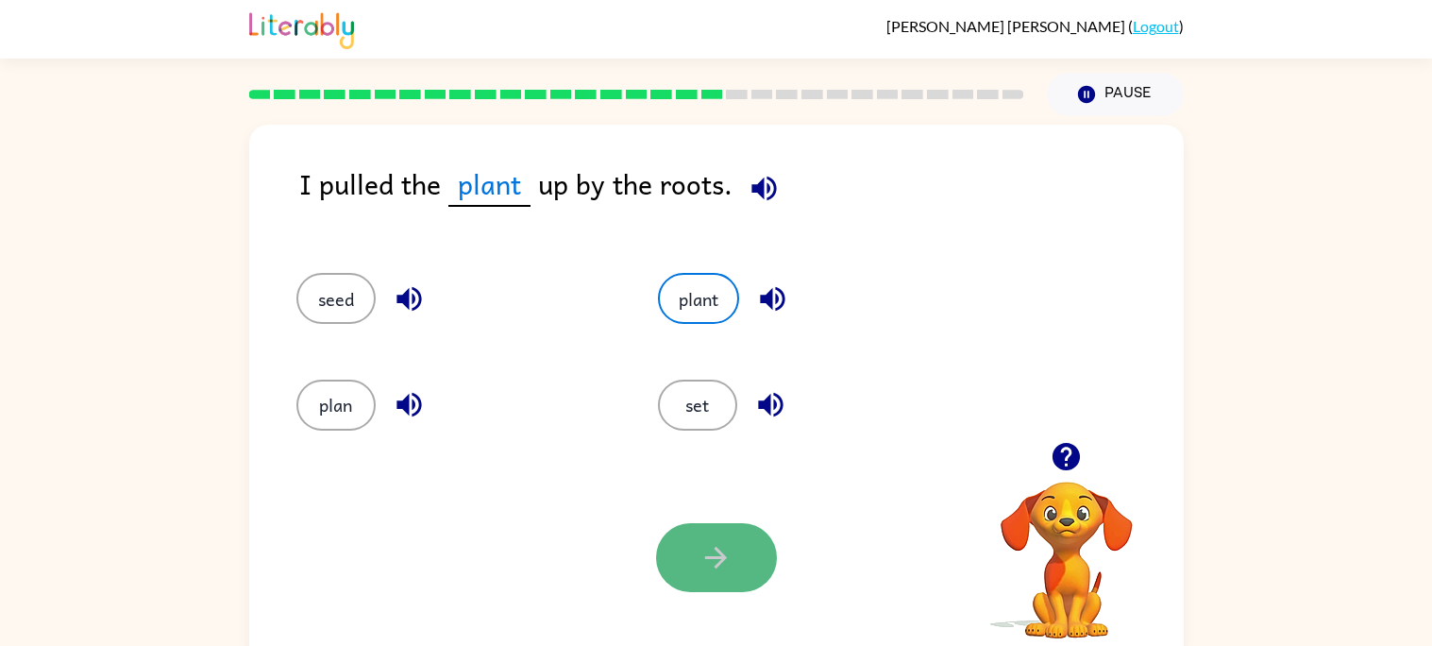
click at [699, 577] on button "button" at bounding box center [716, 557] width 121 height 69
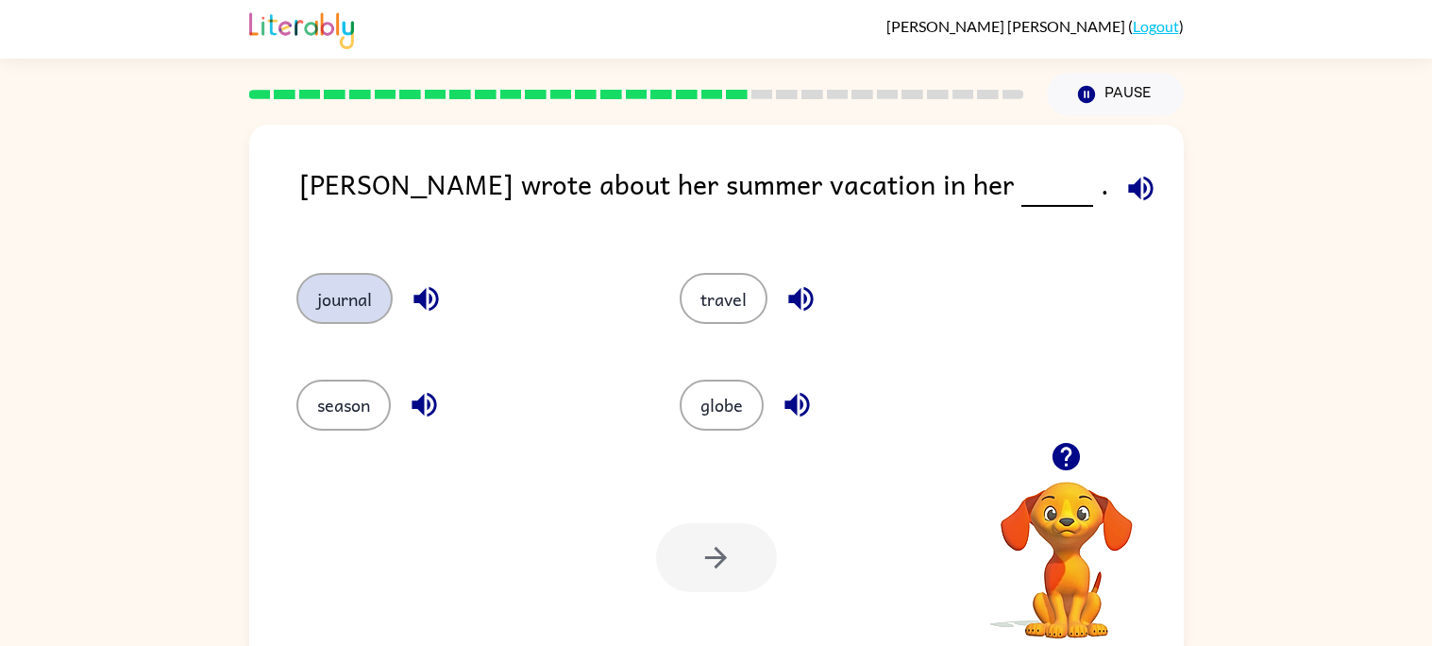
click at [378, 296] on button "journal" at bounding box center [344, 298] width 96 height 51
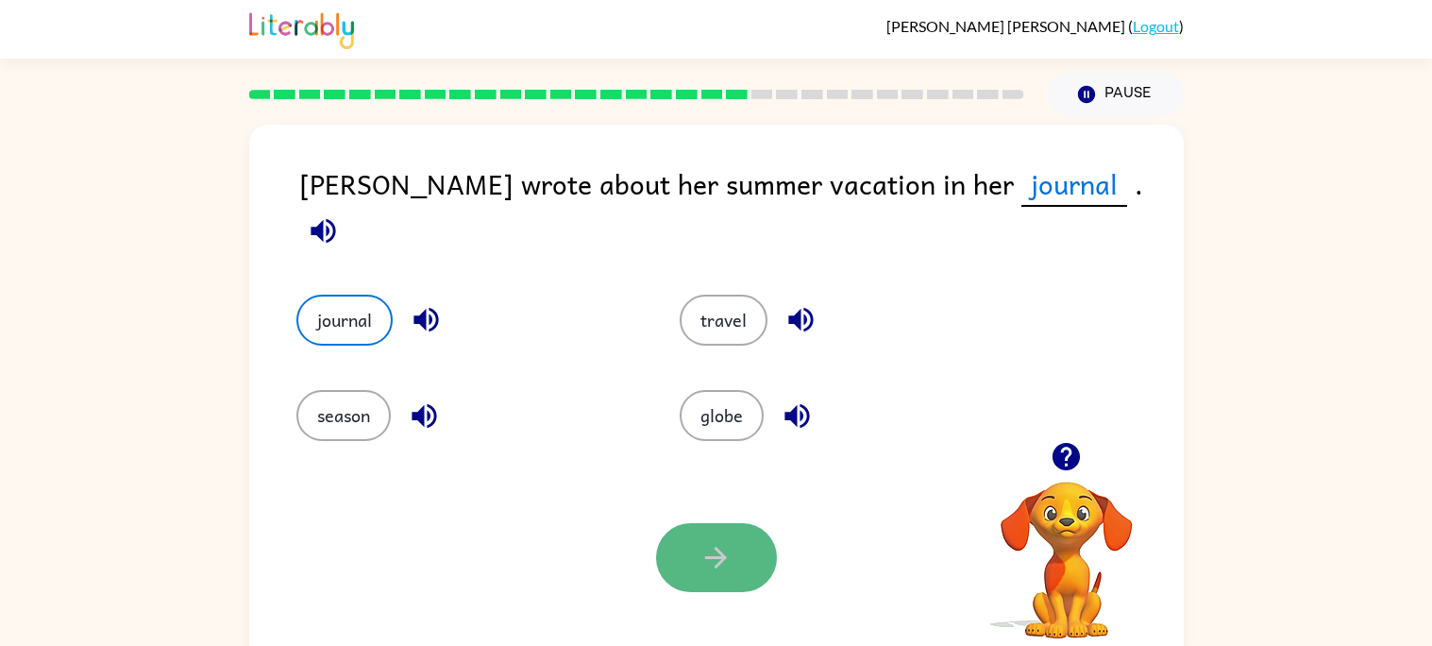
click at [703, 531] on button "button" at bounding box center [716, 557] width 121 height 69
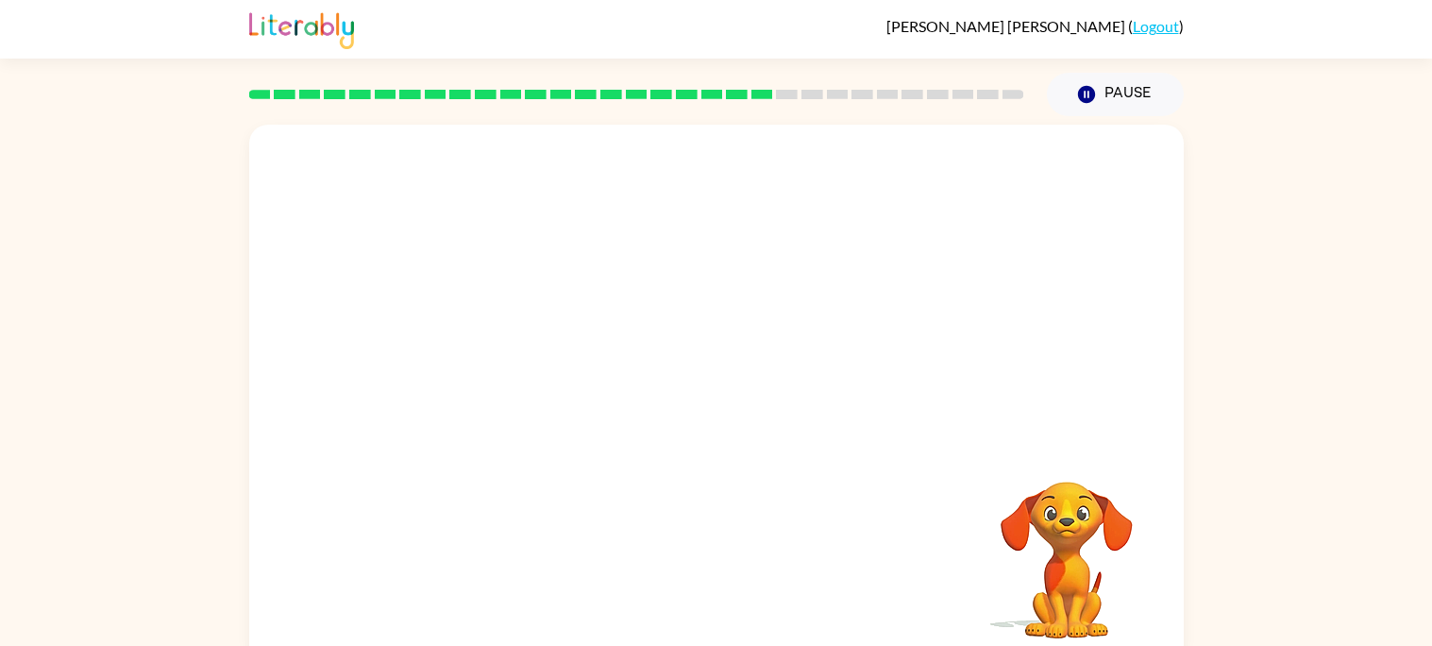
click at [535, 262] on video "Your browser must support playing .mp4 files to use Literably. Please try using…" at bounding box center [716, 283] width 935 height 317
click at [568, 296] on video "Your browser must support playing .mp4 files to use Literably. Please try using…" at bounding box center [716, 283] width 935 height 317
click at [568, 297] on video "Your browser must support playing .mp4 files to use Literably. Please try using…" at bounding box center [716, 283] width 935 height 317
click at [702, 389] on icon "button" at bounding box center [716, 403] width 33 height 33
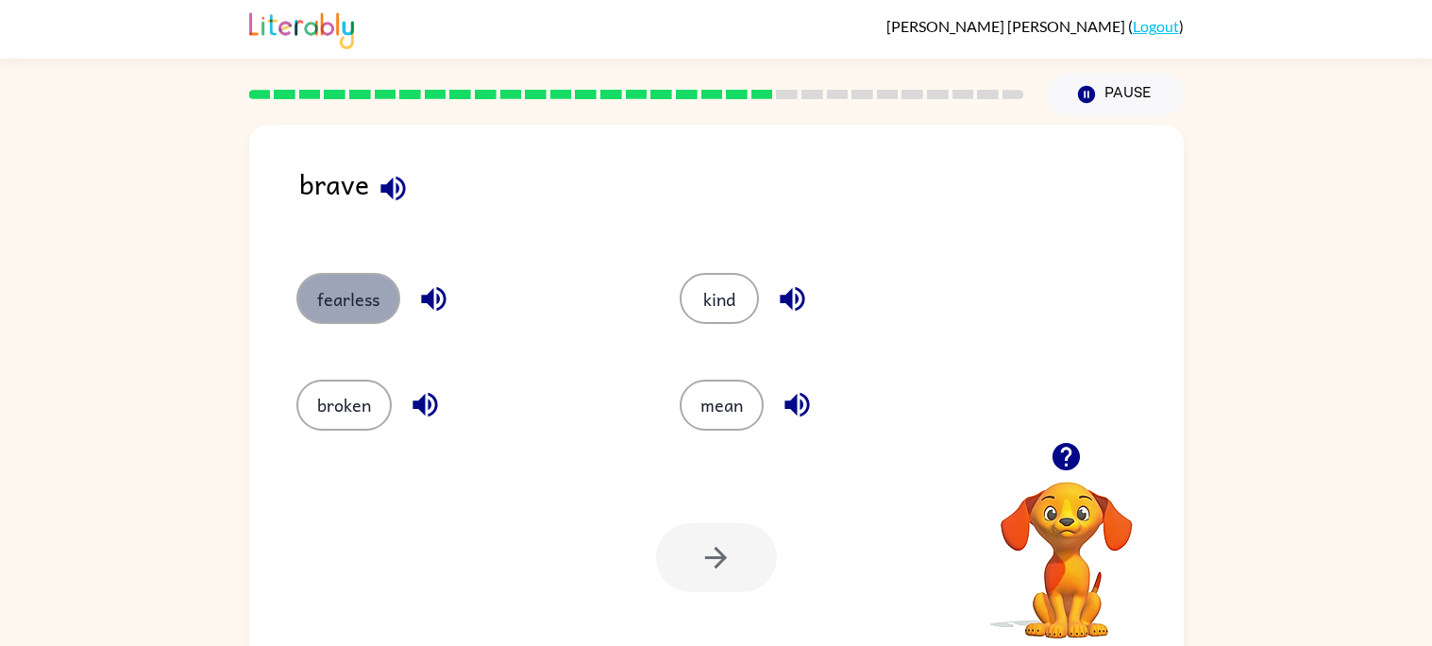
click at [339, 290] on button "fearless" at bounding box center [348, 298] width 104 height 51
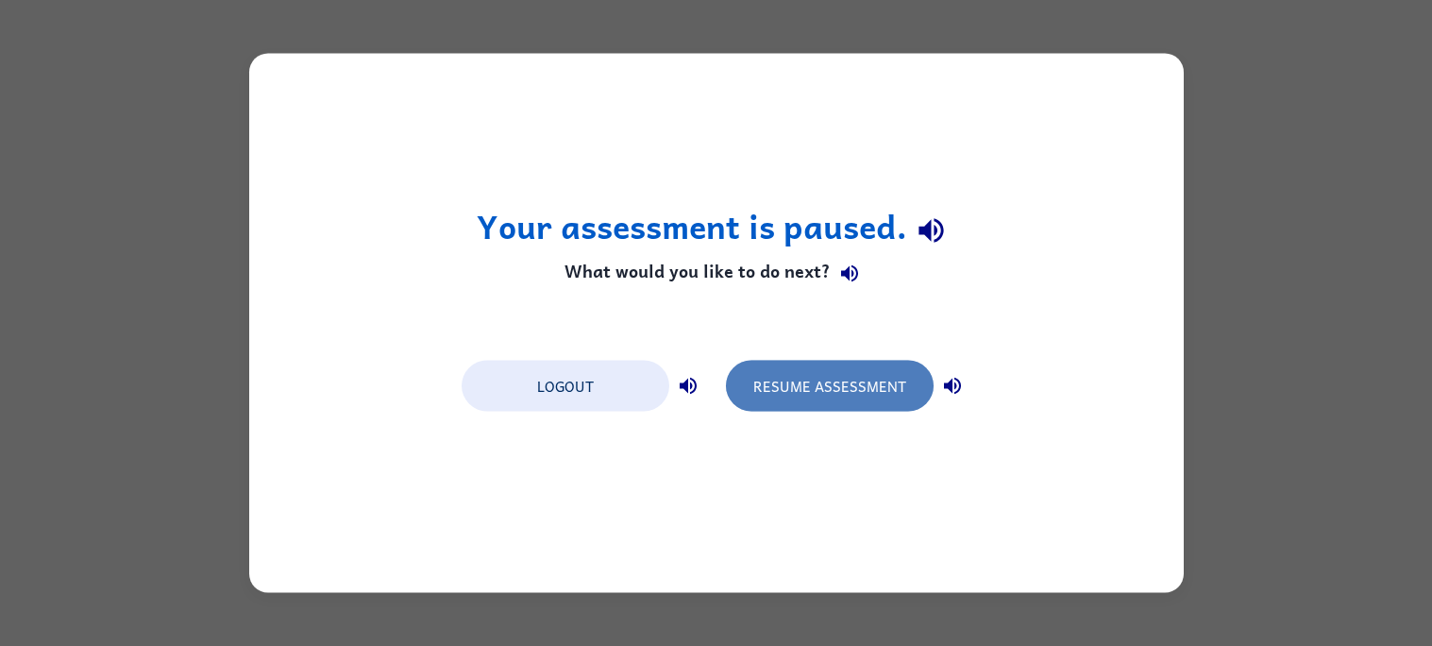
click at [814, 401] on button "Resume Assessment" at bounding box center [830, 386] width 208 height 51
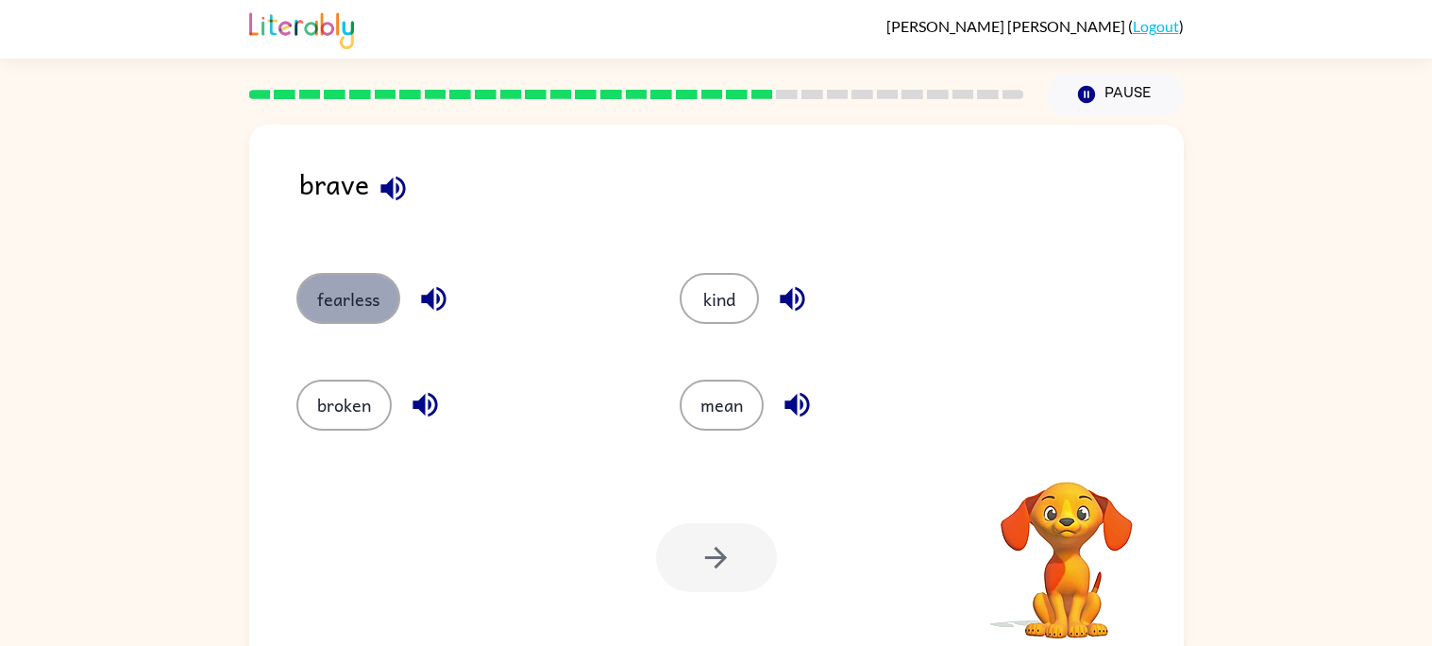
click at [332, 308] on button "fearless" at bounding box center [348, 298] width 104 height 51
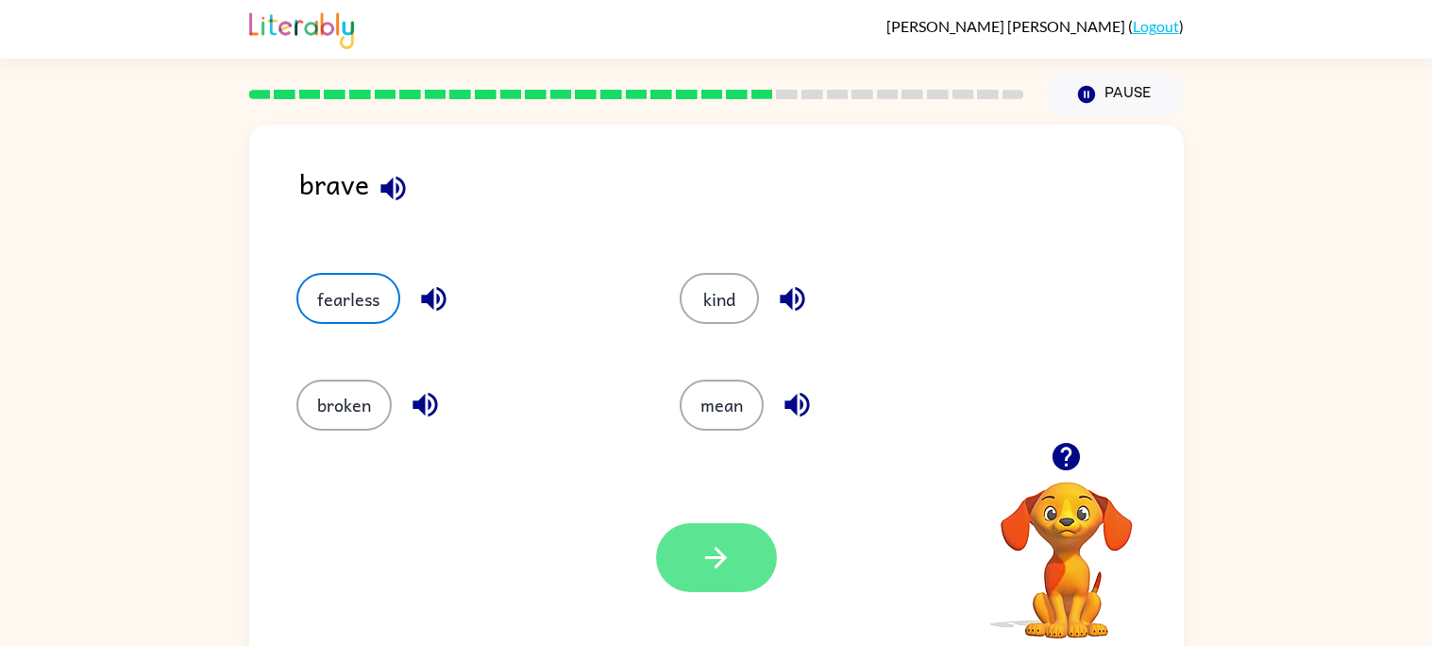
click at [717, 530] on button "button" at bounding box center [716, 557] width 121 height 69
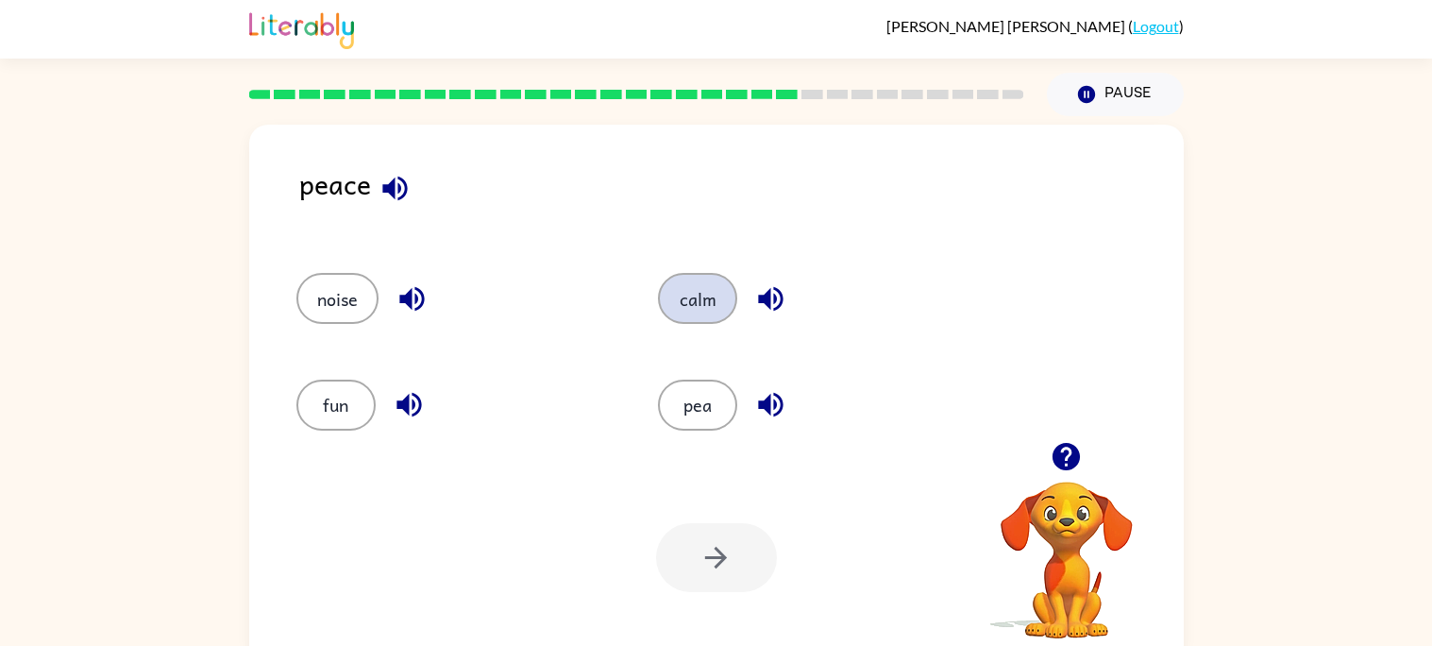
click at [718, 281] on button "calm" at bounding box center [697, 298] width 79 height 51
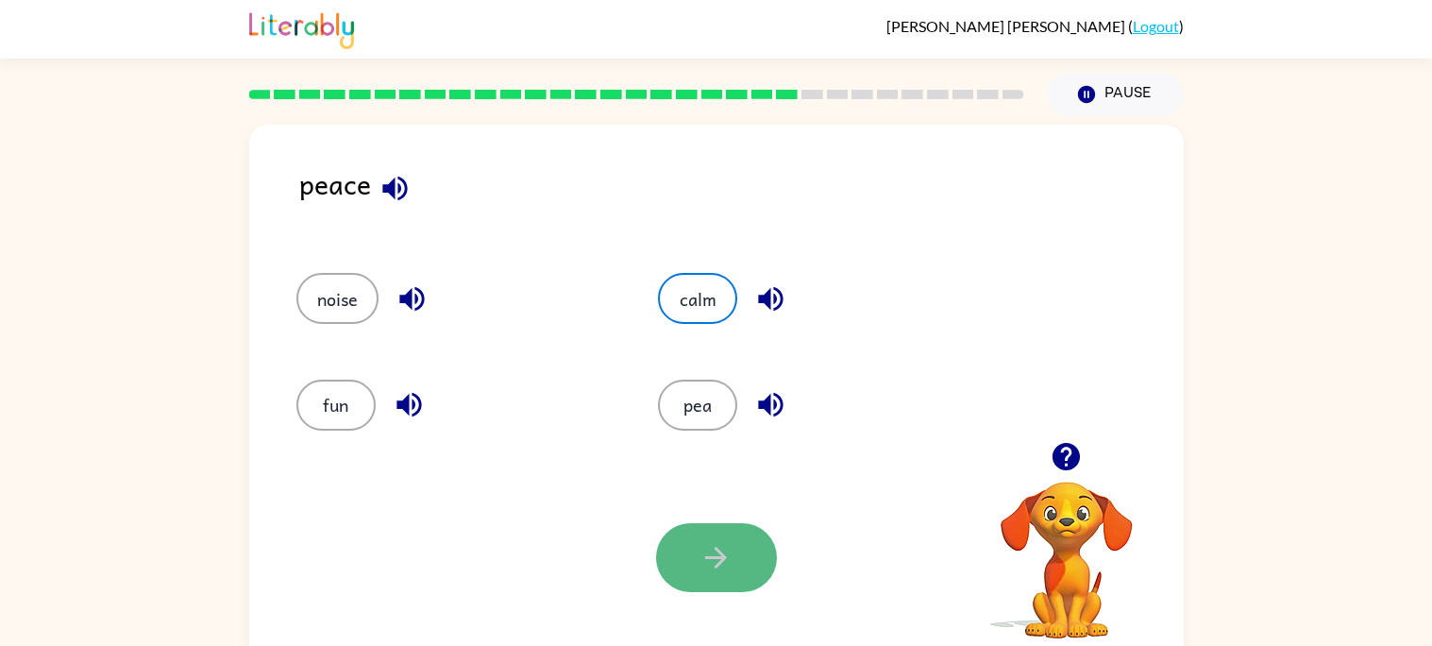
click at [723, 557] on icon "button" at bounding box center [716, 558] width 22 height 22
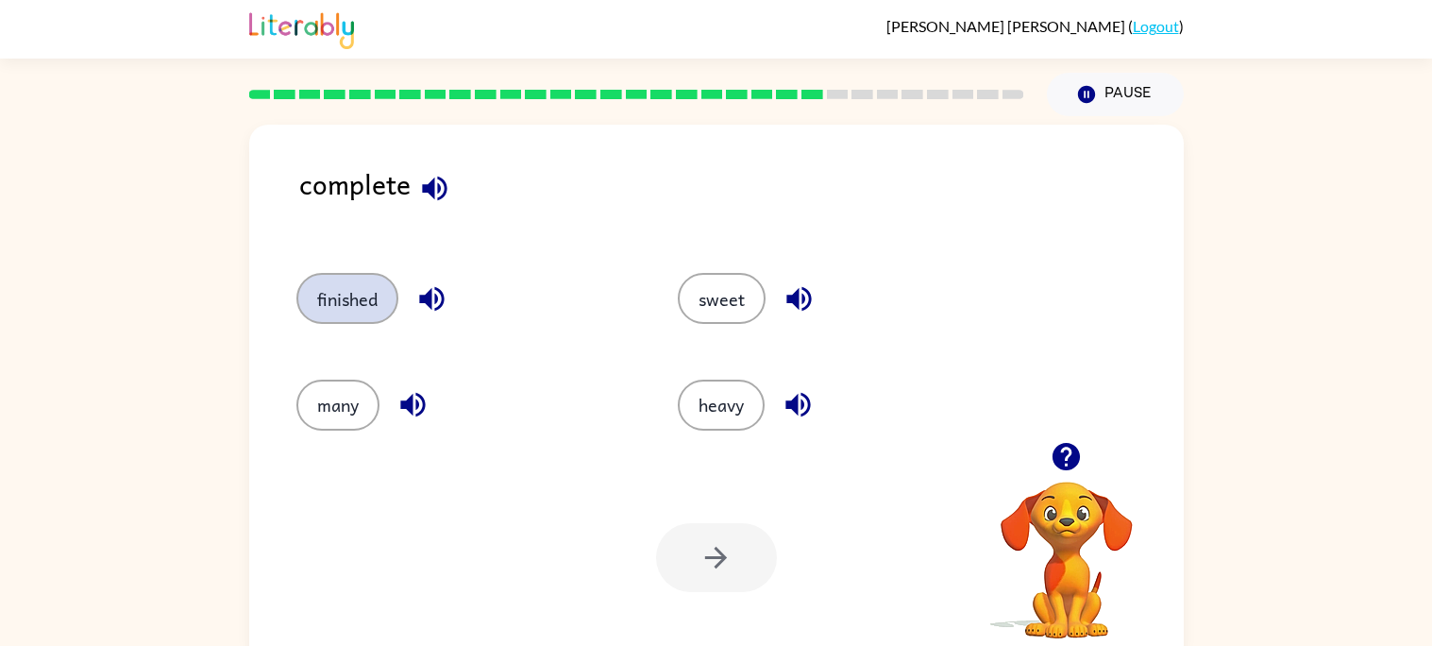
click at [341, 289] on button "finished" at bounding box center [347, 298] width 102 height 51
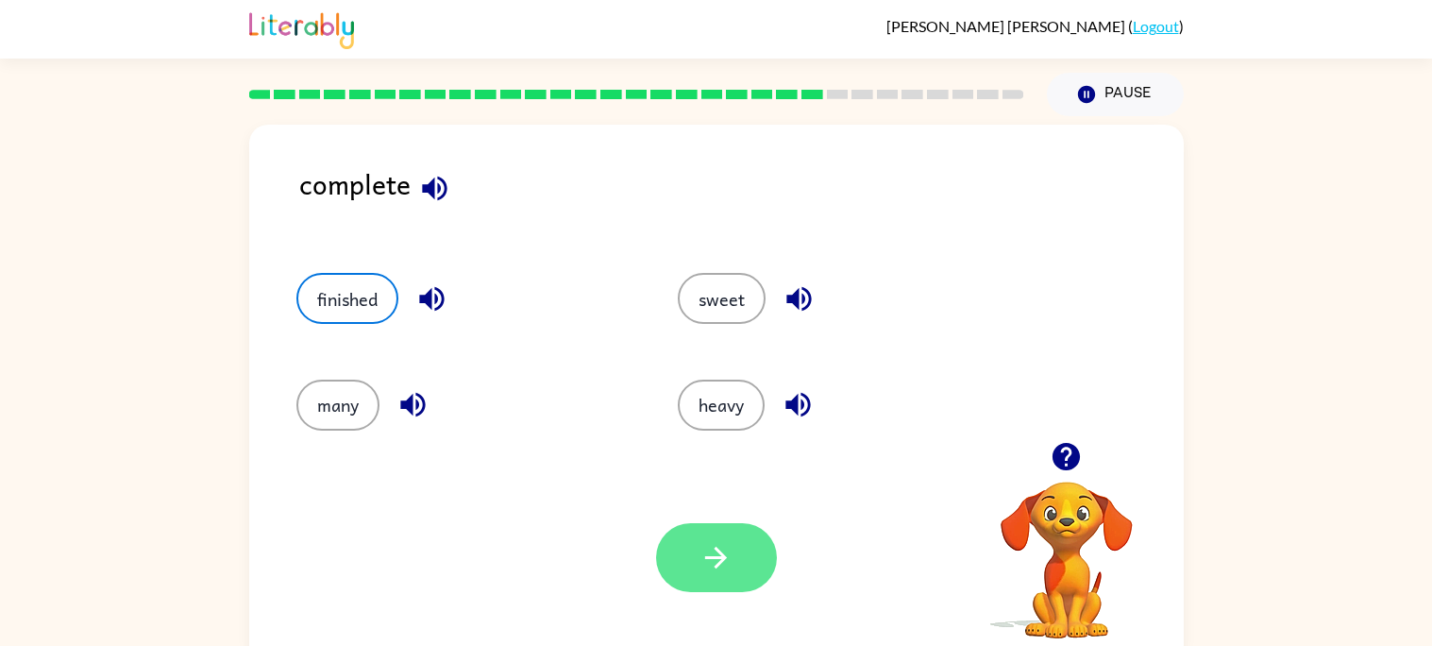
click at [717, 570] on icon "button" at bounding box center [716, 557] width 33 height 33
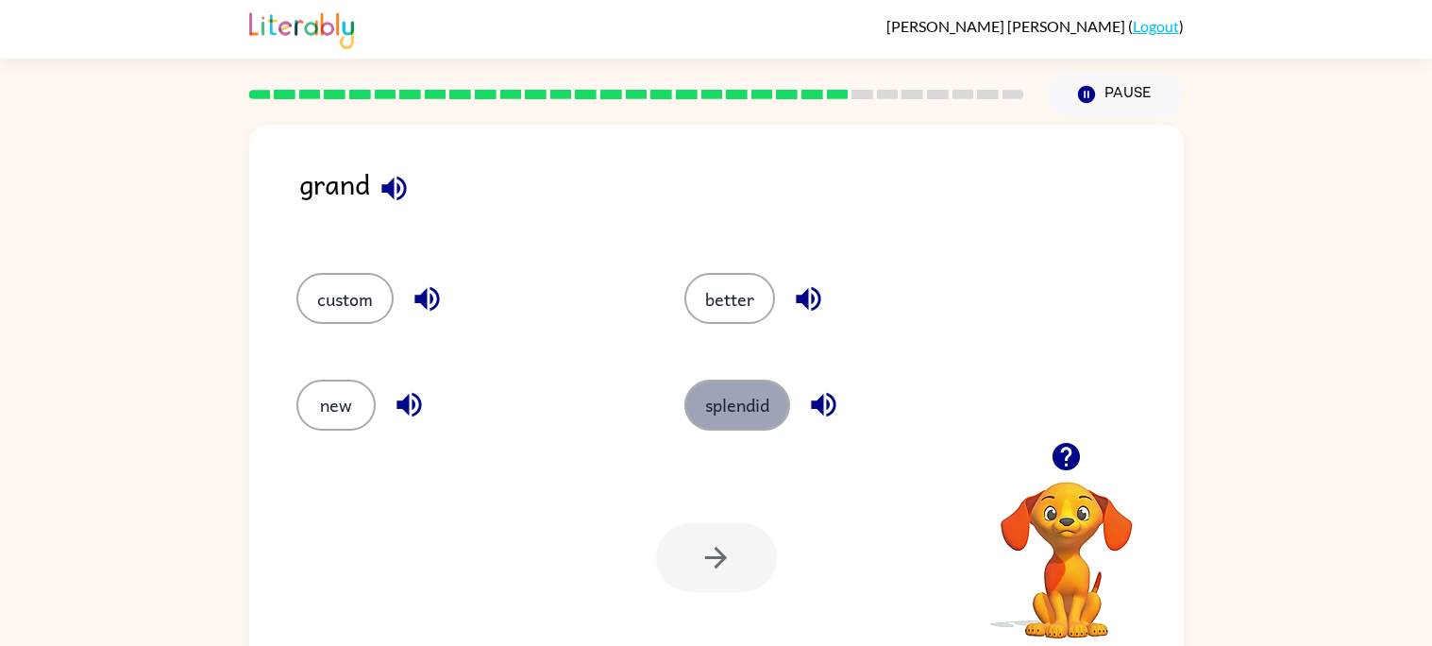
click at [703, 409] on button "splendid" at bounding box center [737, 405] width 106 height 51
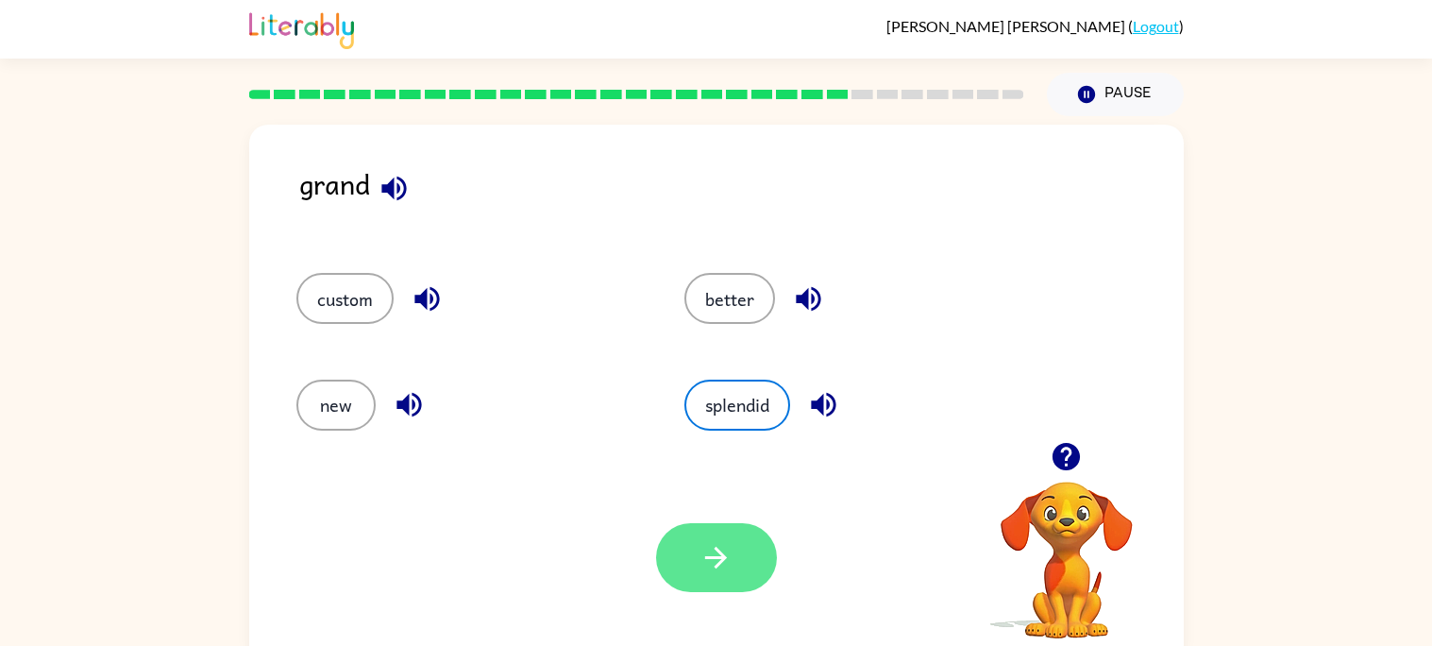
click at [686, 542] on button "button" at bounding box center [716, 557] width 121 height 69
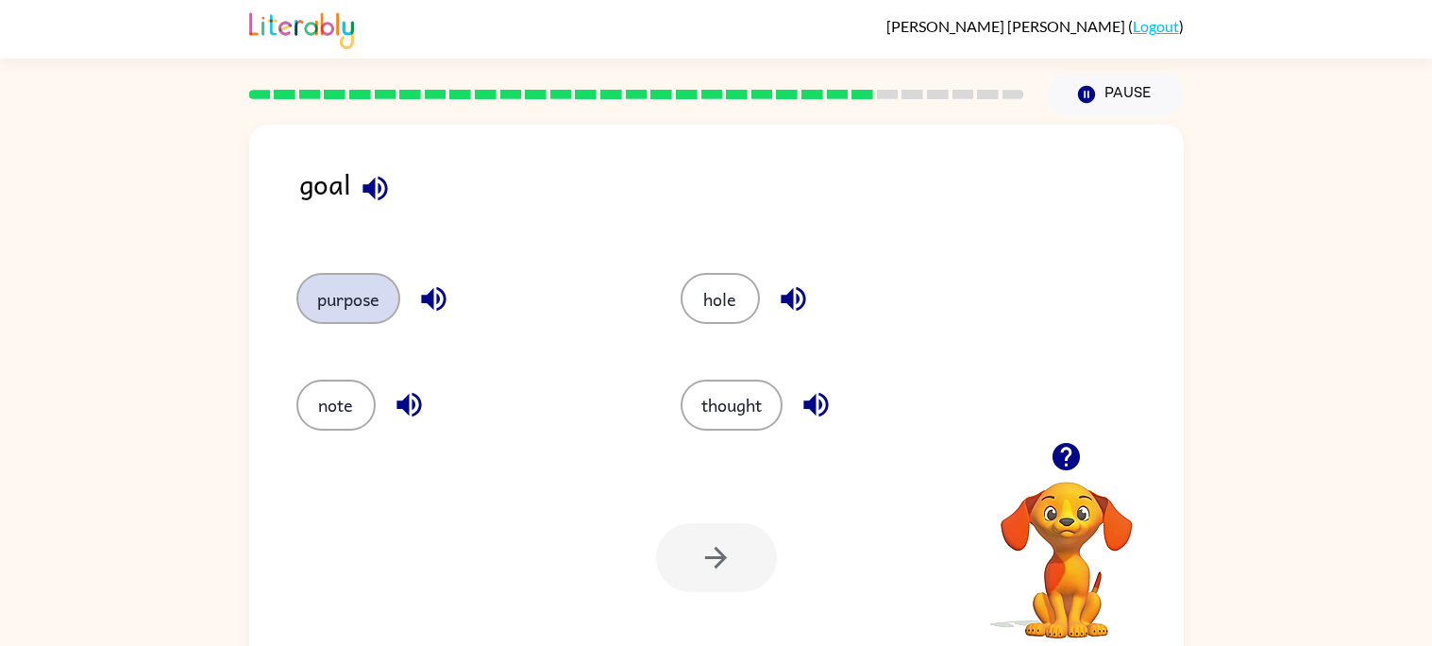
click at [359, 294] on button "purpose" at bounding box center [348, 298] width 104 height 51
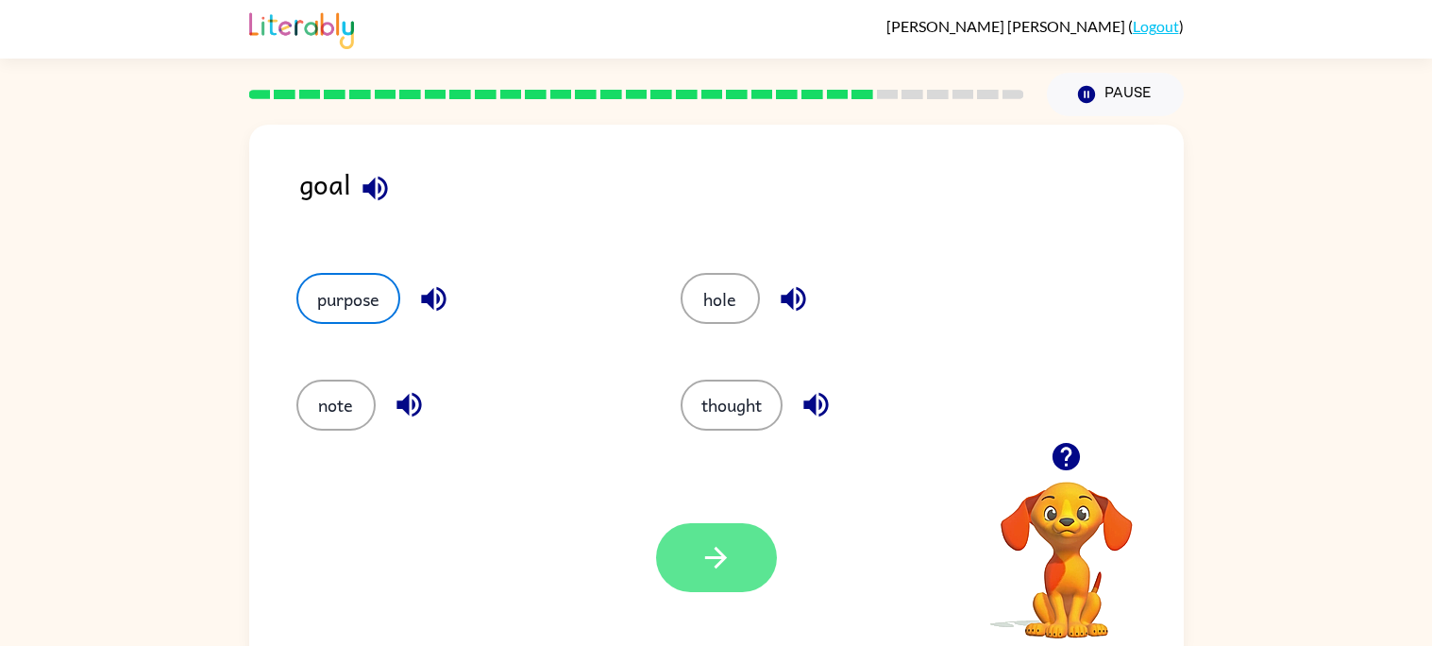
click at [672, 545] on button "button" at bounding box center [716, 557] width 121 height 69
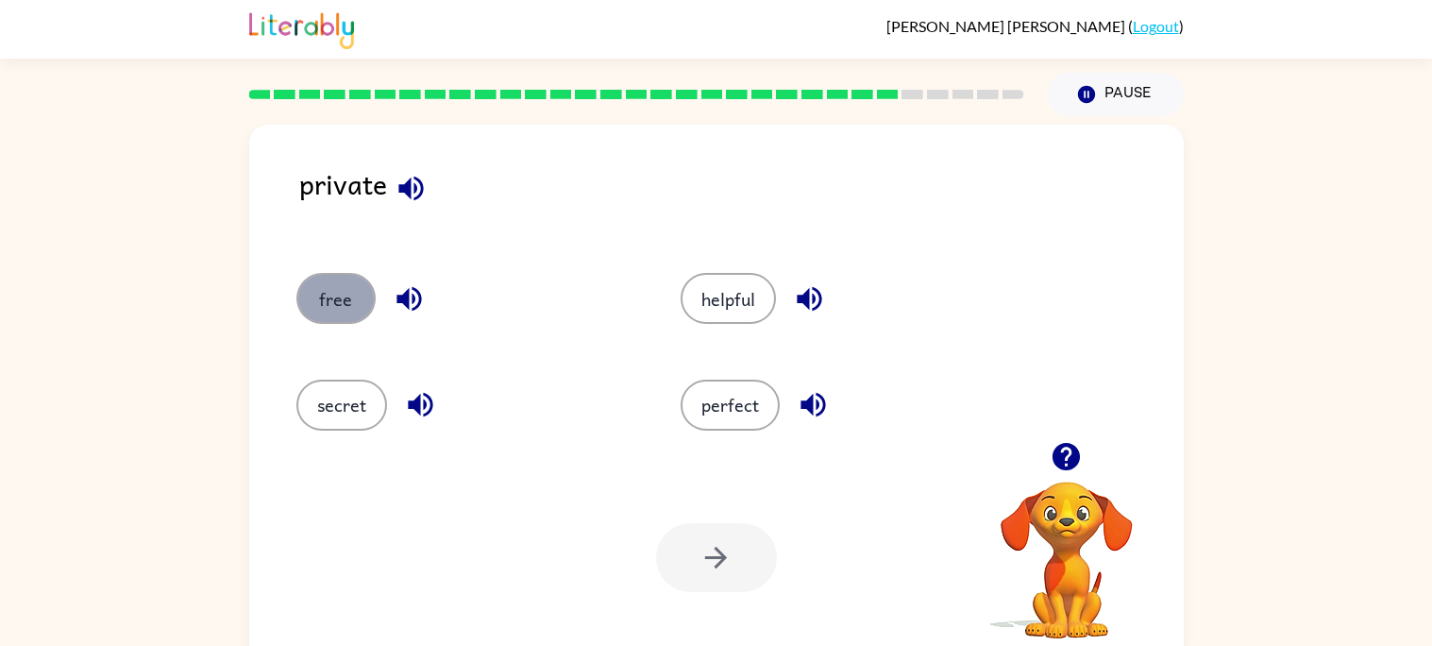
click at [359, 291] on button "free" at bounding box center [335, 298] width 79 height 51
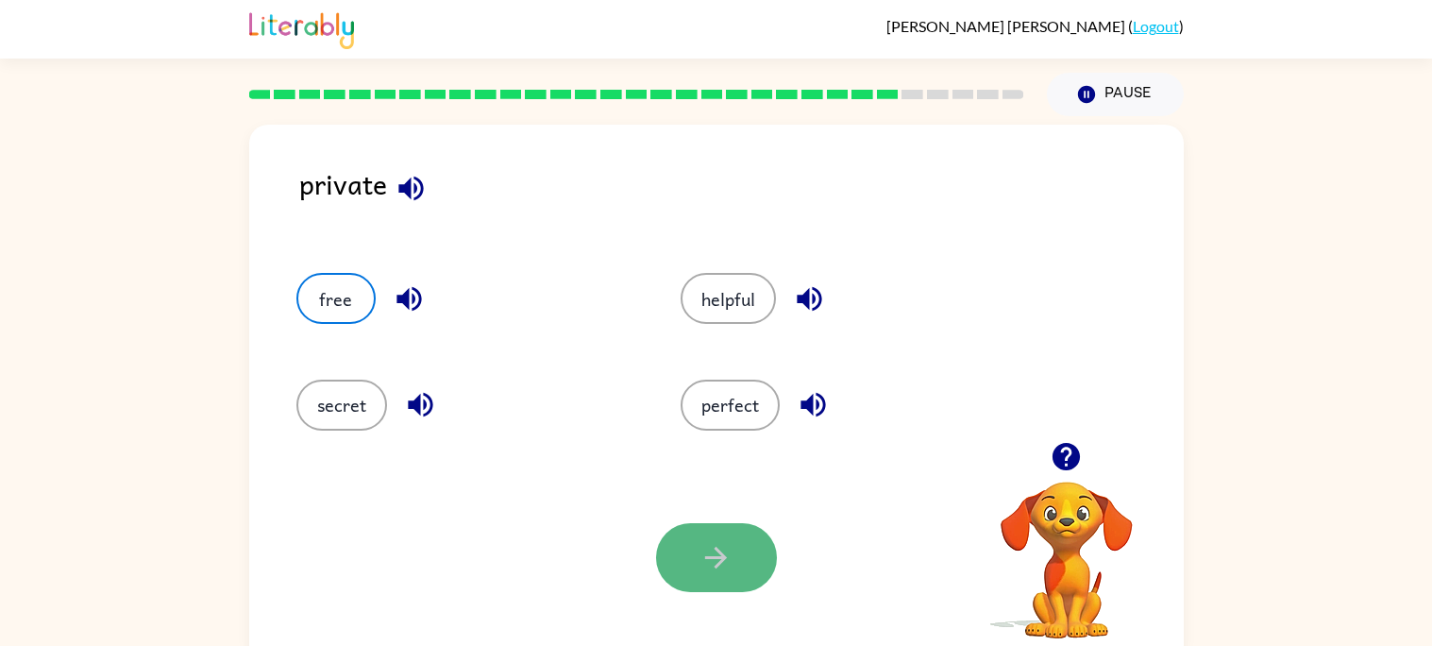
click at [722, 534] on button "button" at bounding box center [716, 557] width 121 height 69
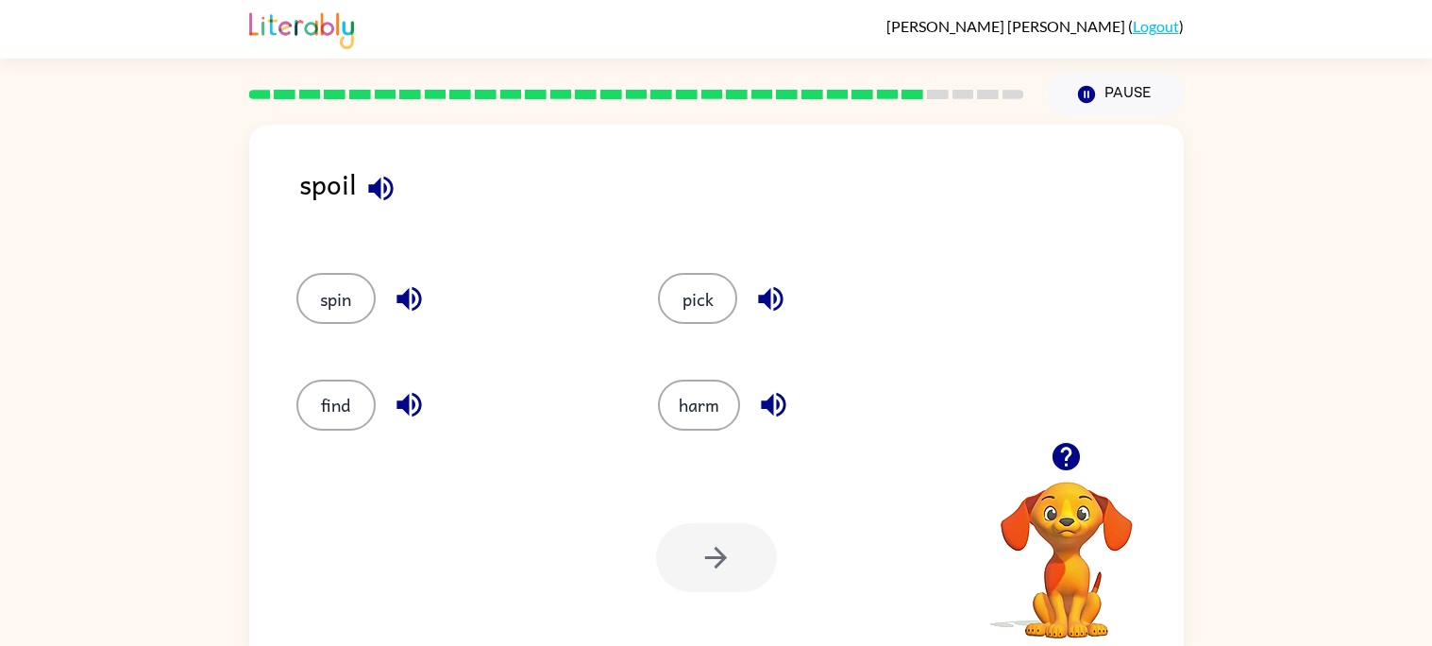
click at [330, 262] on div "spin" at bounding box center [442, 290] width 363 height 106
click at [341, 284] on button "spin" at bounding box center [335, 298] width 79 height 51
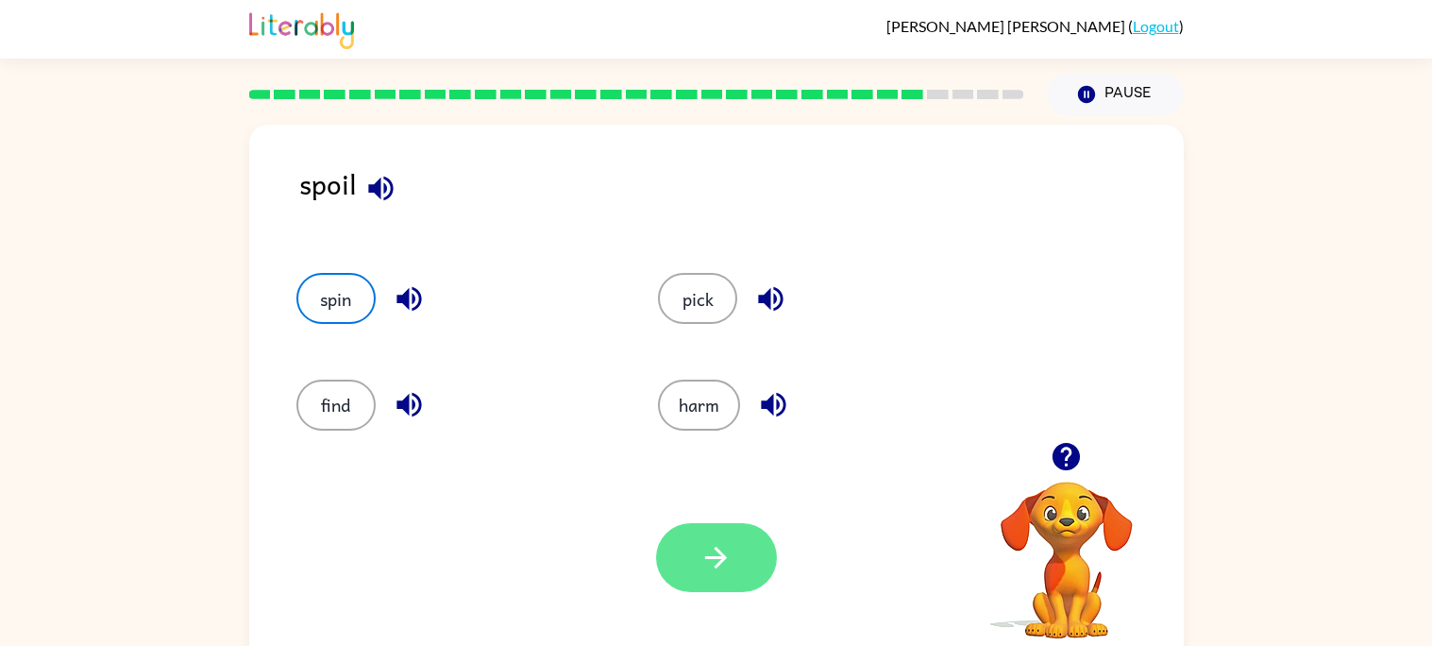
click at [700, 539] on button "button" at bounding box center [716, 557] width 121 height 69
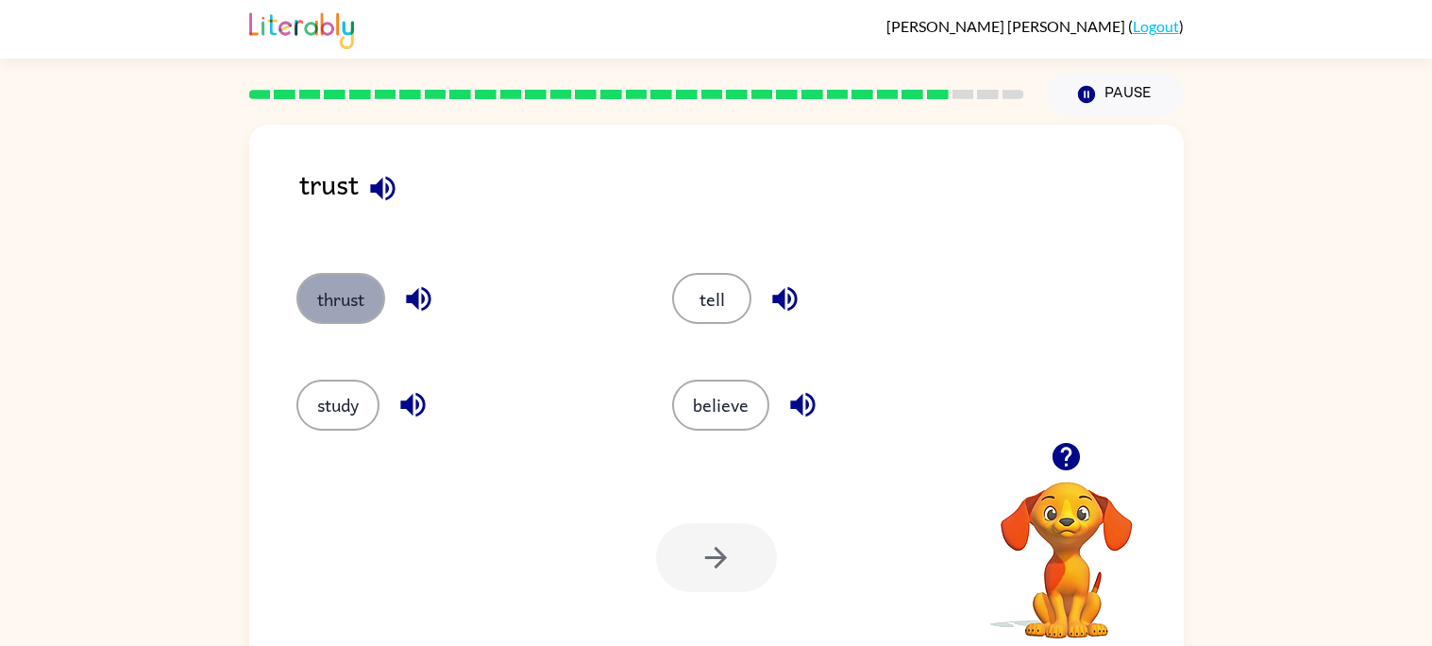
click at [345, 284] on button "thrust" at bounding box center [340, 298] width 89 height 51
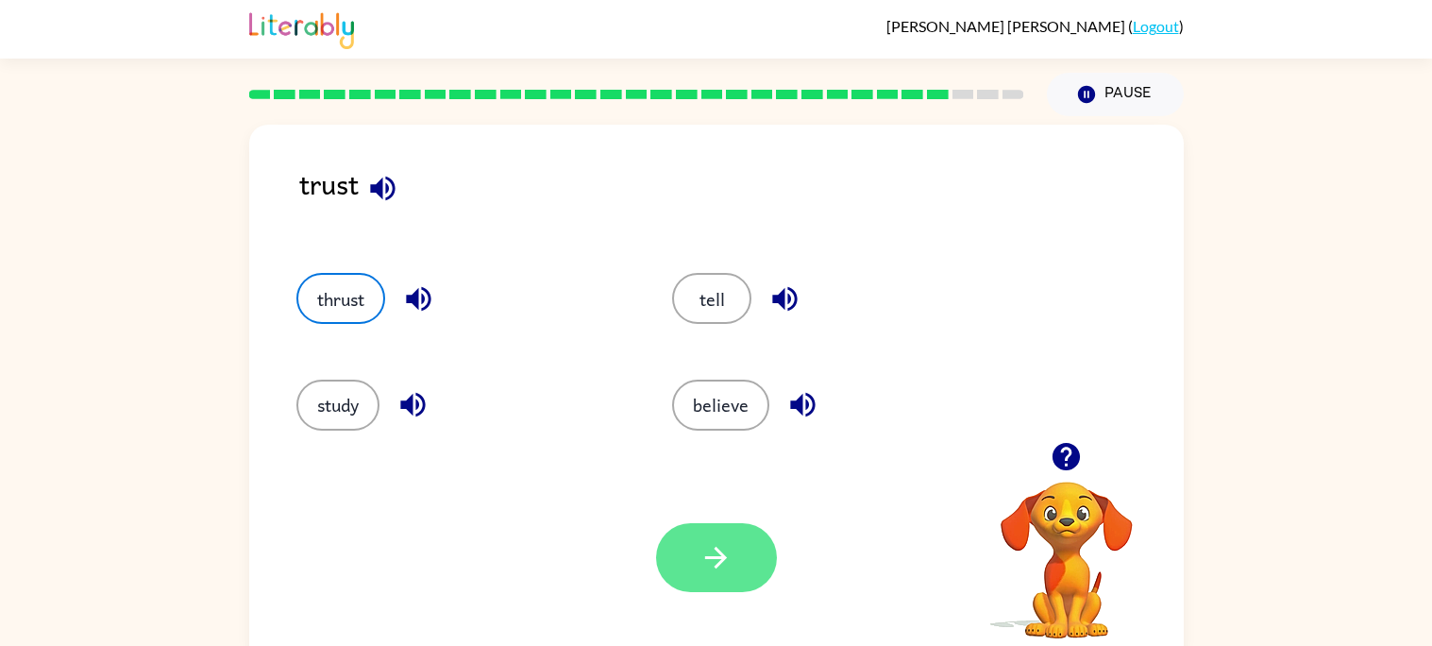
click at [742, 587] on button "button" at bounding box center [716, 557] width 121 height 69
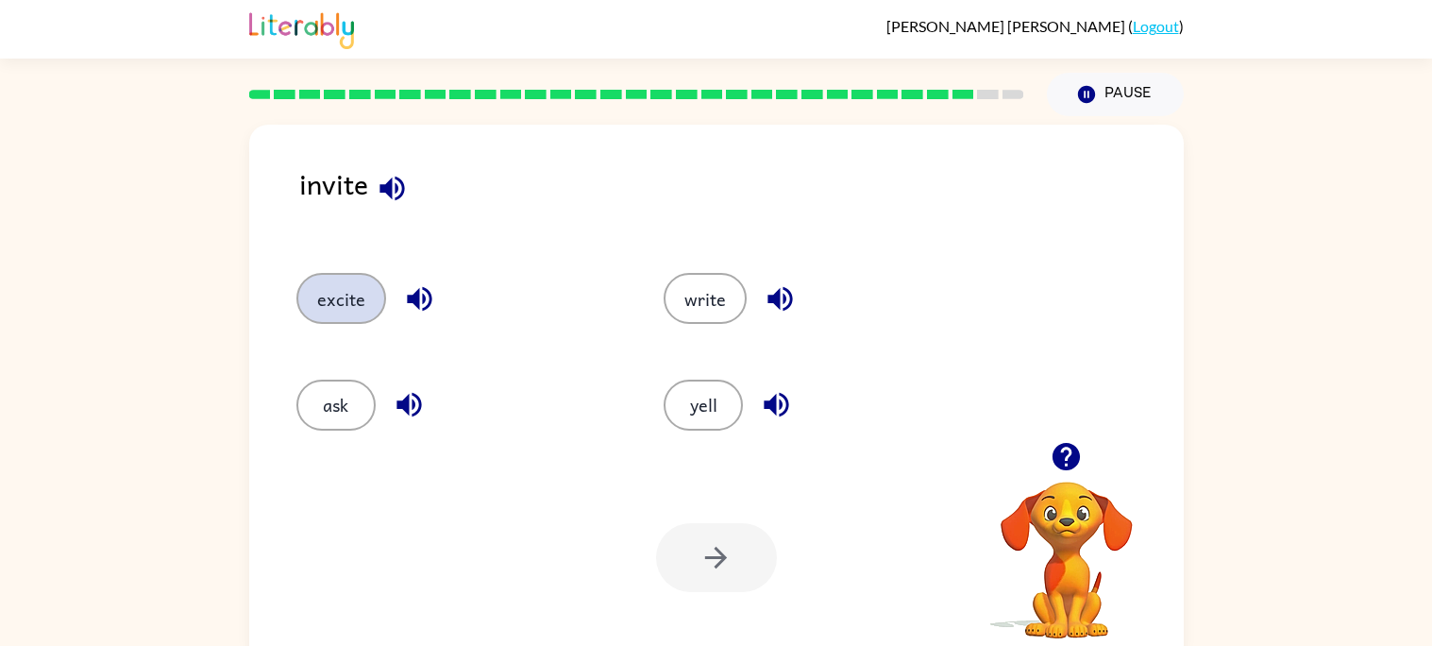
click at [348, 321] on button "excite" at bounding box center [341, 298] width 90 height 51
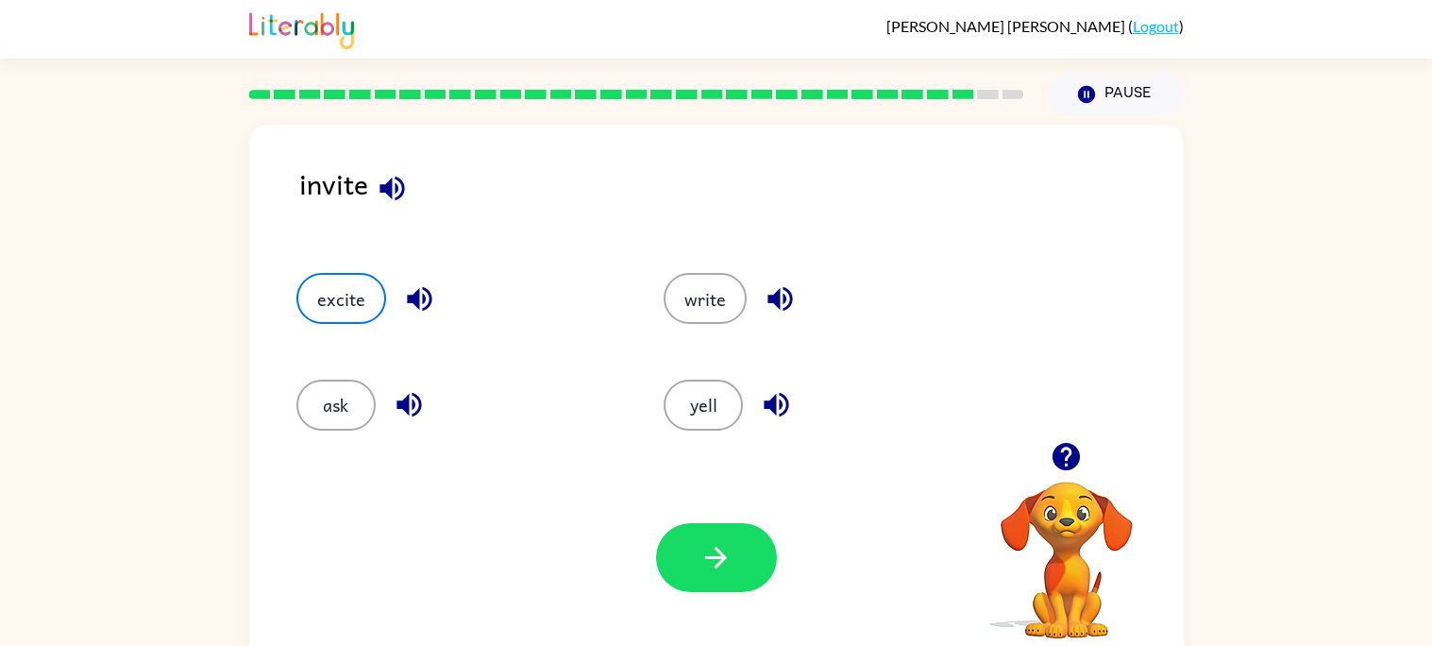
click at [675, 503] on div "Your browser must support playing .mp4 files to use Literably. Please try using…" at bounding box center [716, 557] width 935 height 212
click at [693, 530] on button "button" at bounding box center [716, 557] width 121 height 69
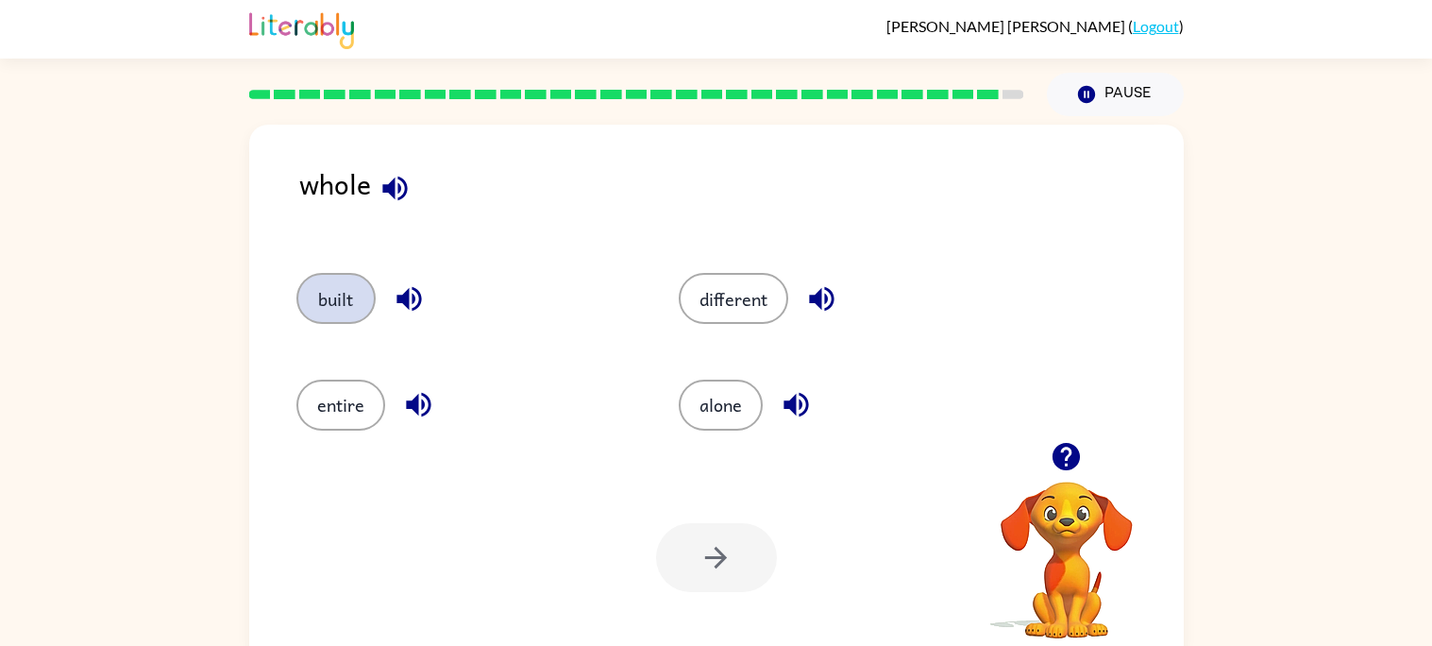
click at [364, 301] on button "built" at bounding box center [335, 298] width 79 height 51
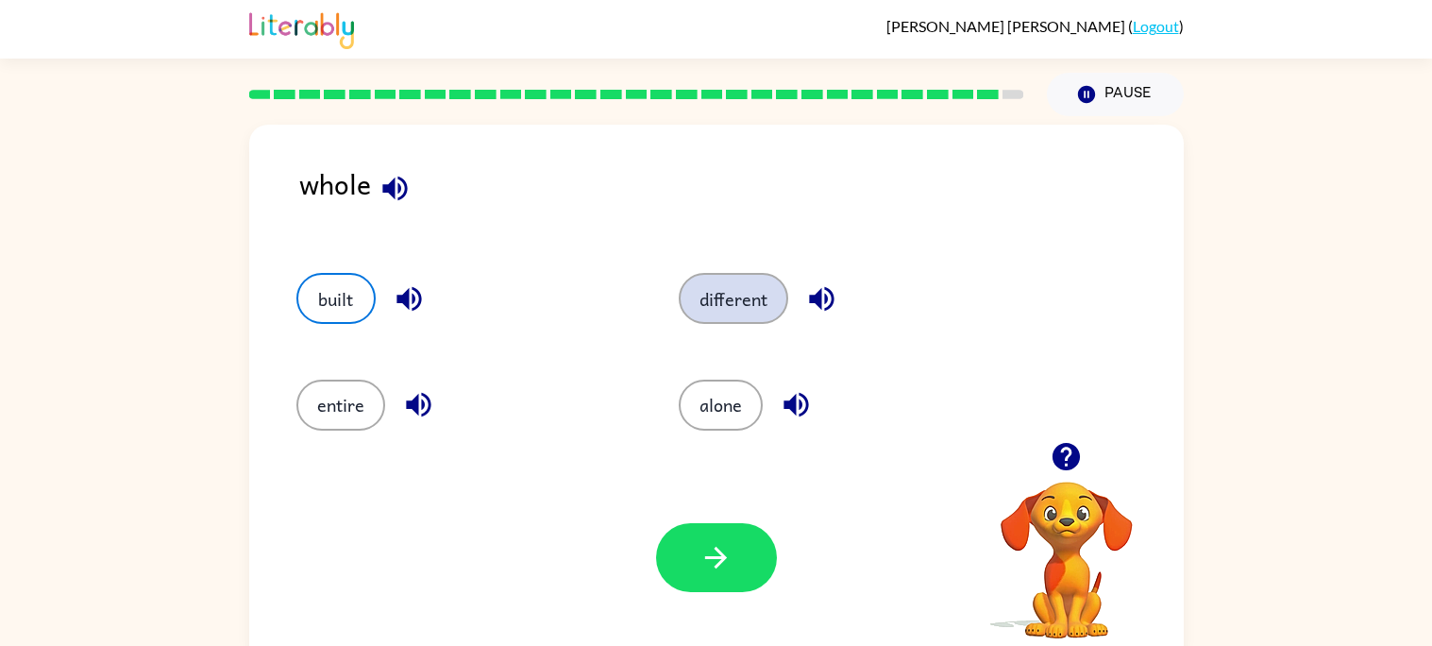
click at [747, 280] on button "different" at bounding box center [734, 298] width 110 height 51
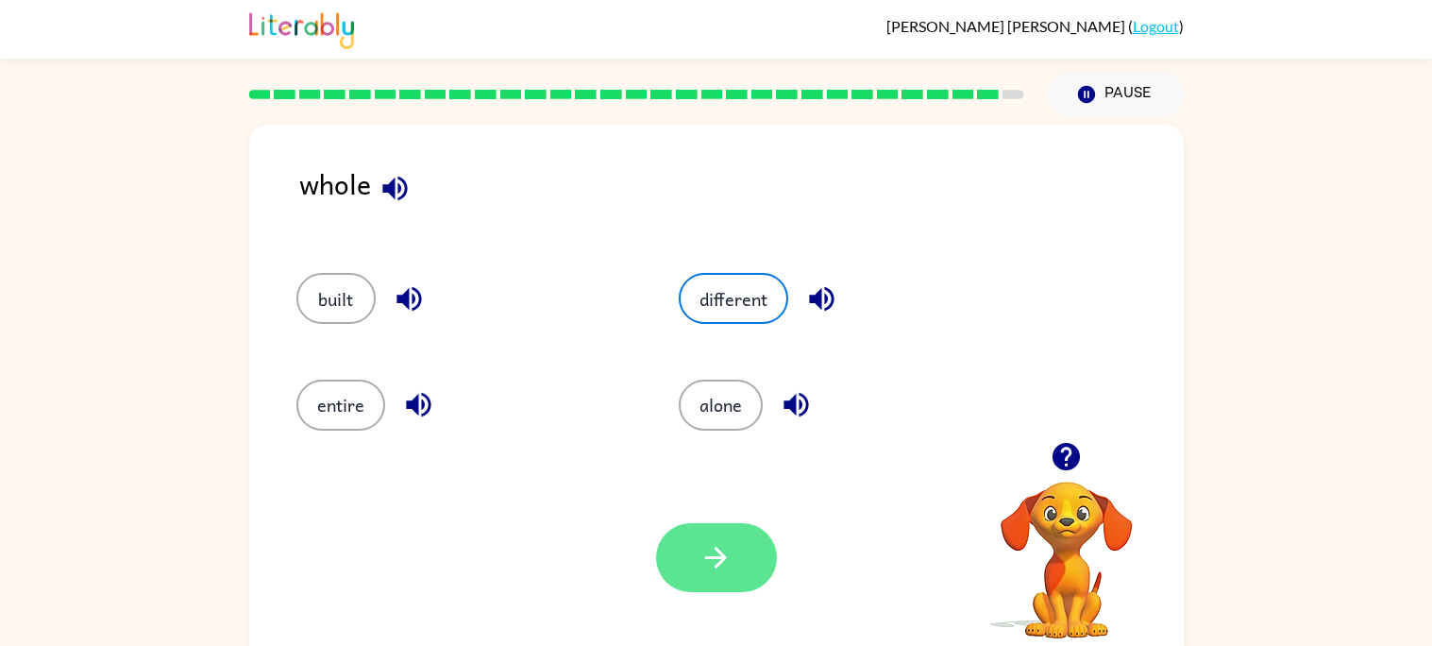
click at [734, 591] on button "button" at bounding box center [716, 557] width 121 height 69
